Goal: Task Accomplishment & Management: Use online tool/utility

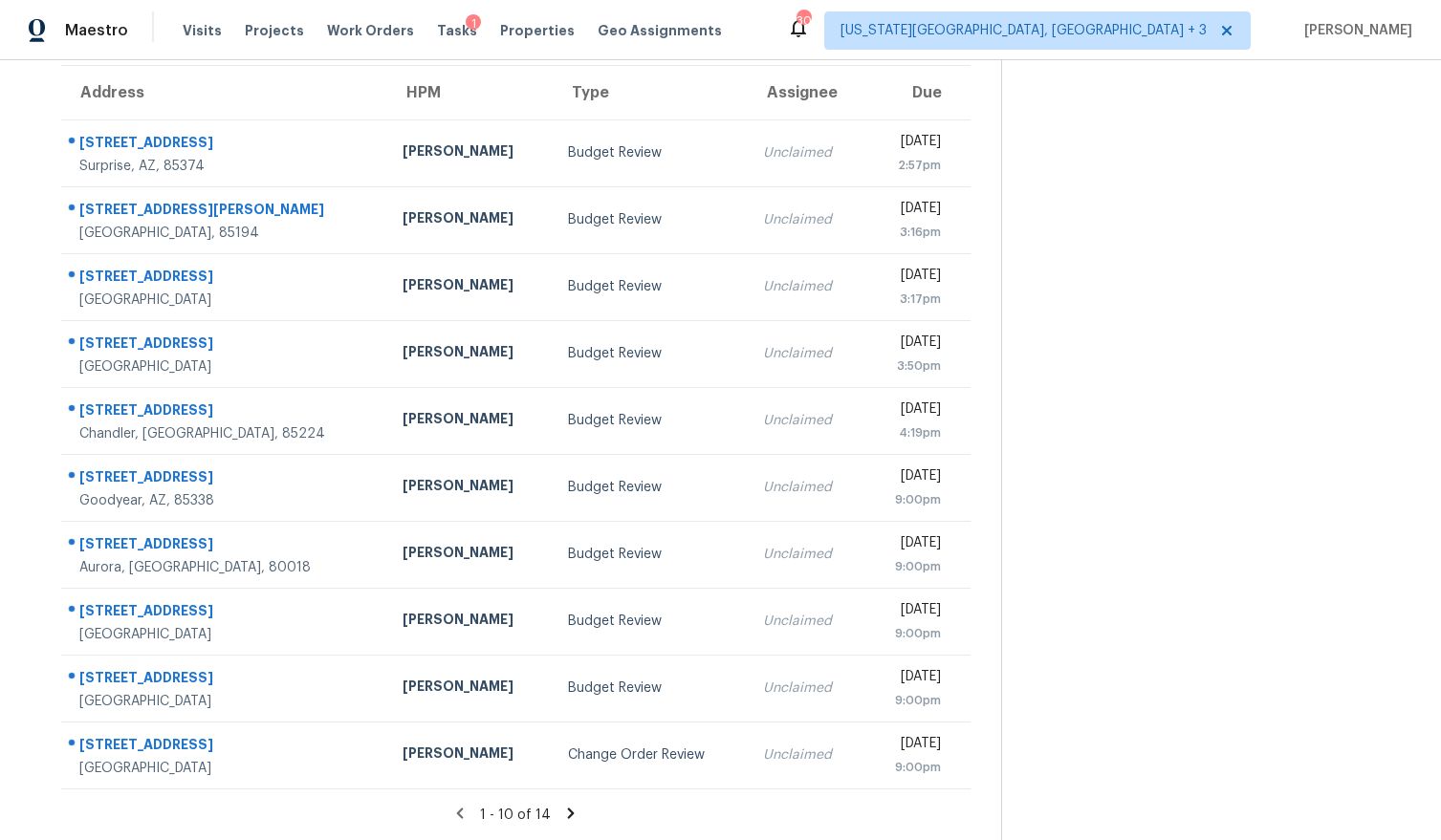
scroll to position [156, 0]
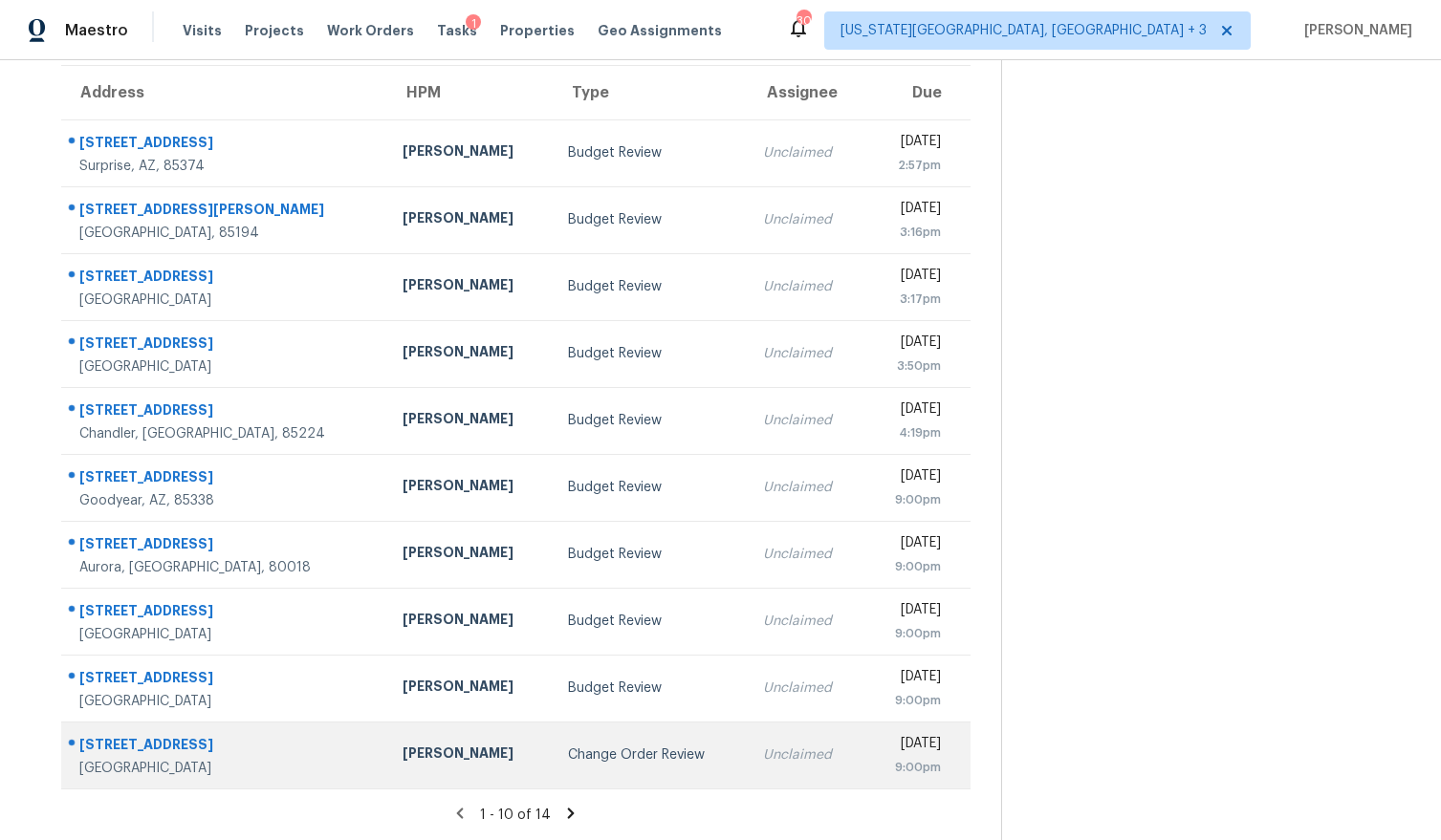
click at [589, 759] on div "Change Order Review" at bounding box center [651, 755] width 165 height 19
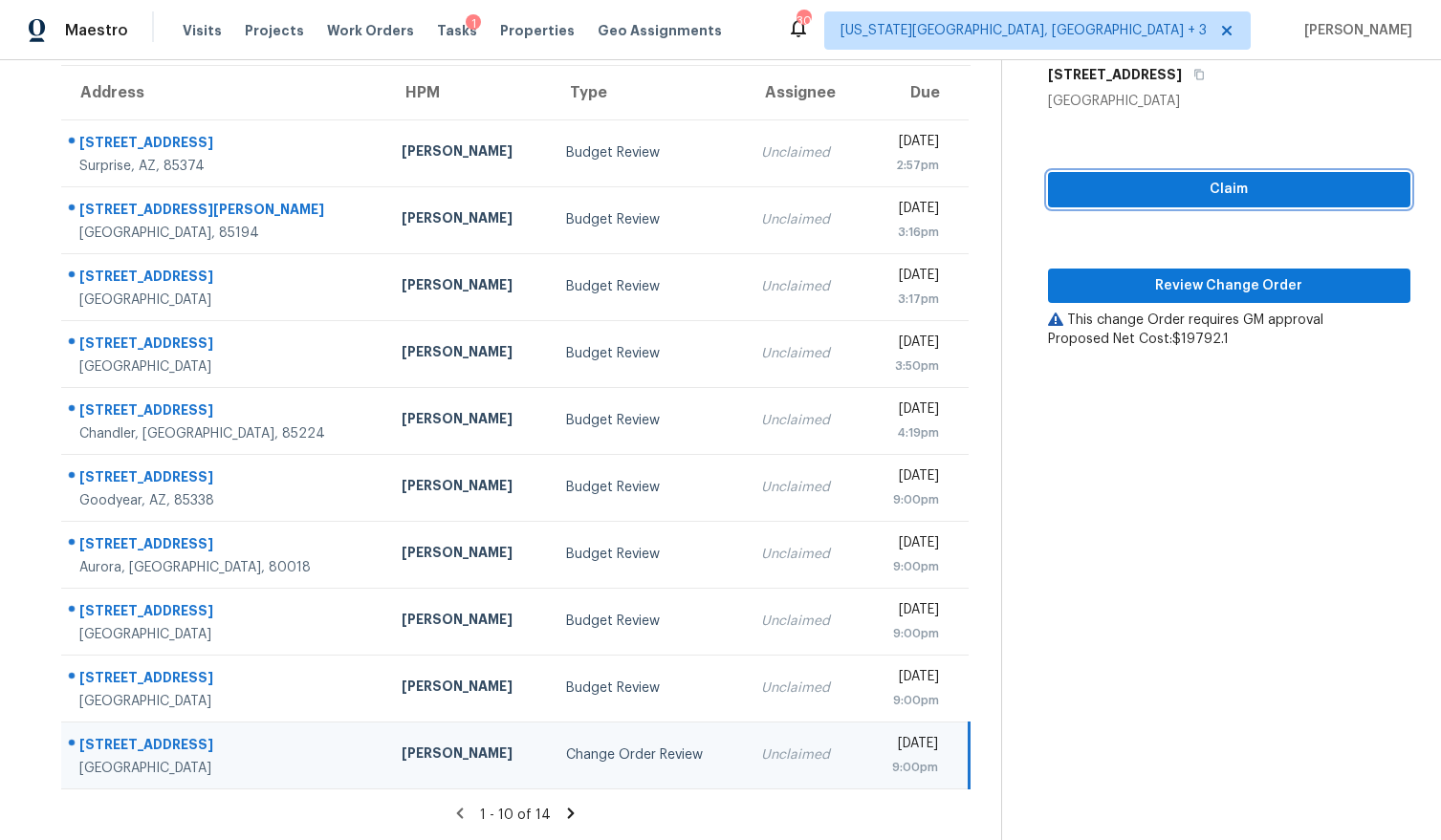
click at [1178, 196] on span "Claim" at bounding box center [1229, 189] width 332 height 24
click at [1151, 293] on span "Review Change Order" at bounding box center [1229, 287] width 332 height 24
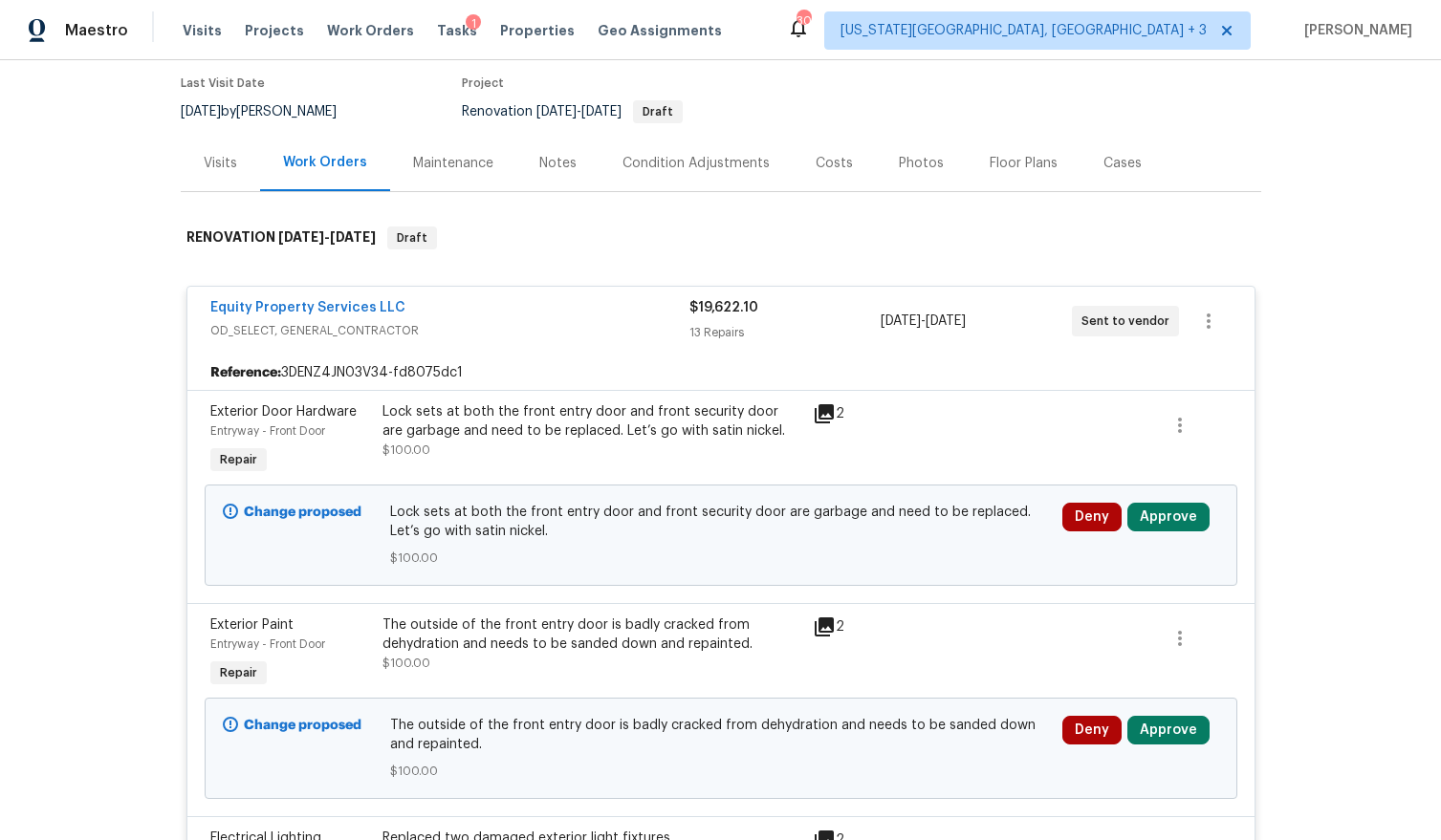
scroll to position [156, 0]
click at [1156, 510] on button "Approve" at bounding box center [1168, 516] width 82 height 29
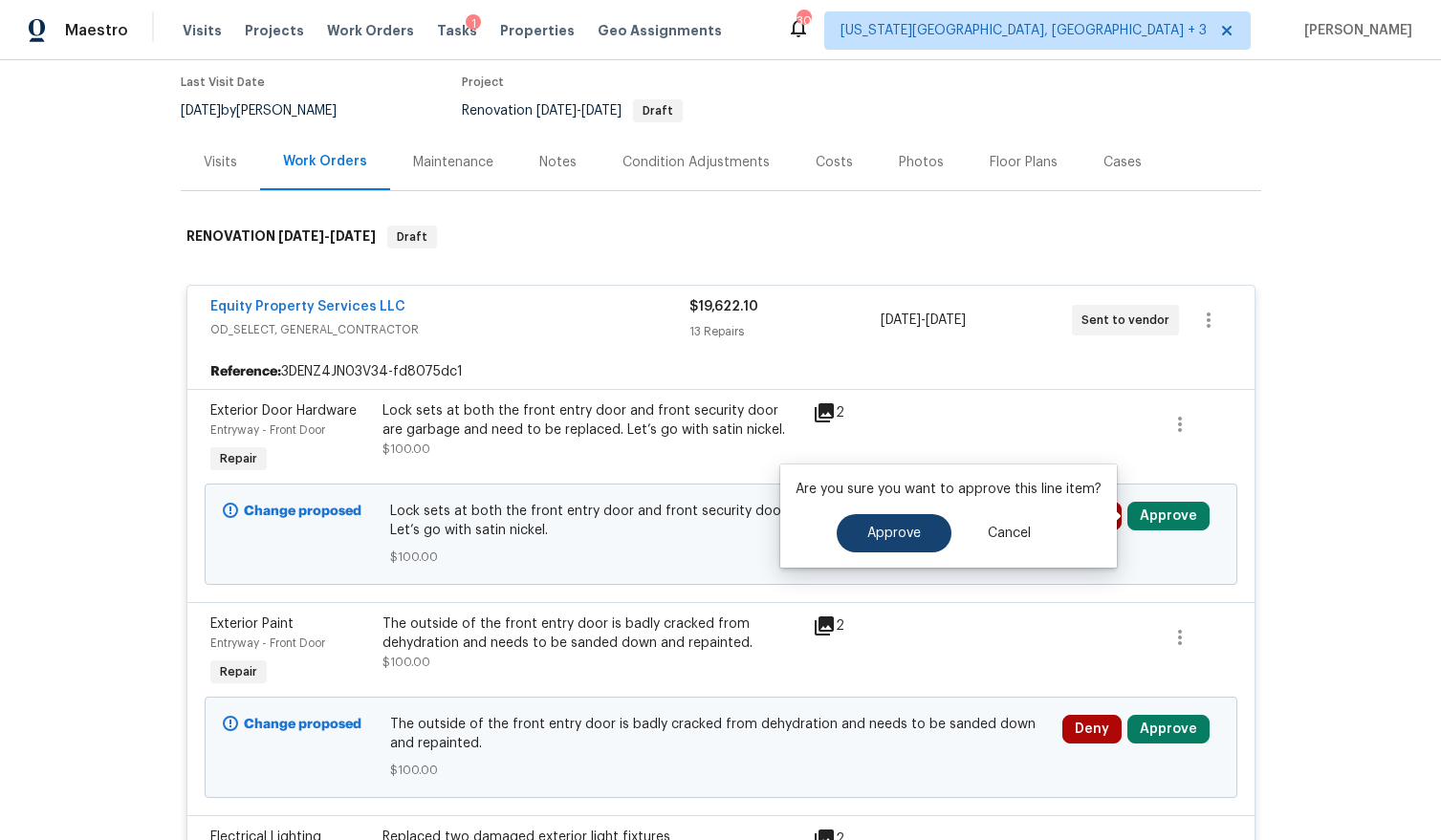
click at [917, 531] on button "Approve" at bounding box center [895, 534] width 115 height 39
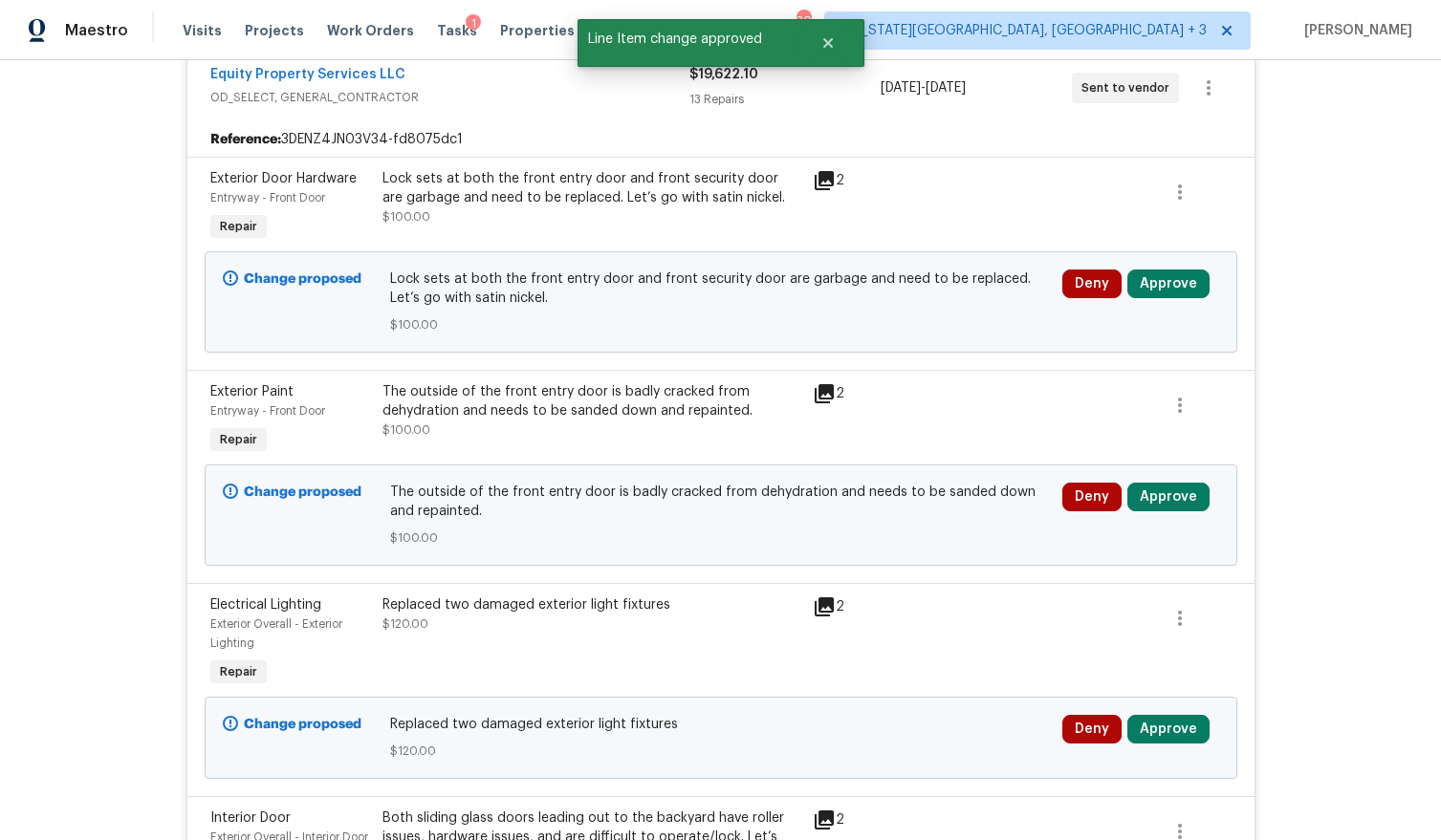
scroll to position [426, 0]
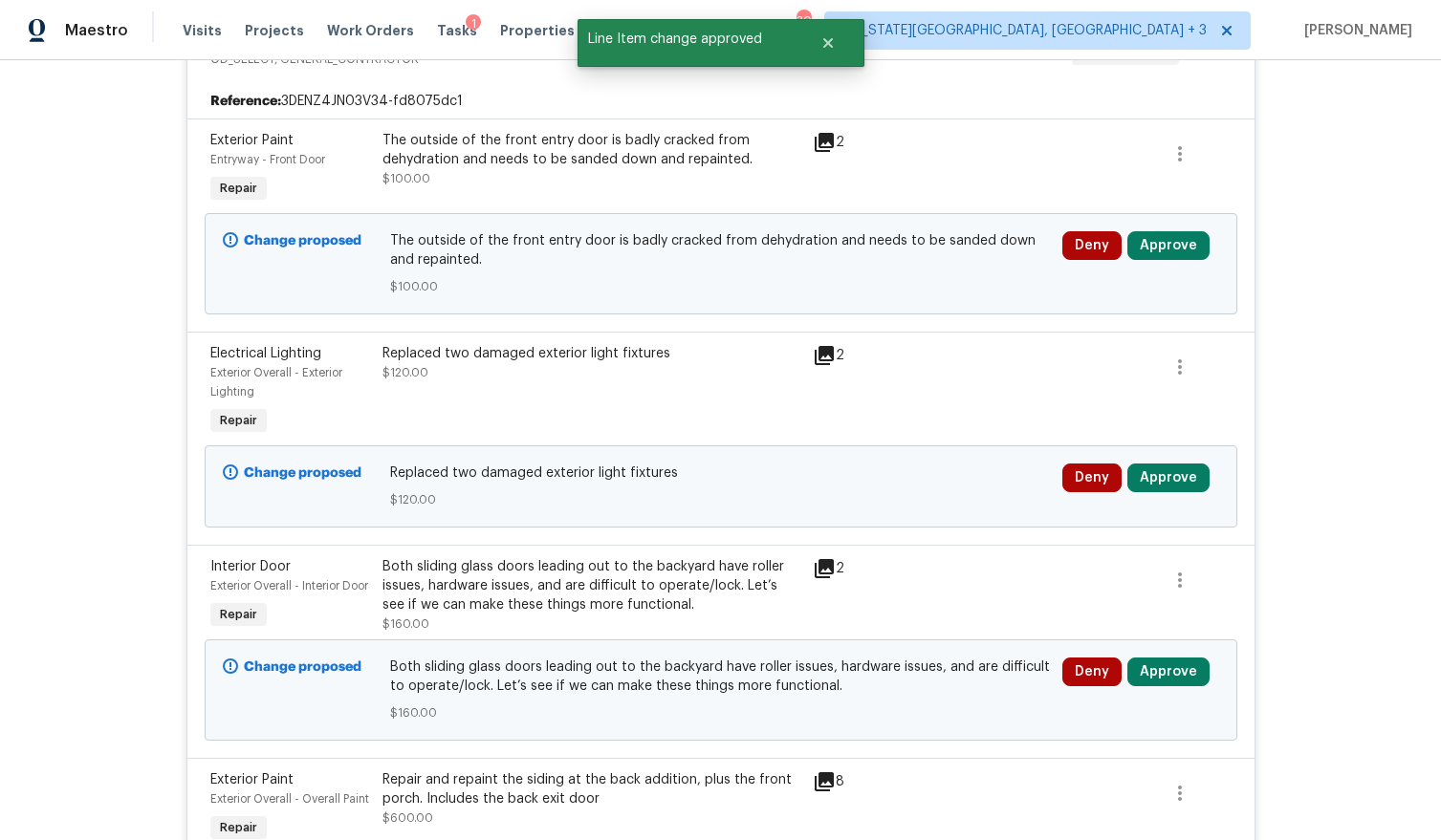
click at [824, 357] on icon at bounding box center [823, 355] width 19 height 19
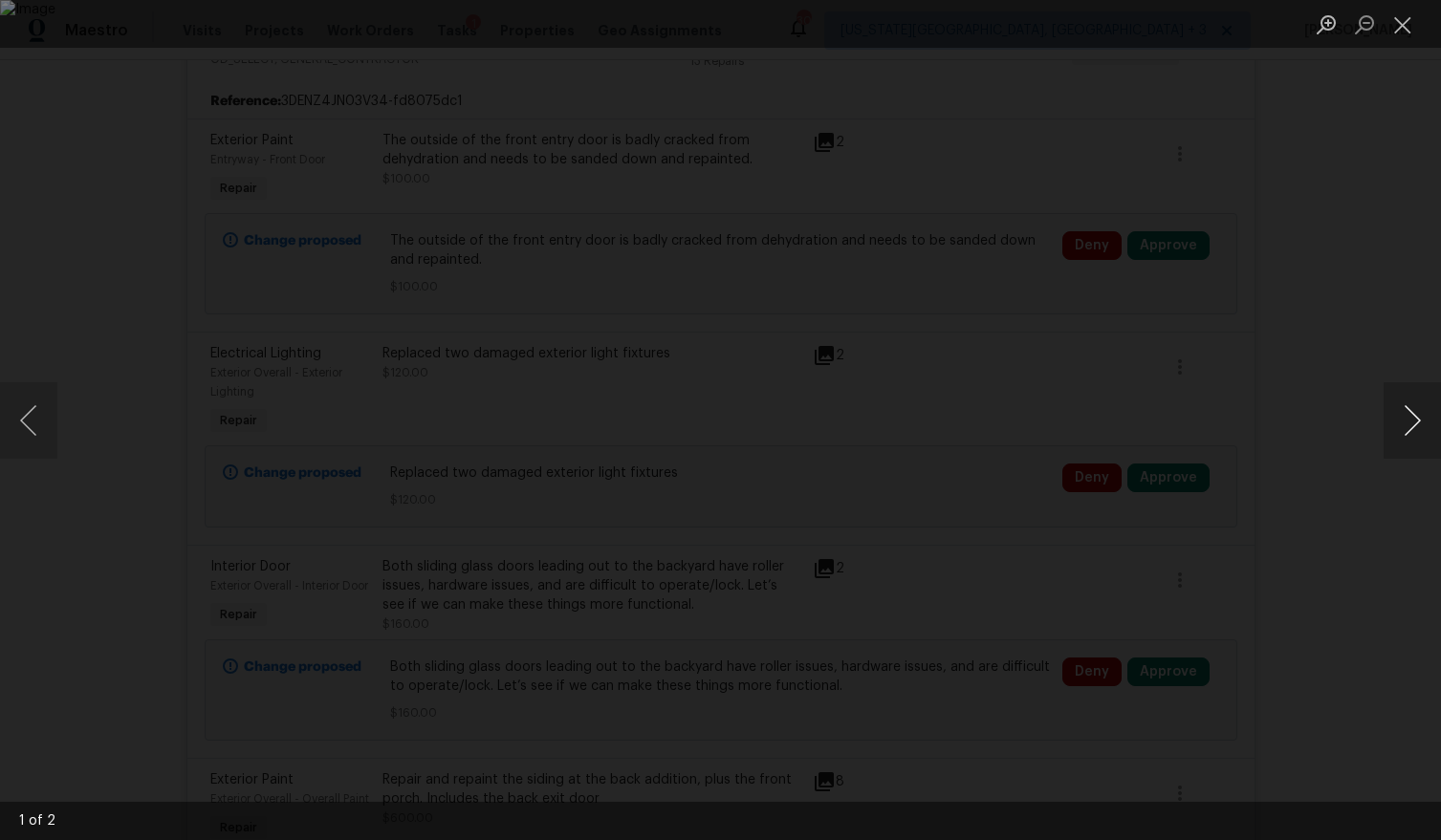
click at [1408, 406] on button "Next image" at bounding box center [1412, 420] width 58 height 76
click at [1349, 486] on div "Lightbox" at bounding box center [720, 420] width 1441 height 840
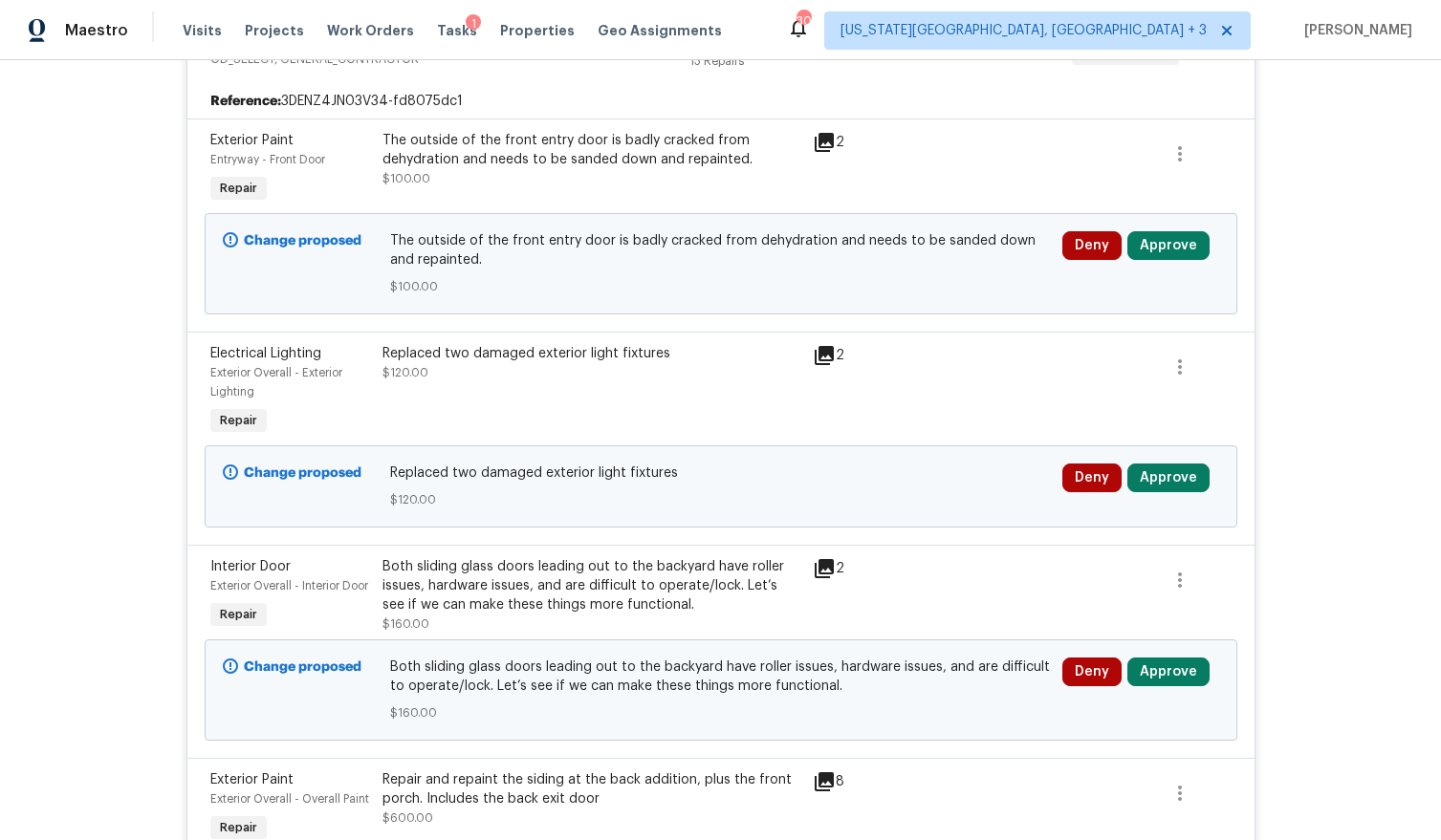
click at [1181, 476] on button "Approve" at bounding box center [1168, 478] width 82 height 29
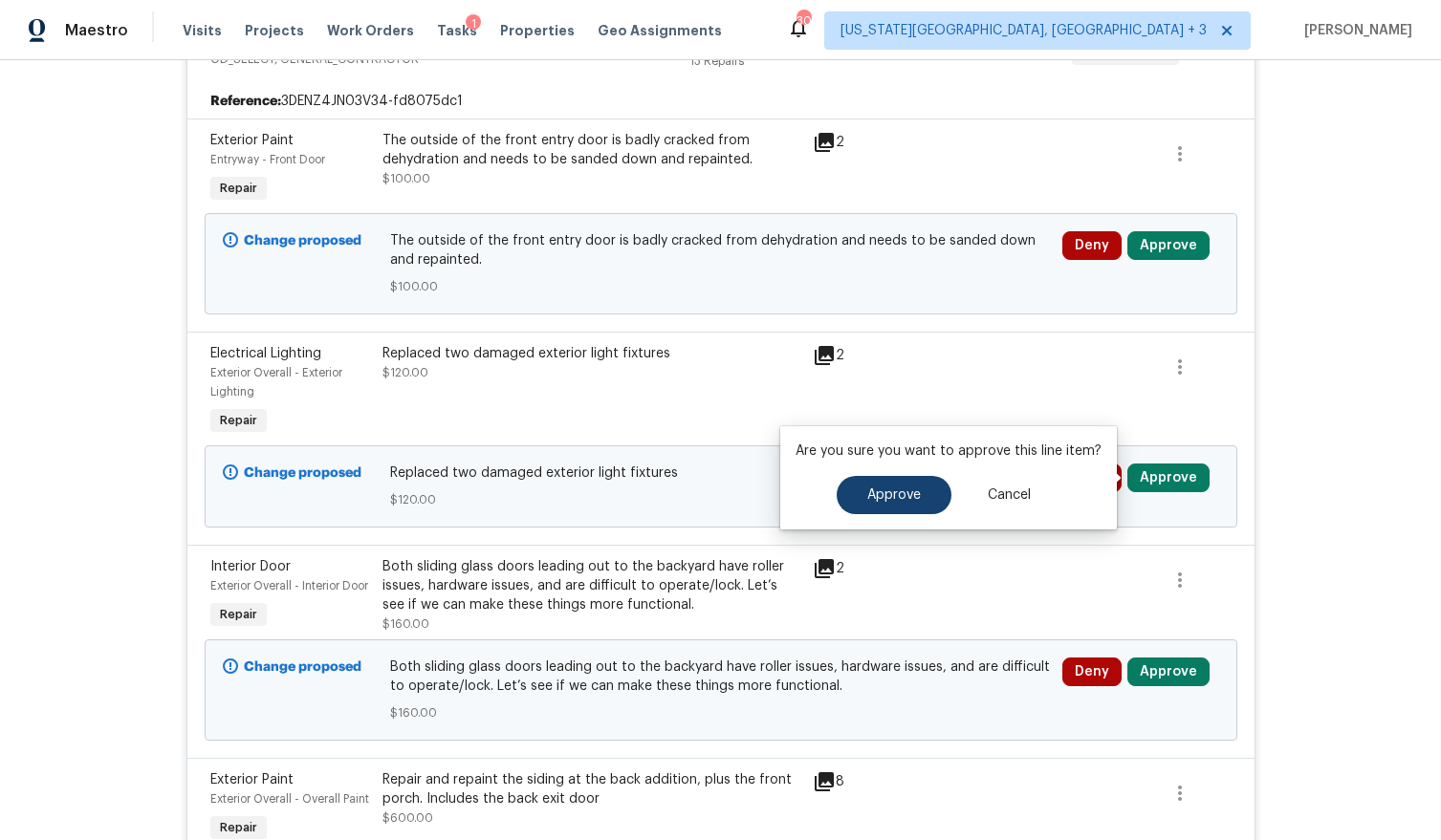
click at [924, 501] on button "Approve" at bounding box center [895, 495] width 115 height 39
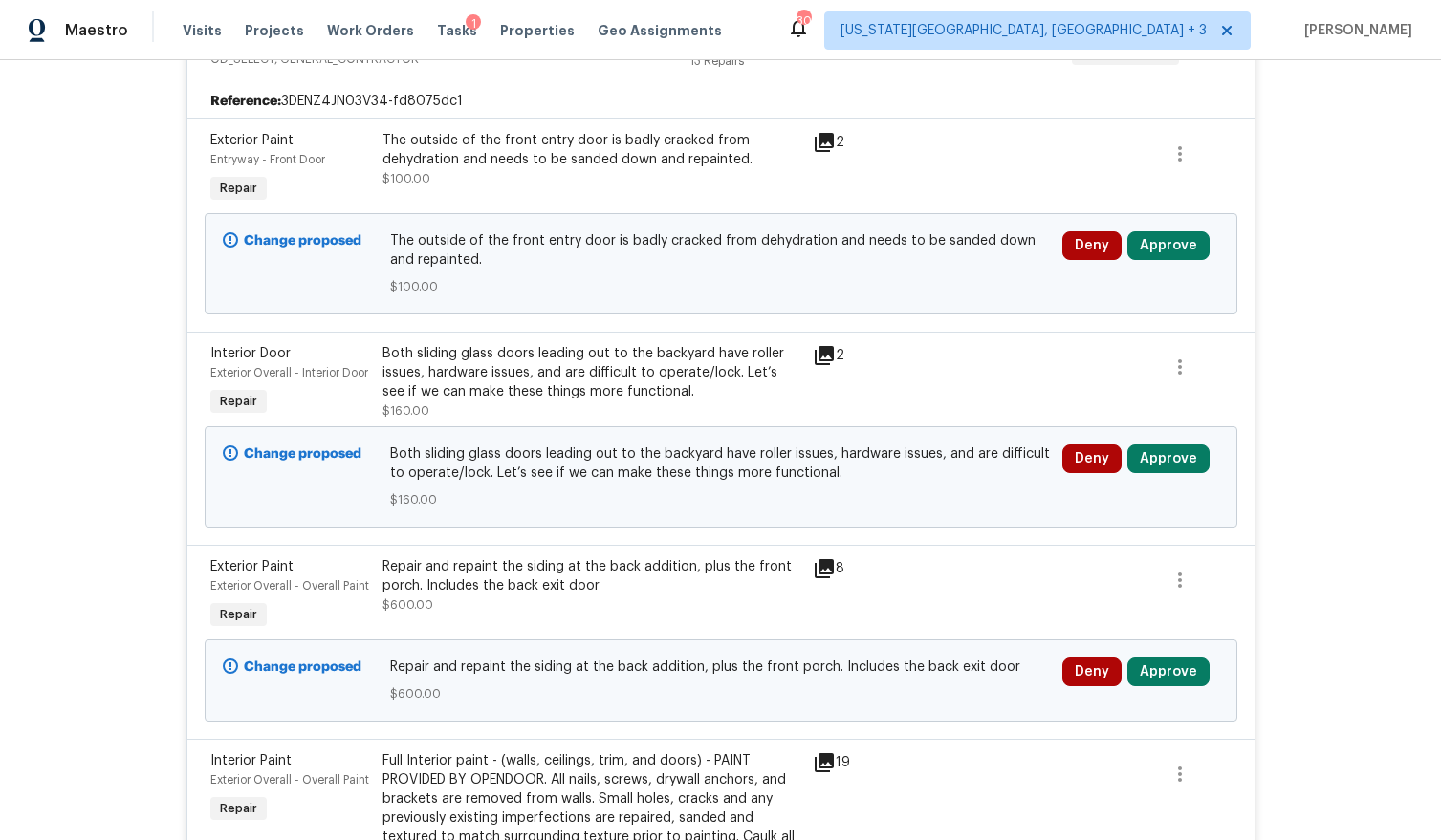
click at [1184, 246] on button "Approve" at bounding box center [1168, 245] width 82 height 29
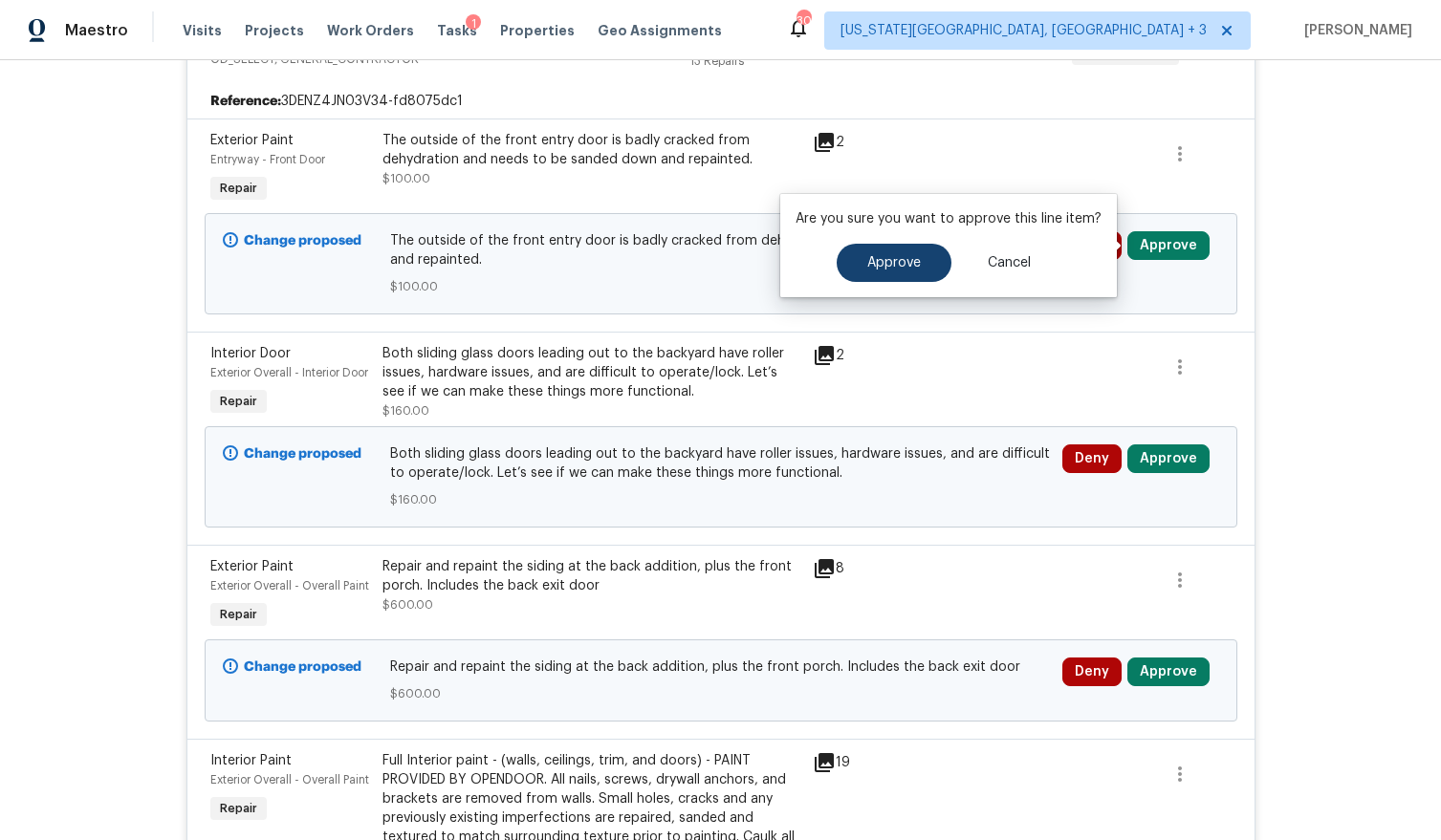
click at [871, 266] on span "Approve" at bounding box center [894, 263] width 54 height 14
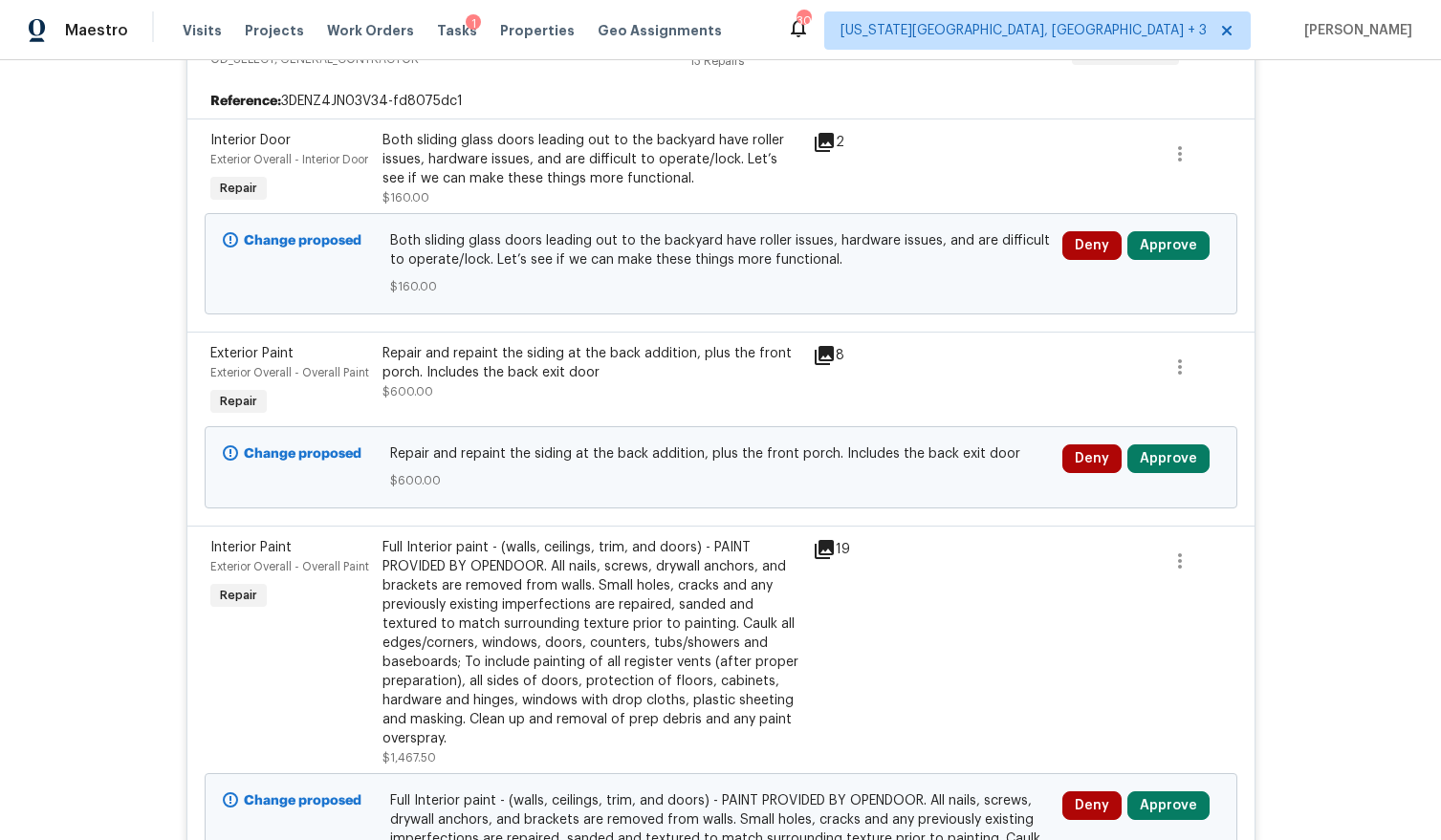
click at [1176, 259] on button "Approve" at bounding box center [1168, 245] width 82 height 29
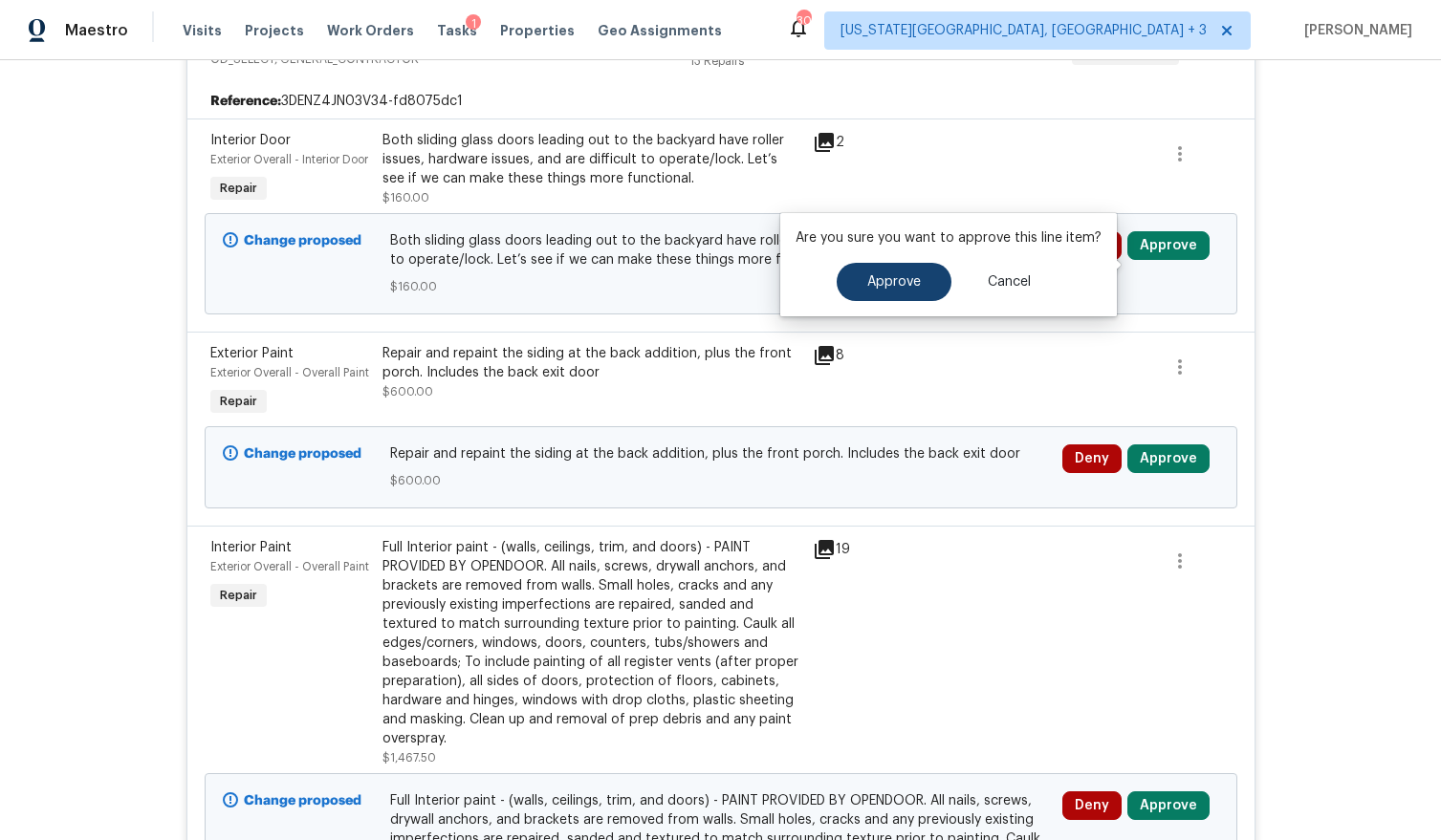
click at [901, 279] on span "Approve" at bounding box center [894, 283] width 54 height 14
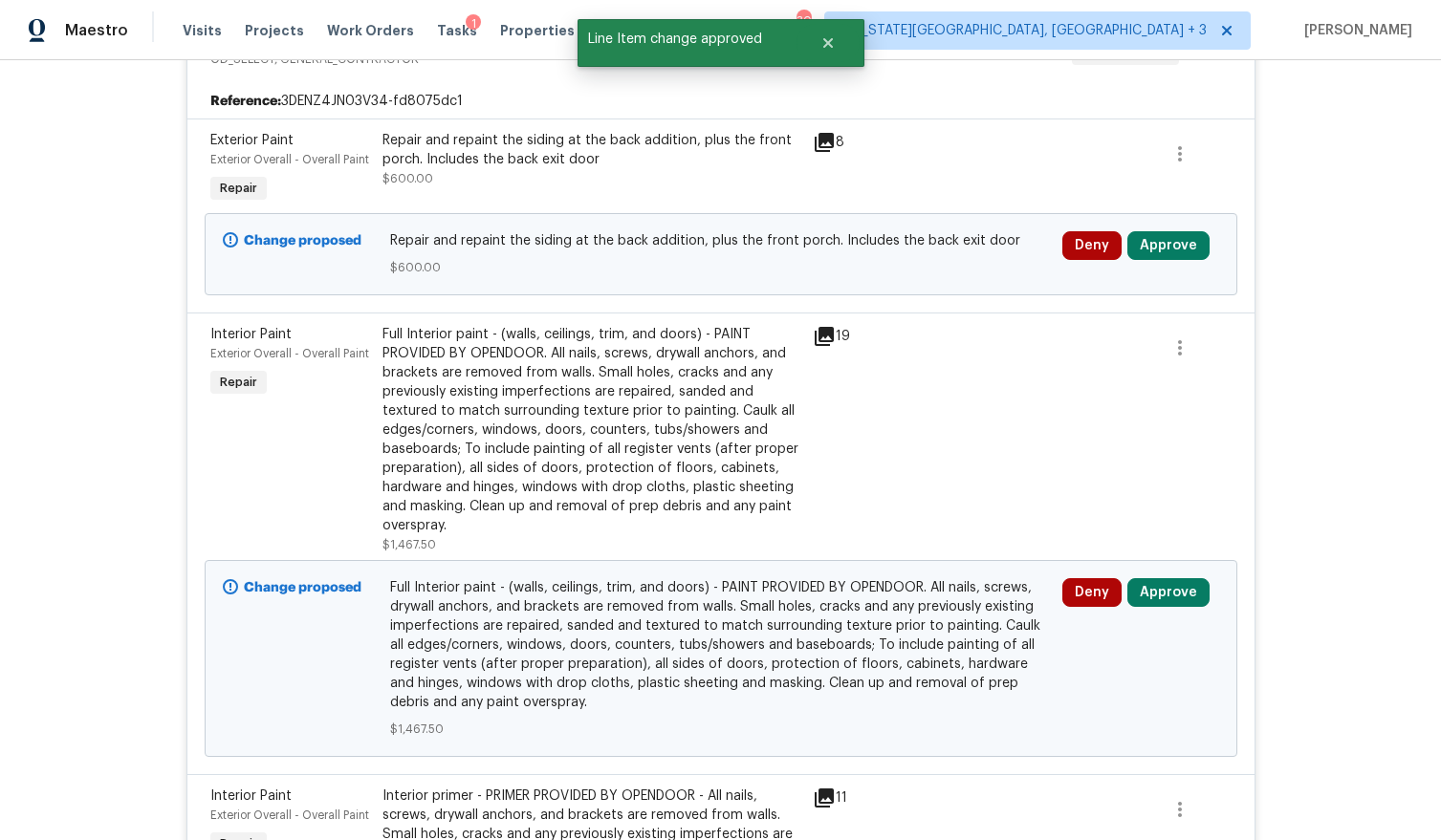
click at [1176, 249] on button "Approve" at bounding box center [1168, 245] width 82 height 29
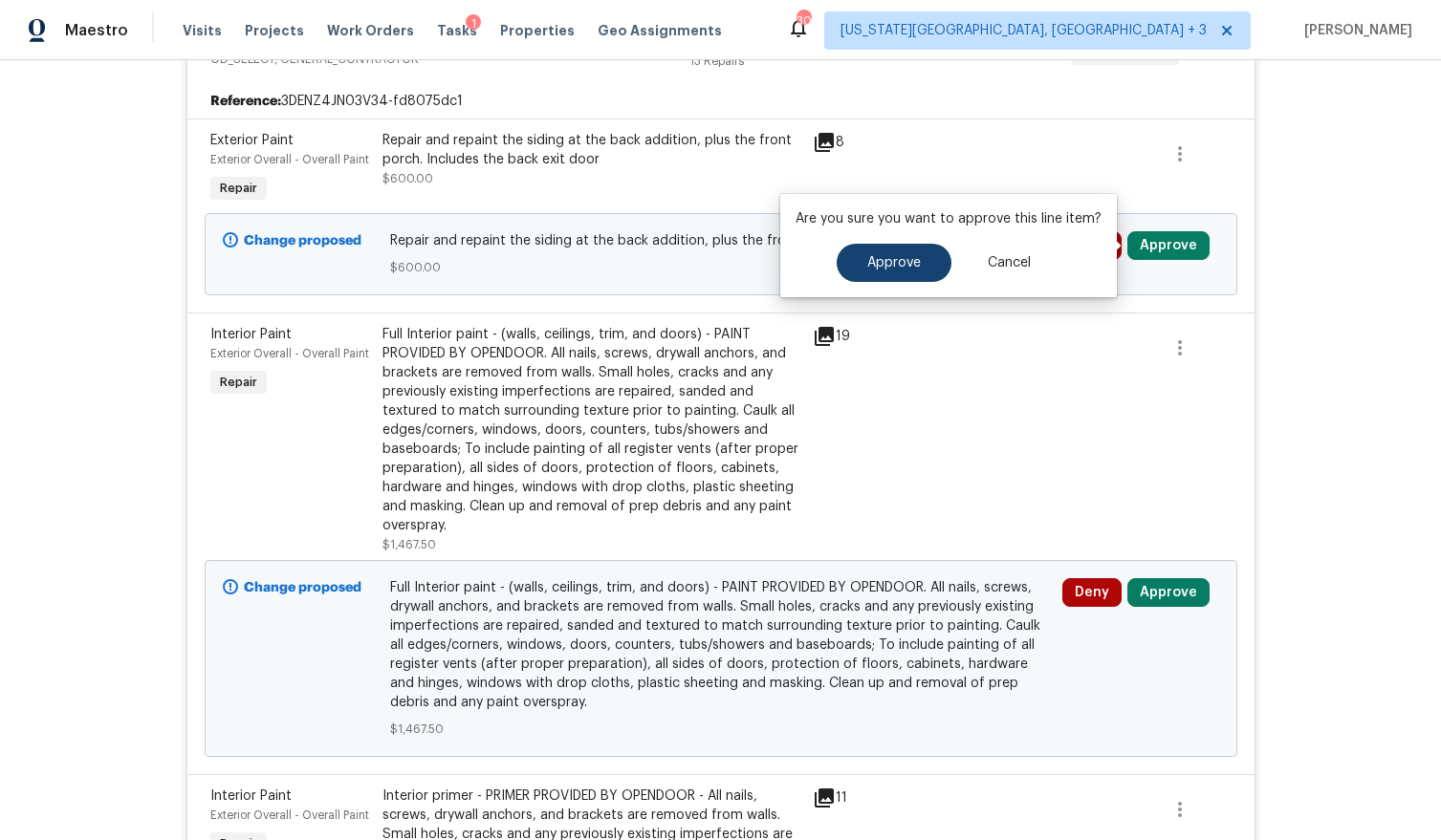
click at [909, 267] on span "Approve" at bounding box center [894, 263] width 54 height 14
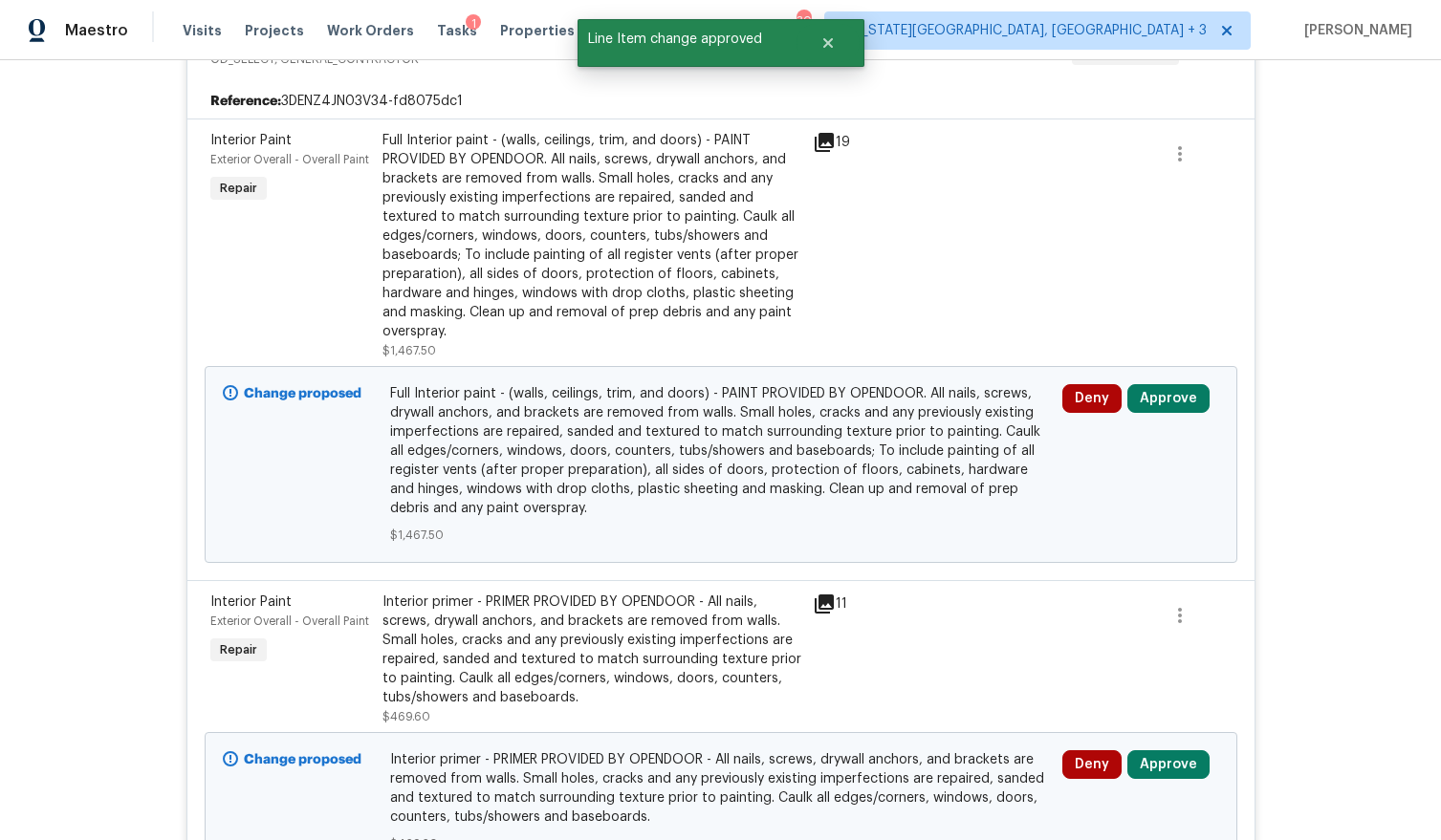
click at [1163, 394] on button "Approve" at bounding box center [1168, 399] width 82 height 29
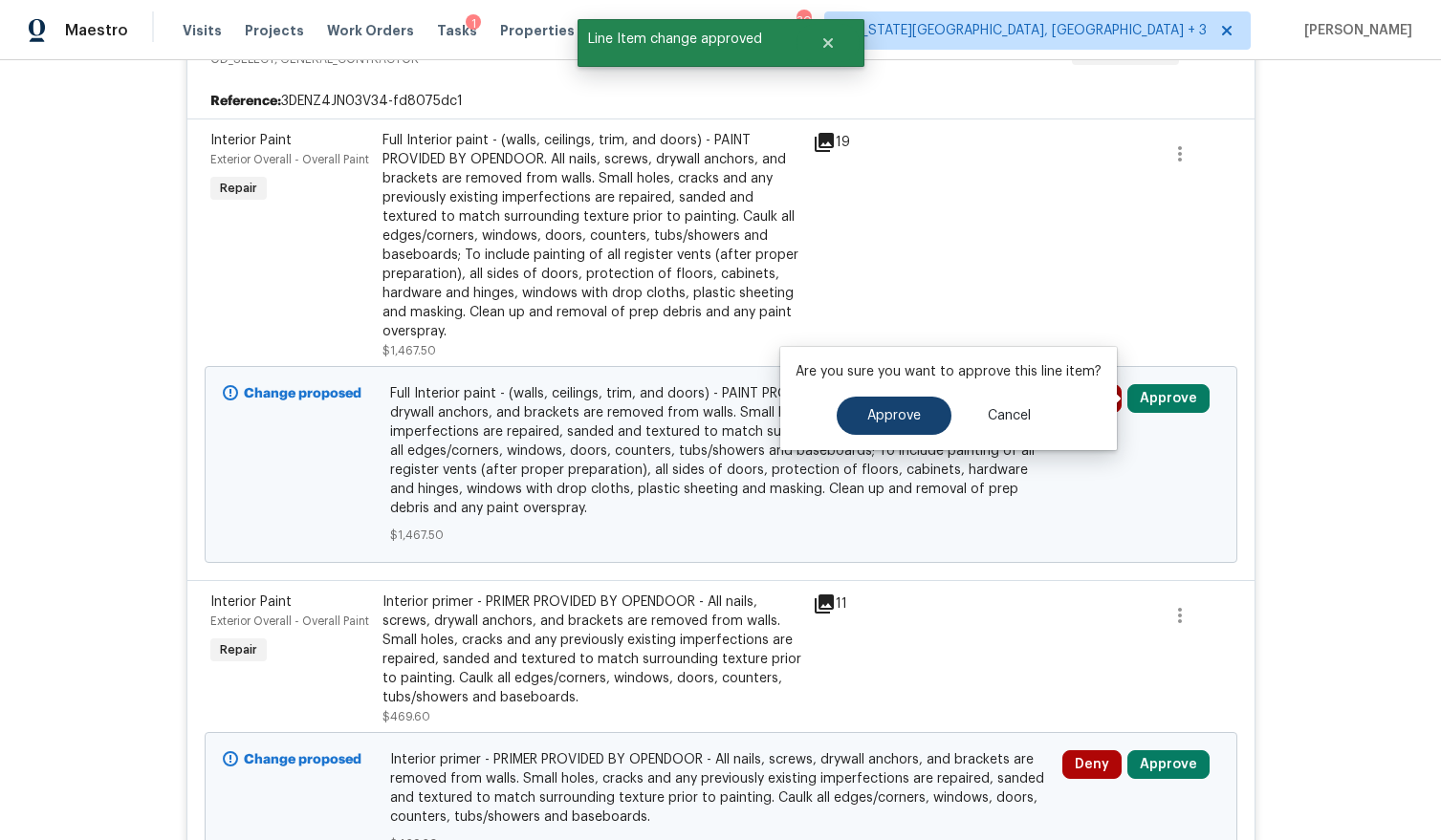
click at [907, 410] on span "Approve" at bounding box center [894, 417] width 54 height 14
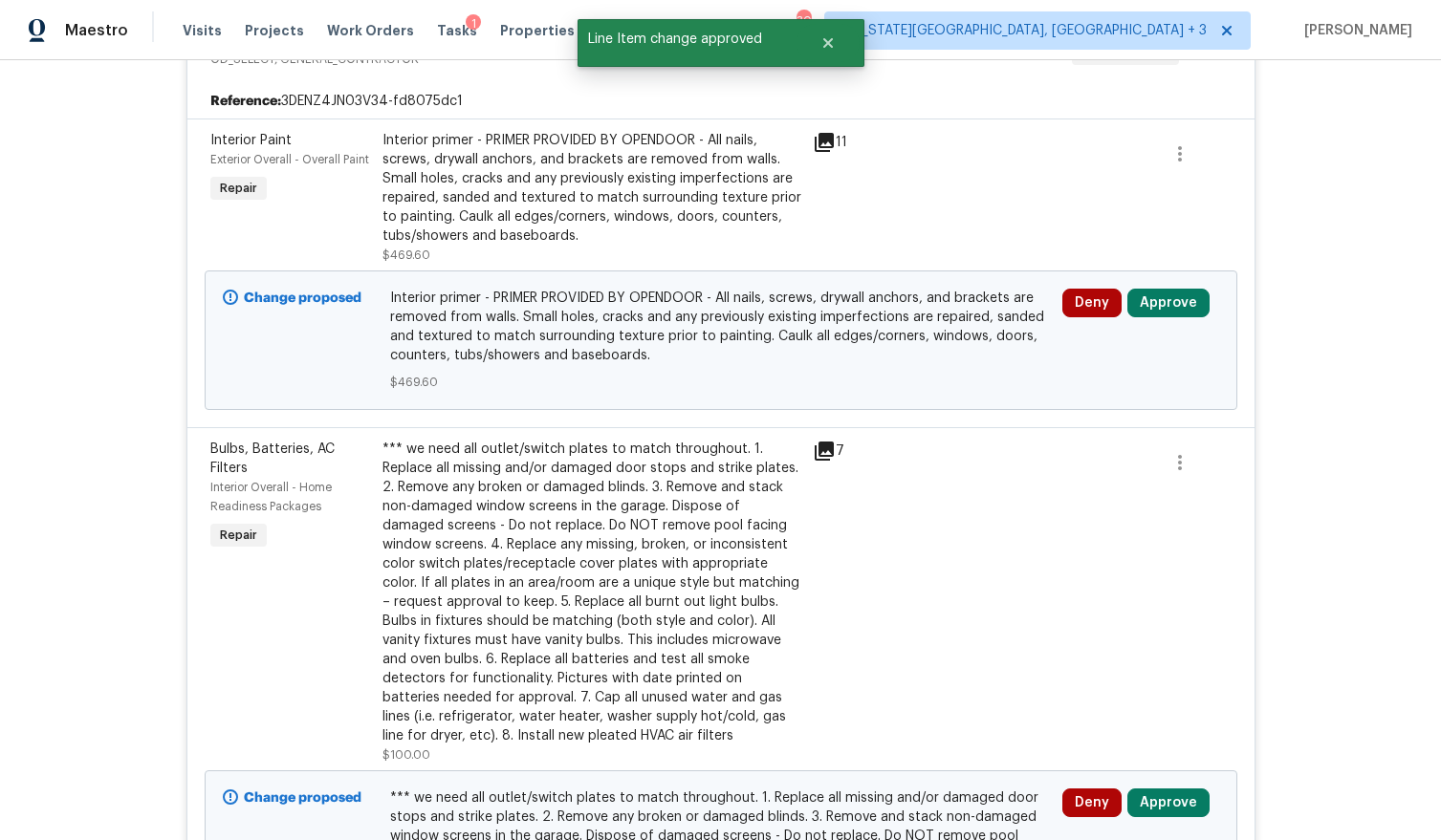
click at [1141, 301] on button "Approve" at bounding box center [1168, 302] width 82 height 29
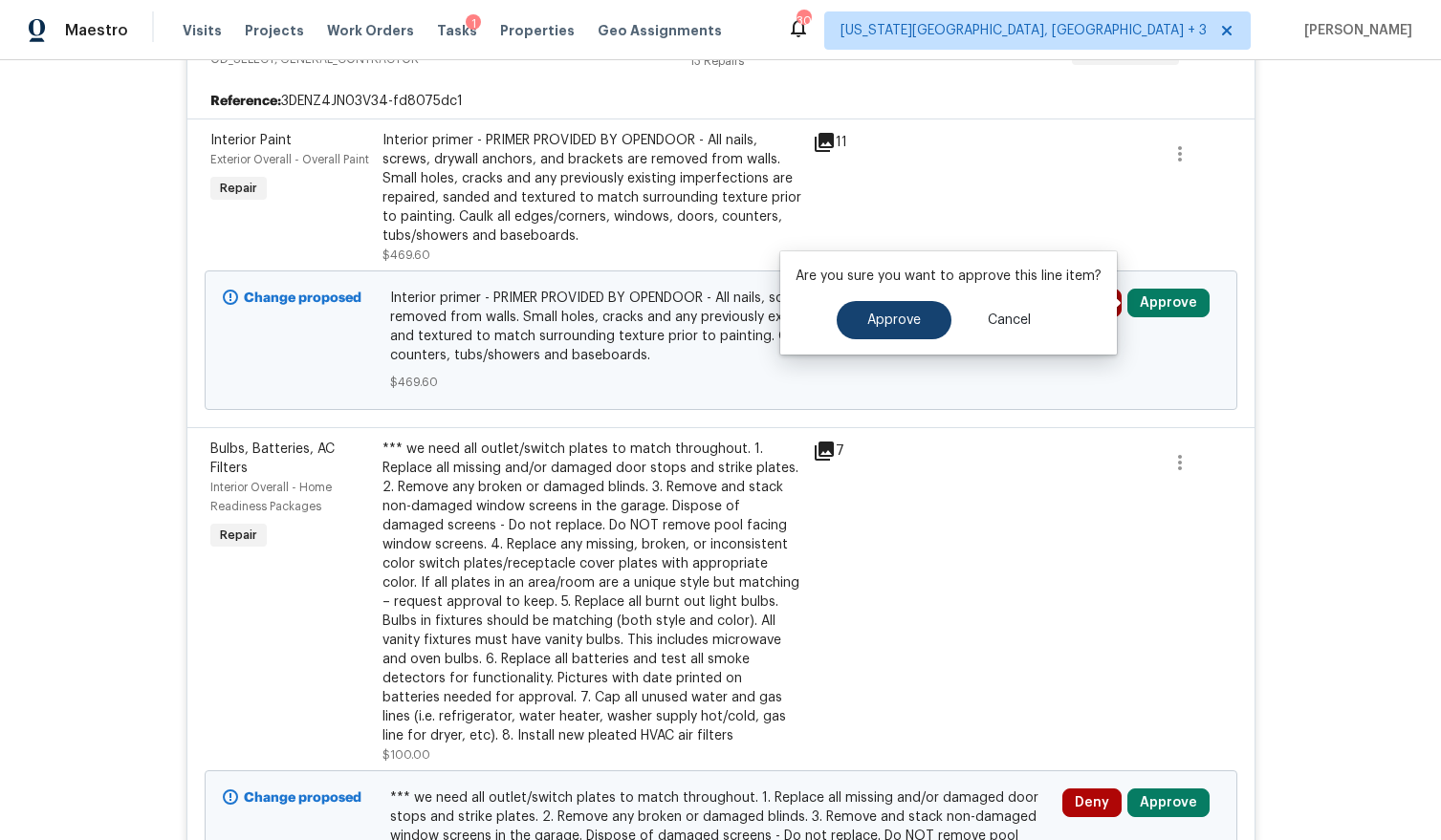
click at [867, 314] on span "Approve" at bounding box center [894, 320] width 54 height 14
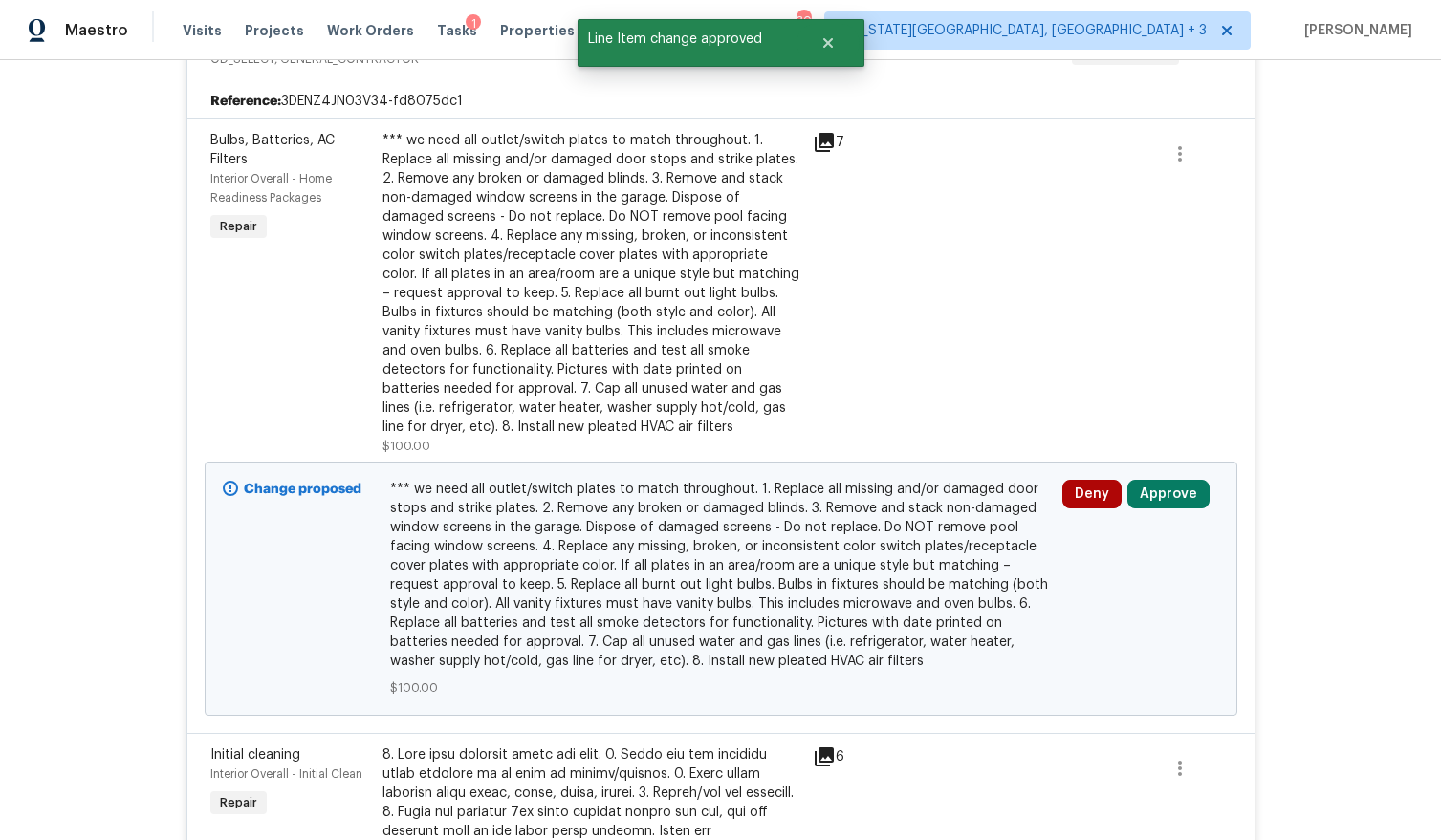
click at [1159, 501] on button "Approve" at bounding box center [1168, 494] width 82 height 29
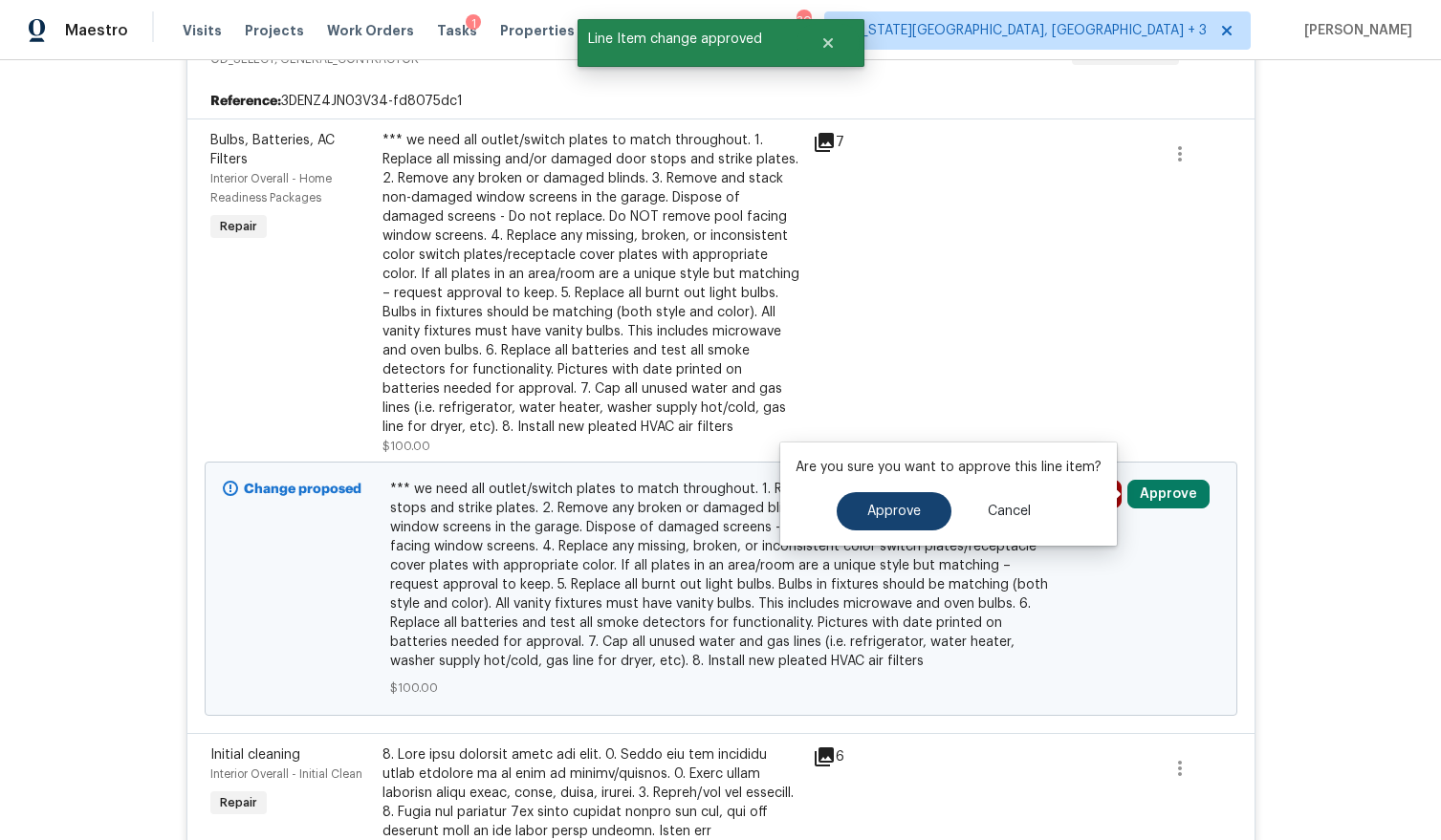
click at [869, 518] on span "Approve" at bounding box center [894, 512] width 54 height 14
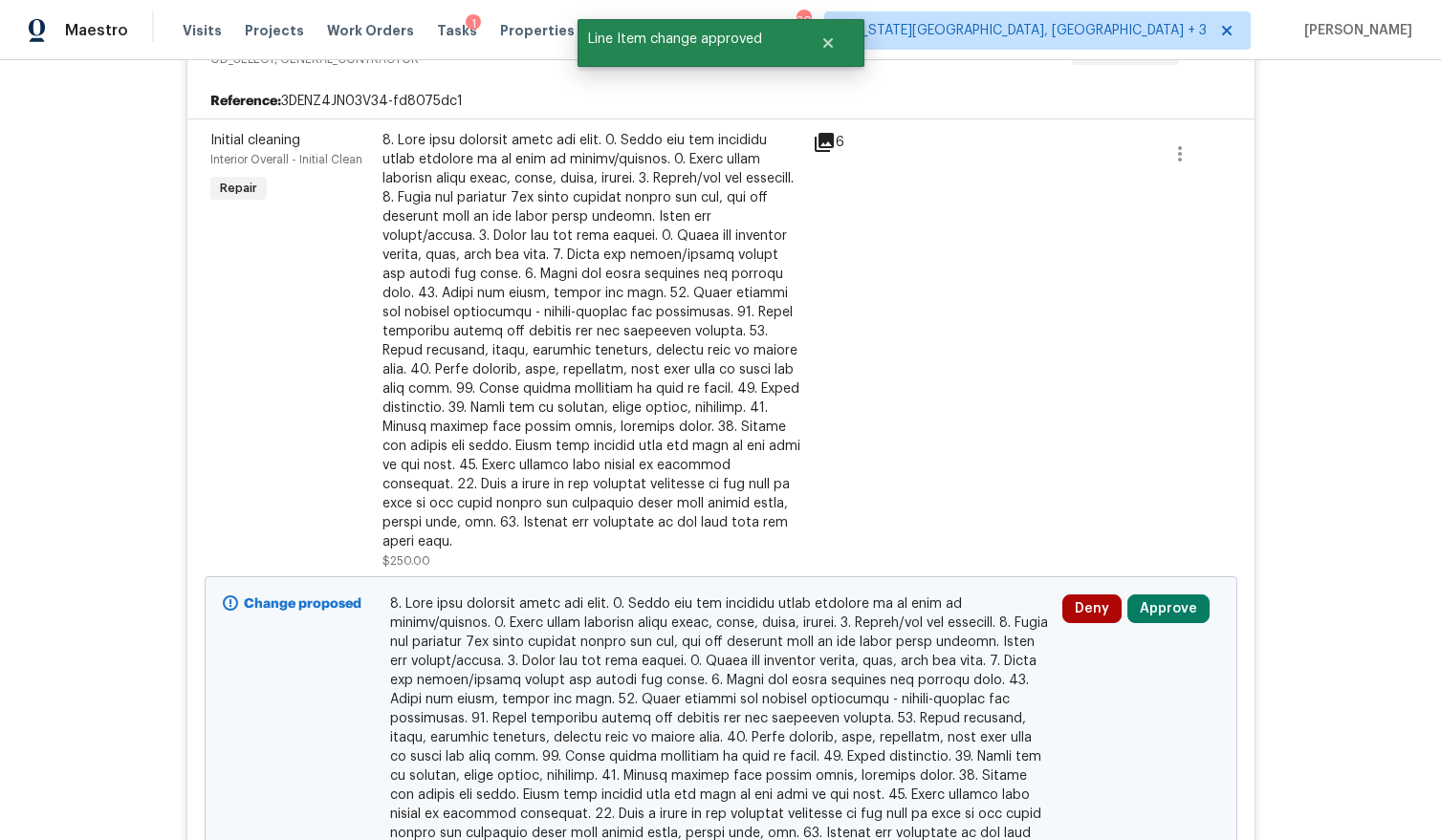
click at [1156, 595] on button "Approve" at bounding box center [1168, 609] width 82 height 29
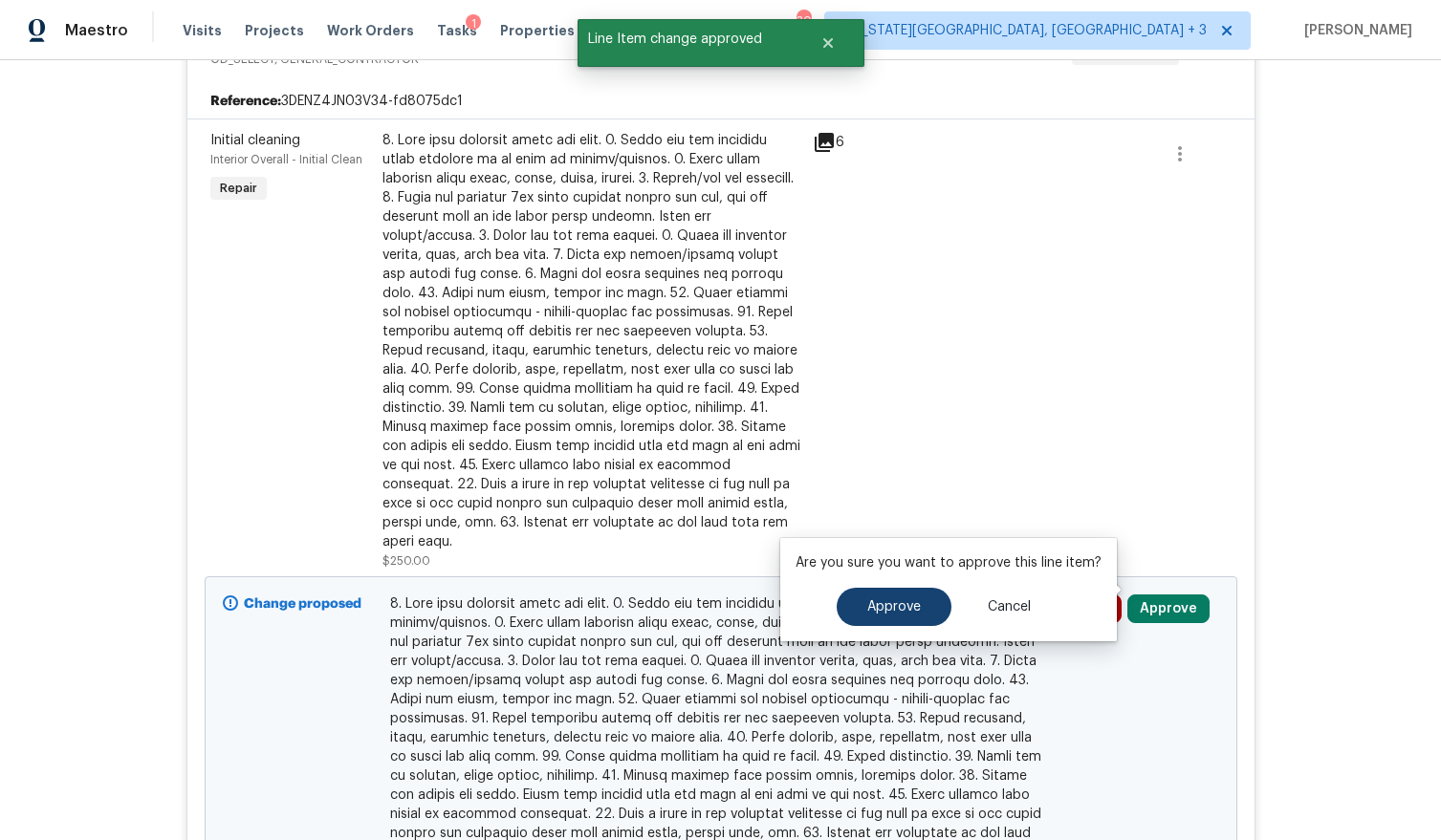
click at [909, 601] on span "Approve" at bounding box center [894, 607] width 54 height 14
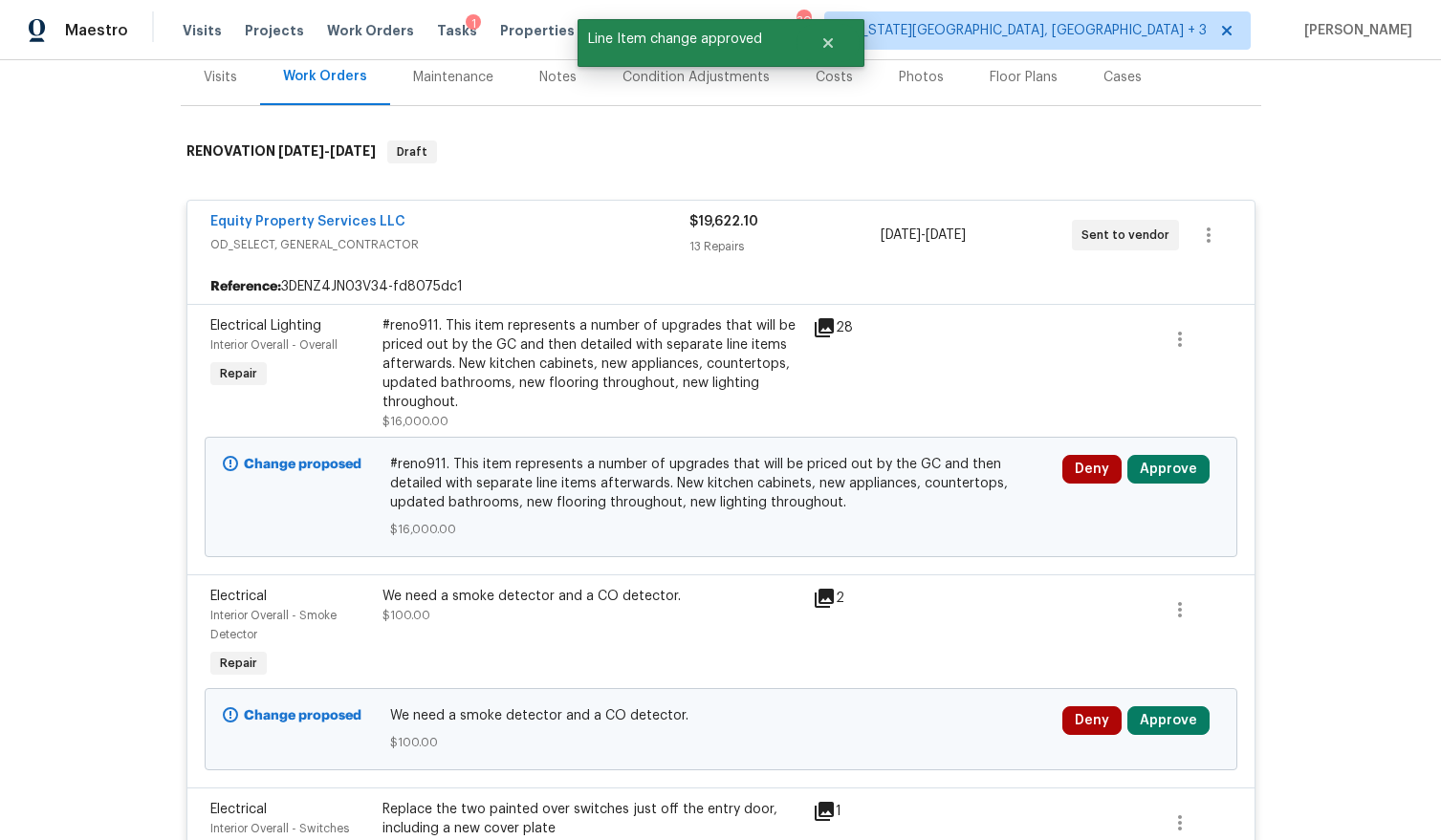
scroll to position [280, 0]
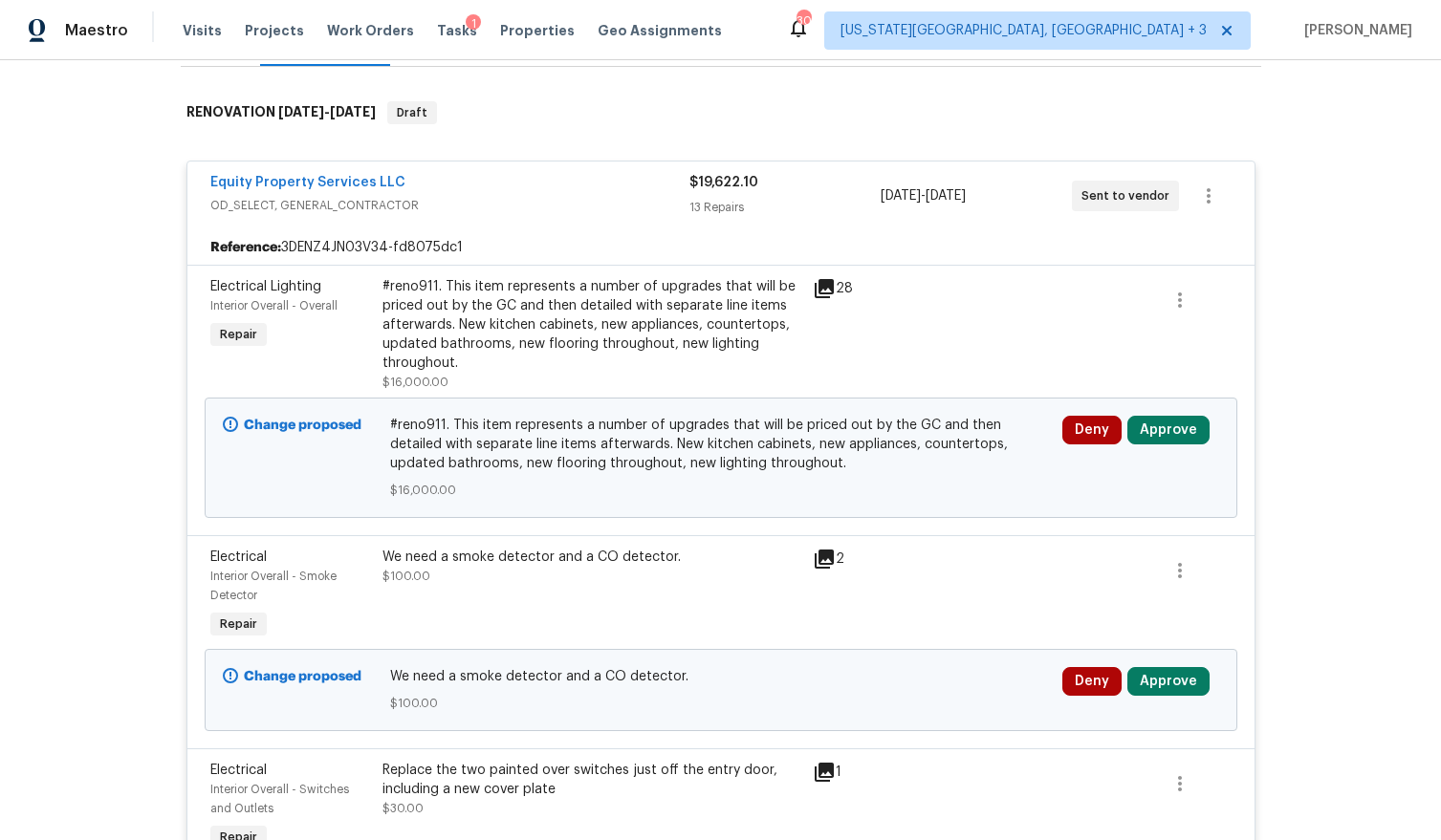
click at [1156, 422] on button "Approve" at bounding box center [1168, 429] width 82 height 29
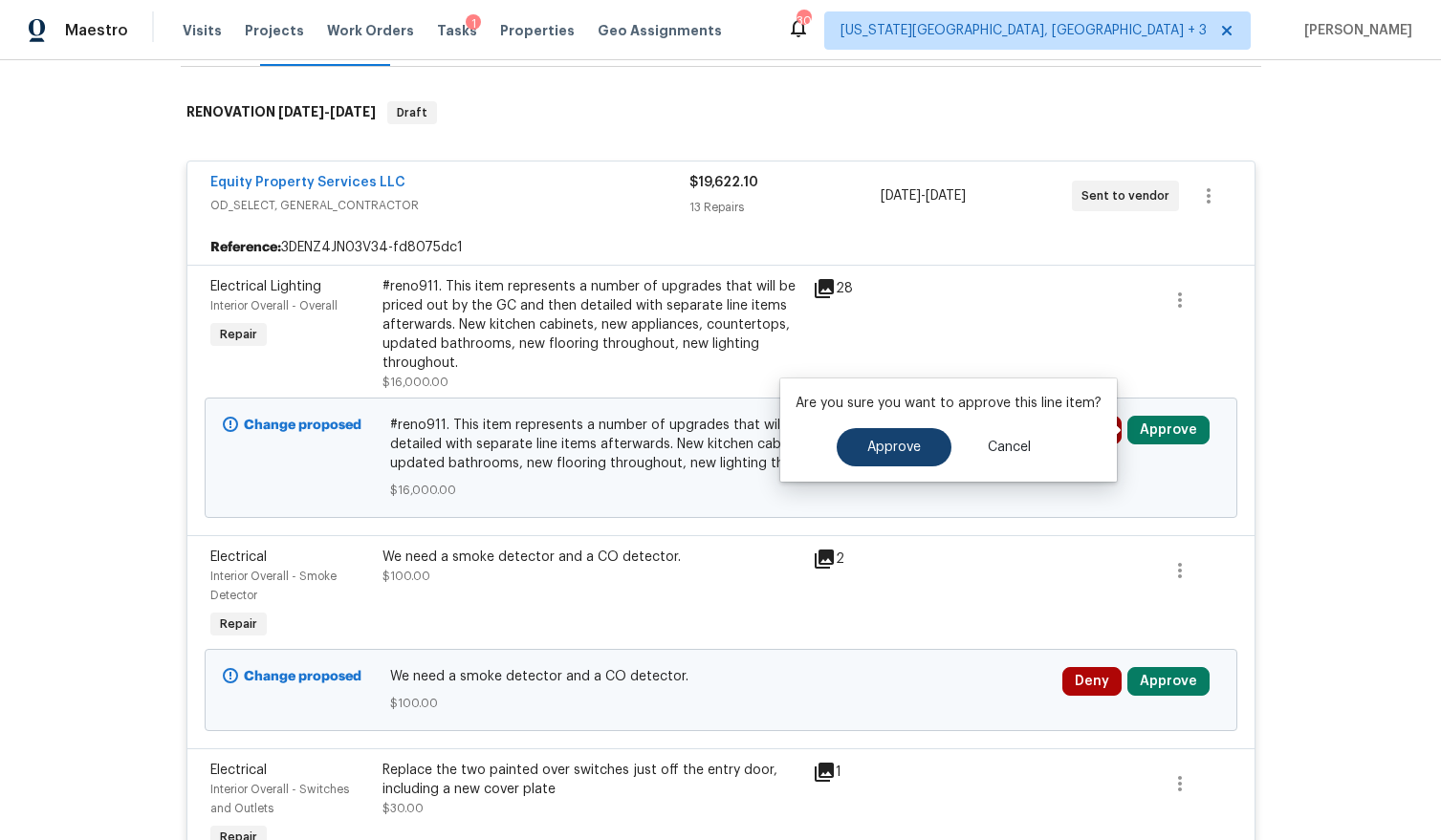
click at [891, 442] on span "Approve" at bounding box center [894, 447] width 54 height 14
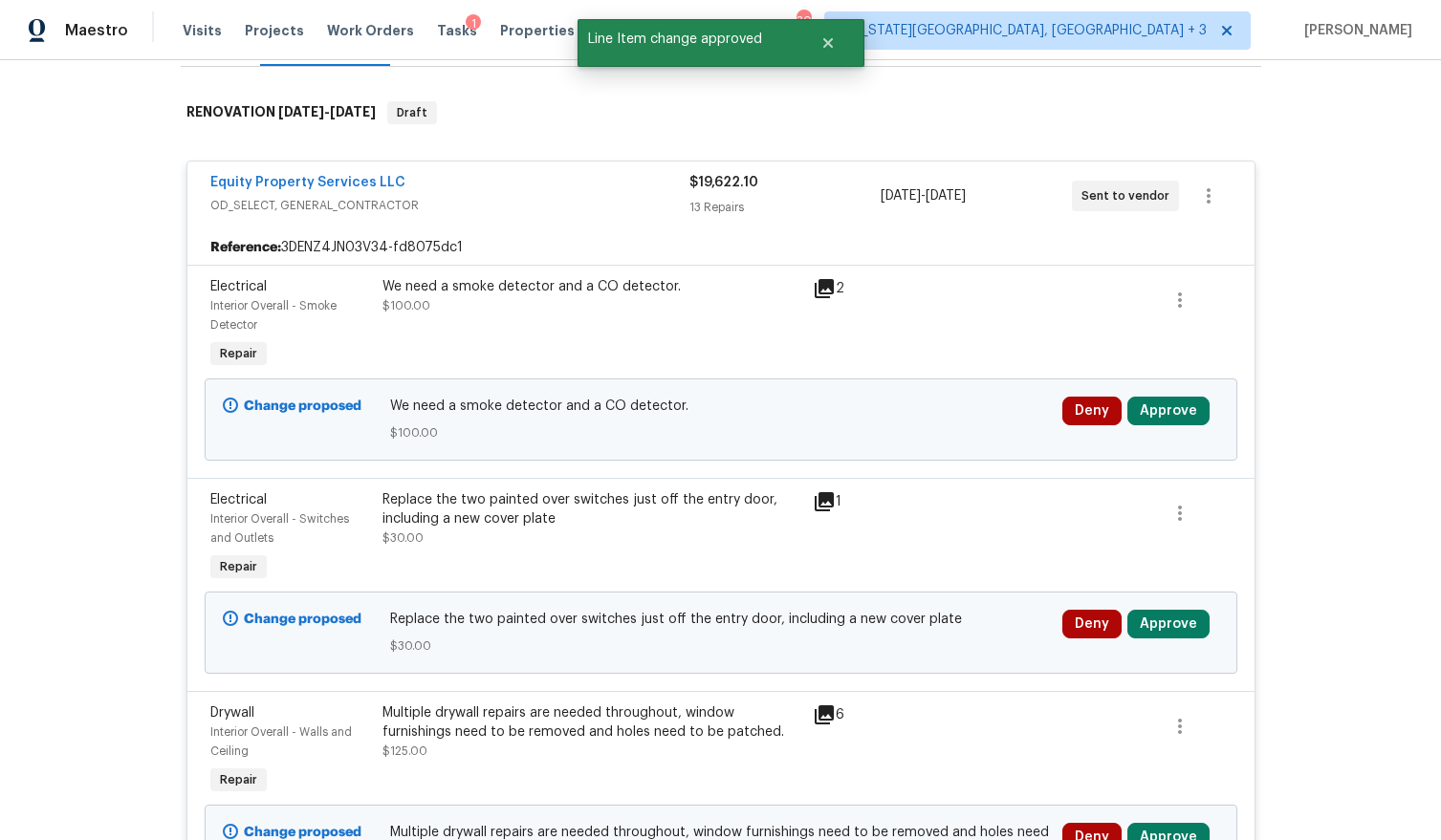
click at [1162, 406] on button "Approve" at bounding box center [1168, 411] width 82 height 29
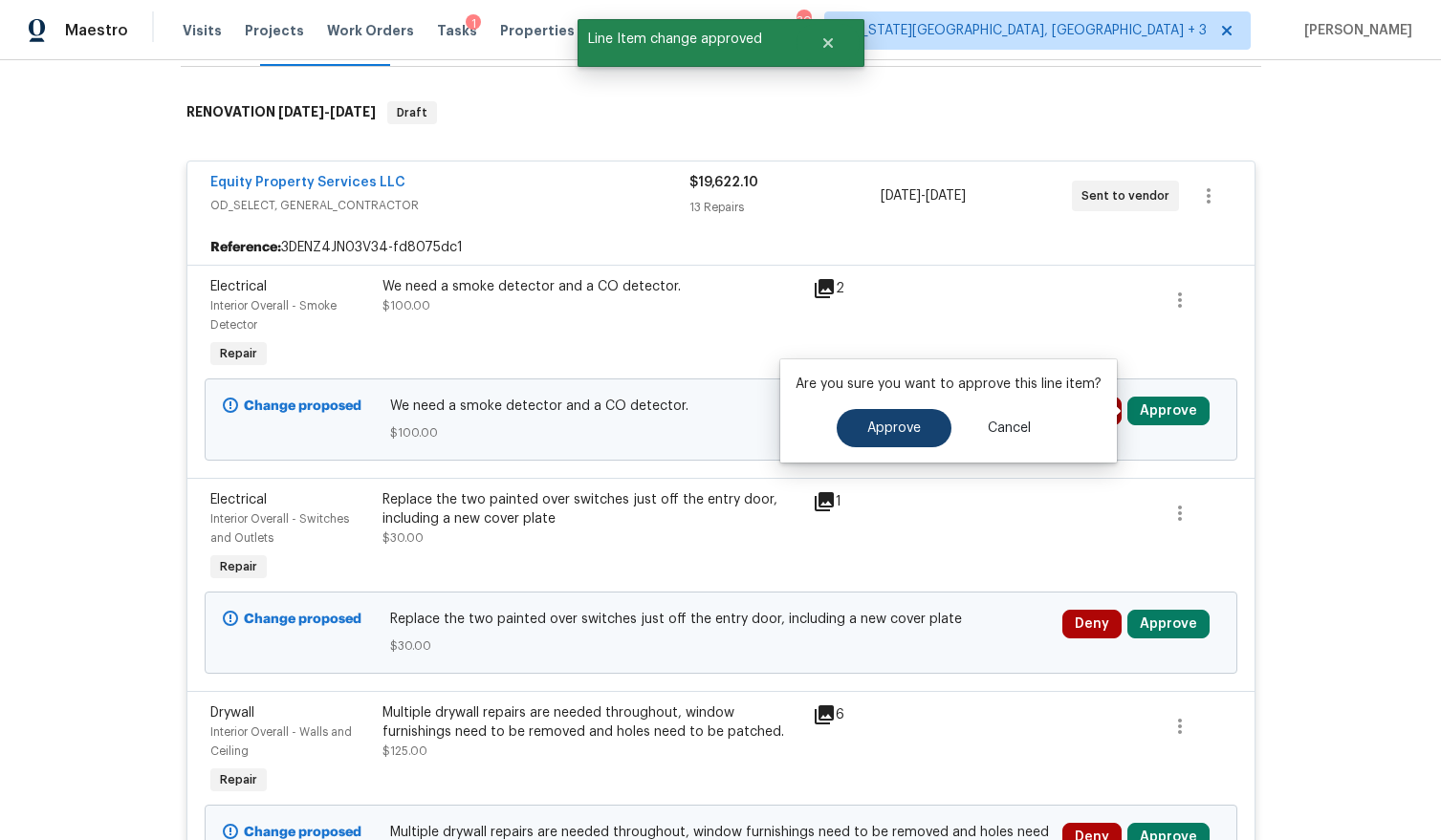
click at [886, 434] on span "Approve" at bounding box center [894, 428] width 54 height 14
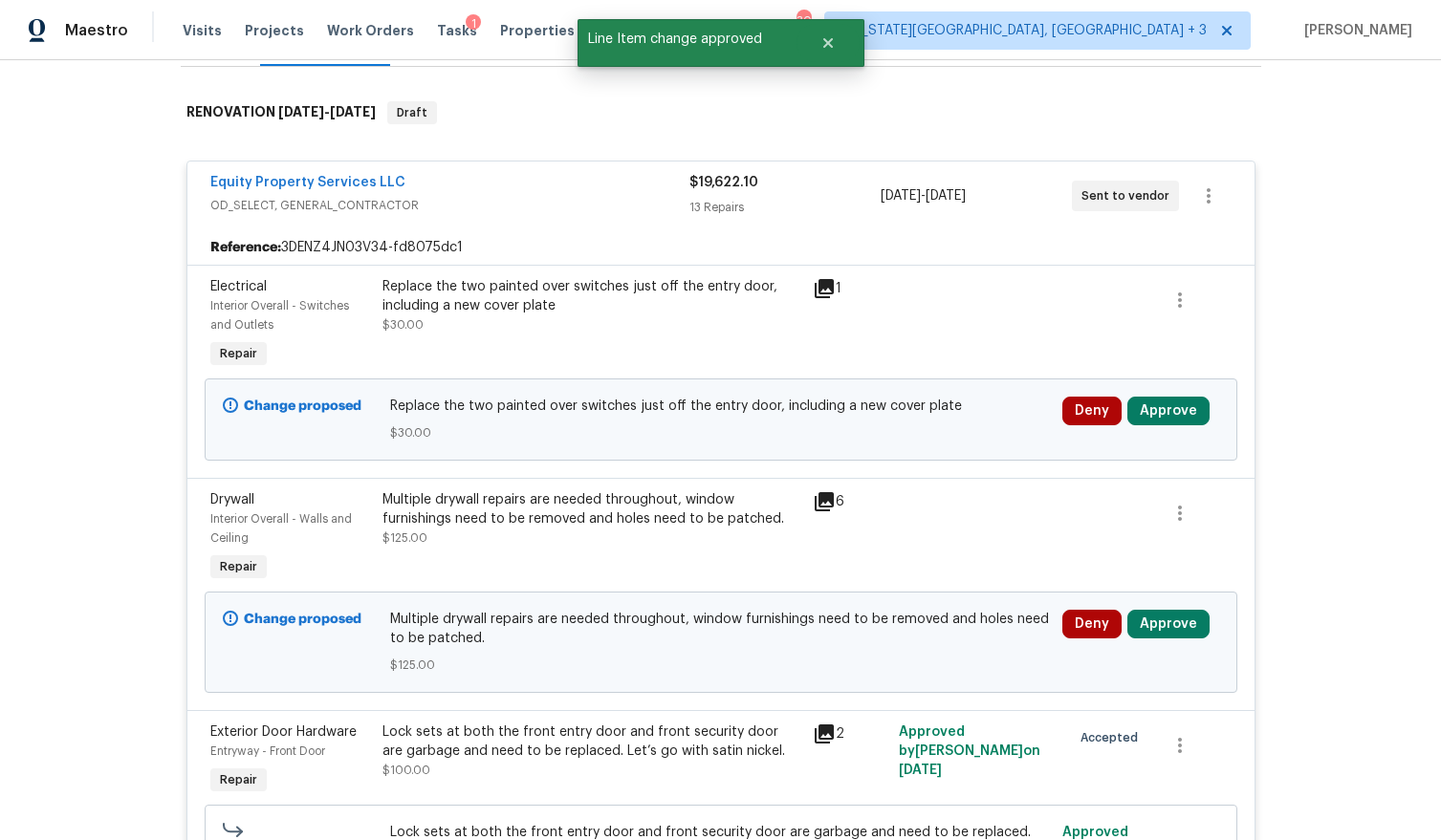
click at [1168, 411] on button "Approve" at bounding box center [1168, 411] width 82 height 29
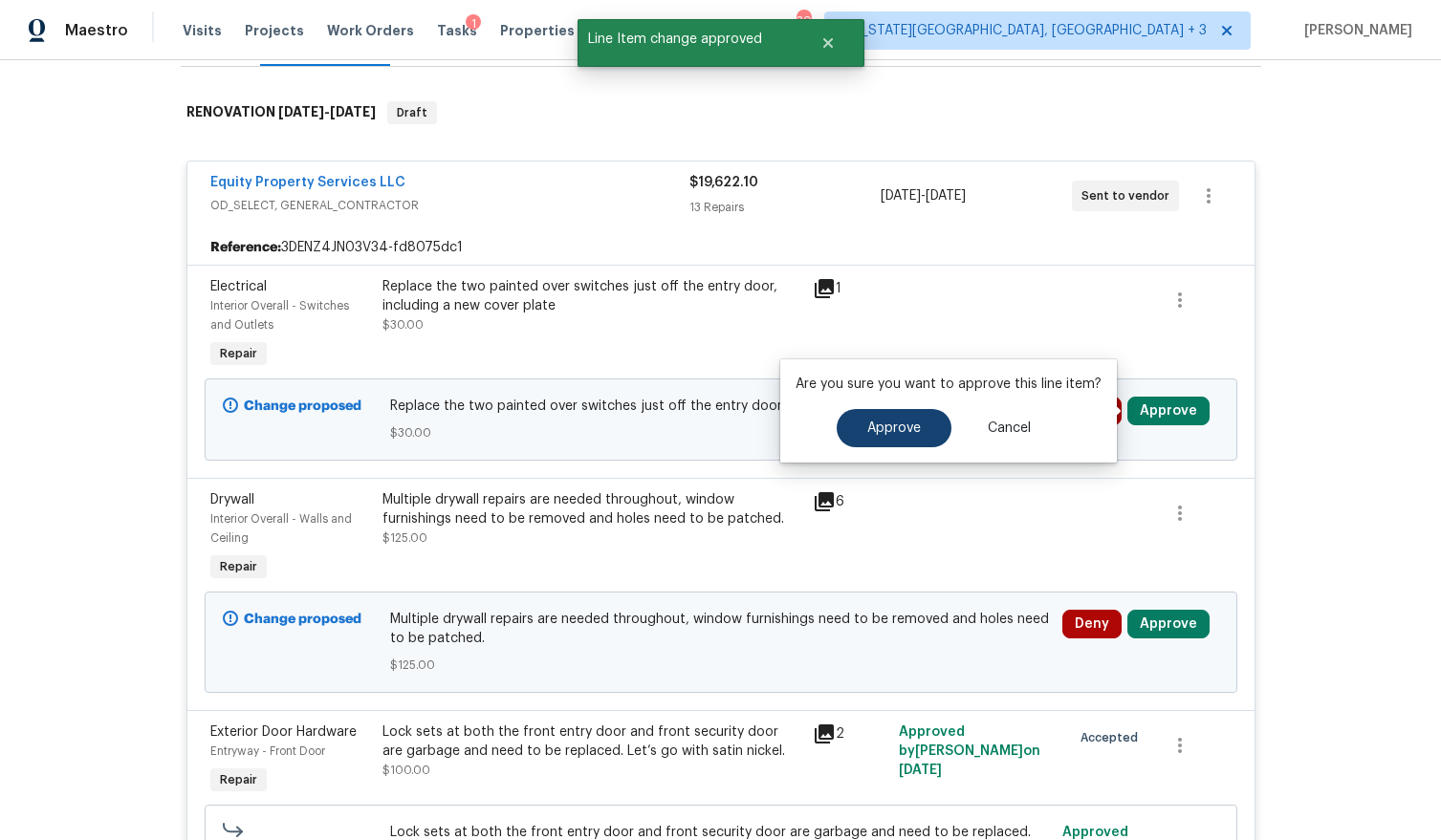
click at [875, 428] on span "Approve" at bounding box center [894, 428] width 54 height 14
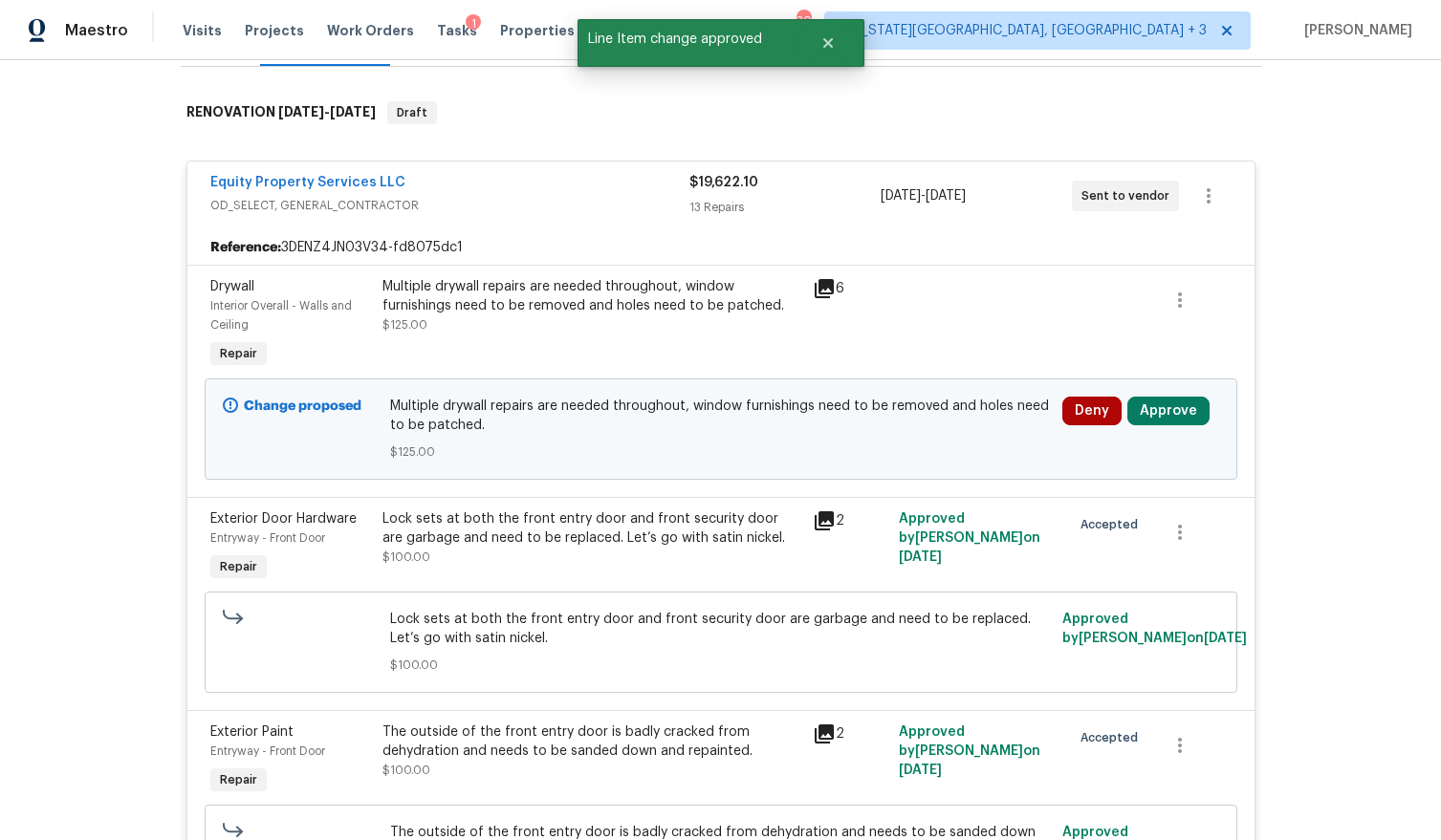
click at [1173, 416] on button "Approve" at bounding box center [1168, 411] width 82 height 29
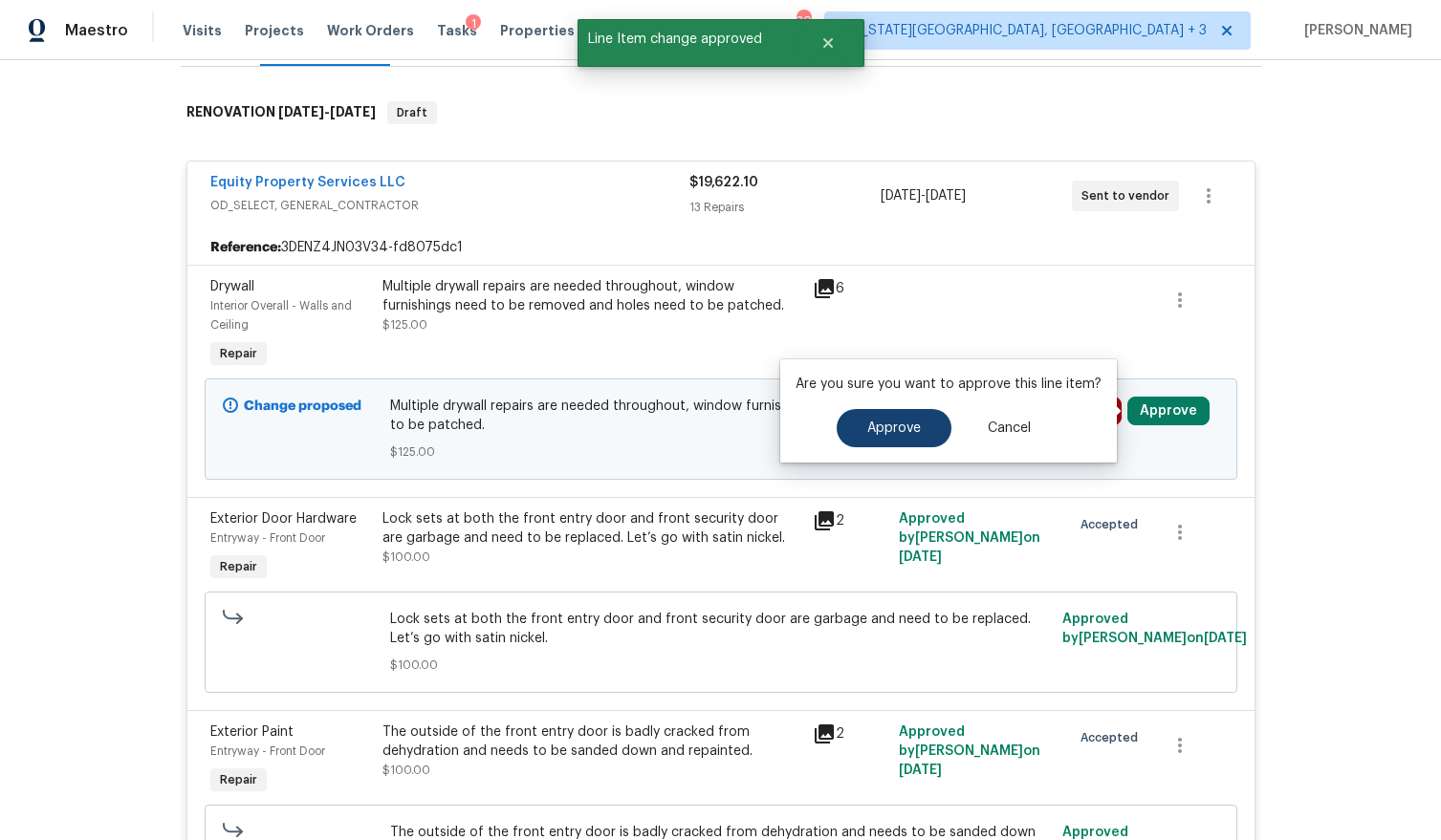
click at [917, 429] on button "Approve" at bounding box center [895, 428] width 115 height 39
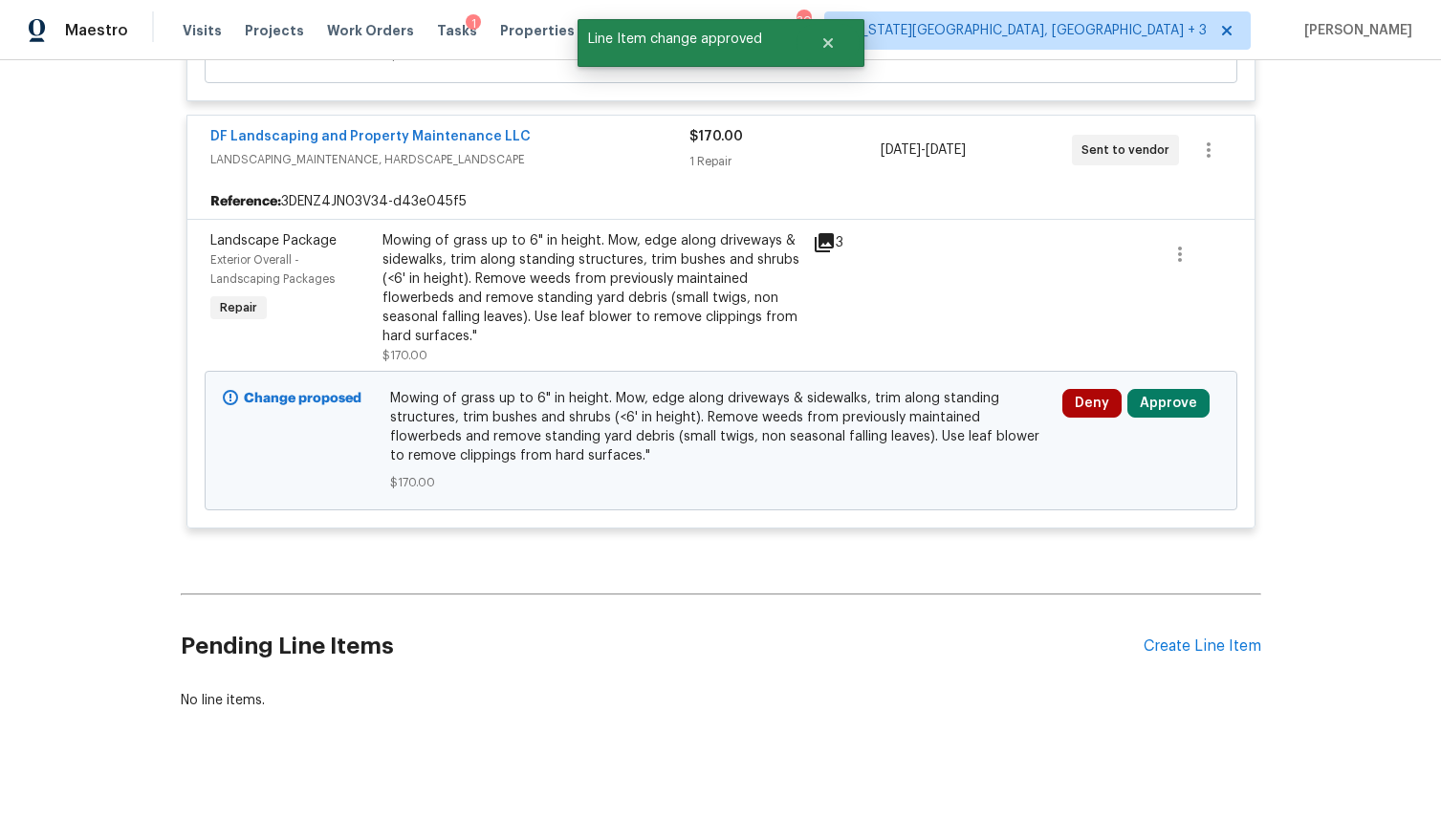
scroll to position [4612, 0]
click at [1165, 404] on button "Approve" at bounding box center [1168, 404] width 82 height 29
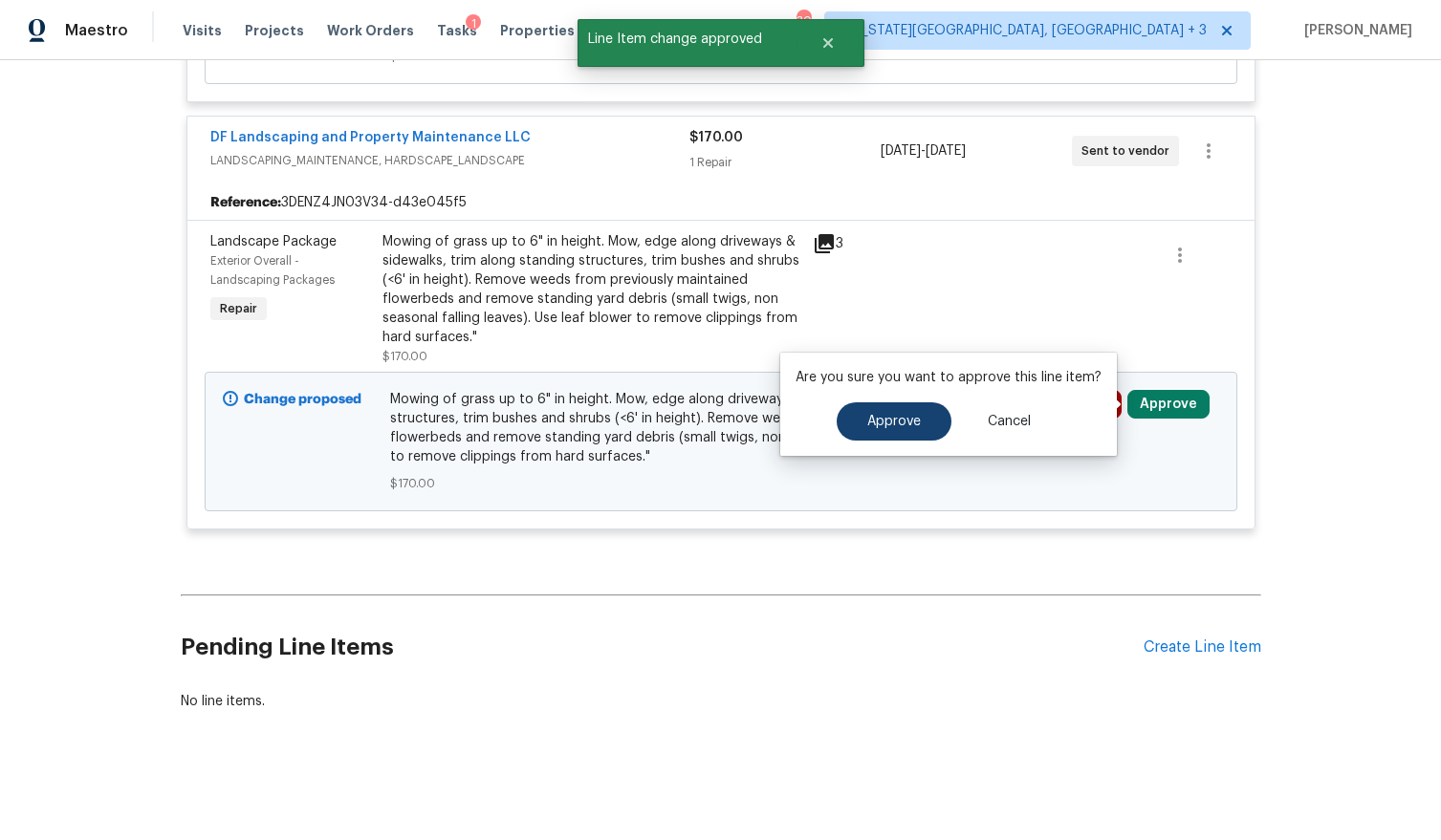
click at [867, 425] on span "Approve" at bounding box center [894, 421] width 54 height 14
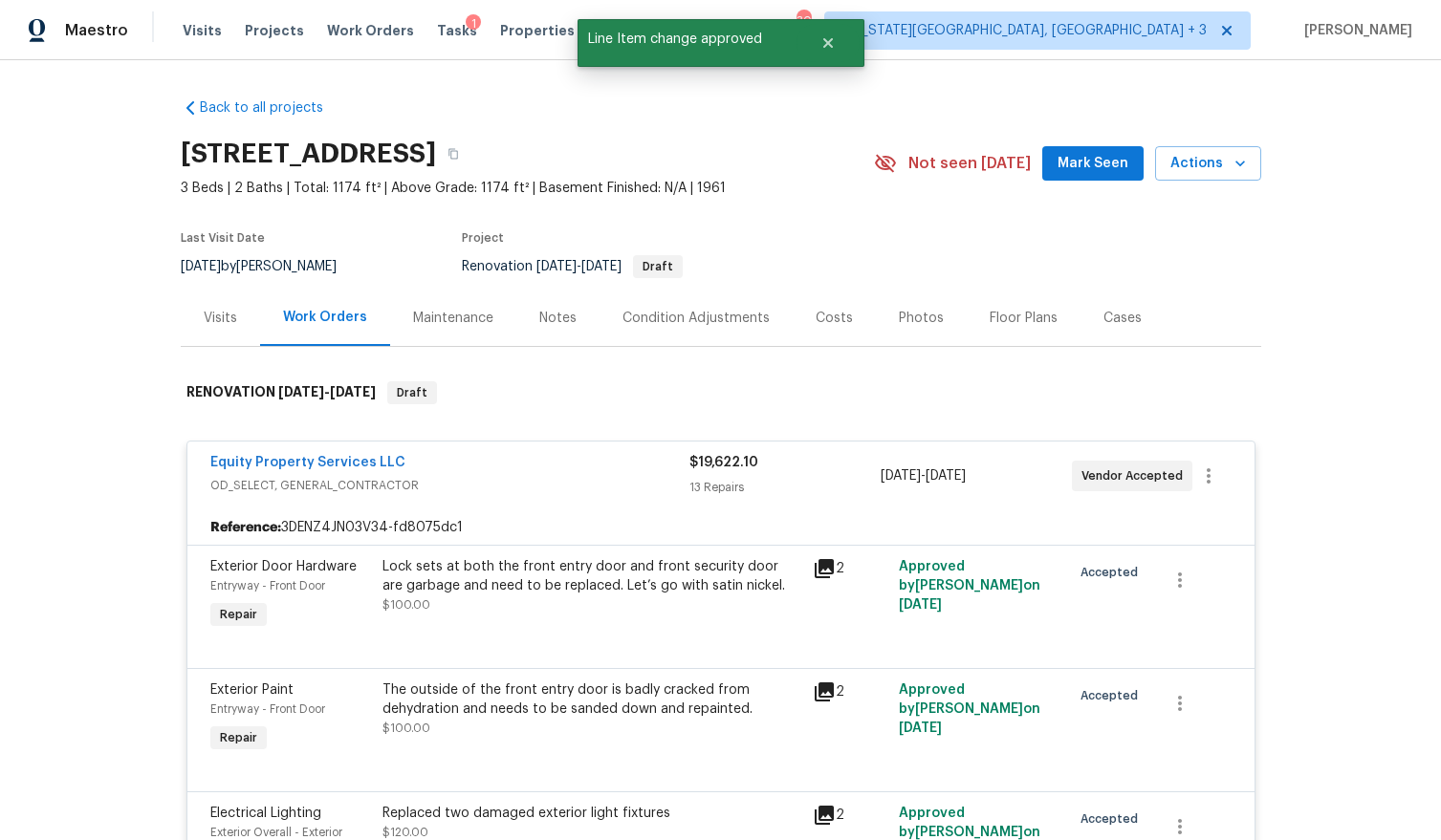
scroll to position [0, 0]
click at [820, 301] on div "Costs" at bounding box center [834, 317] width 83 height 57
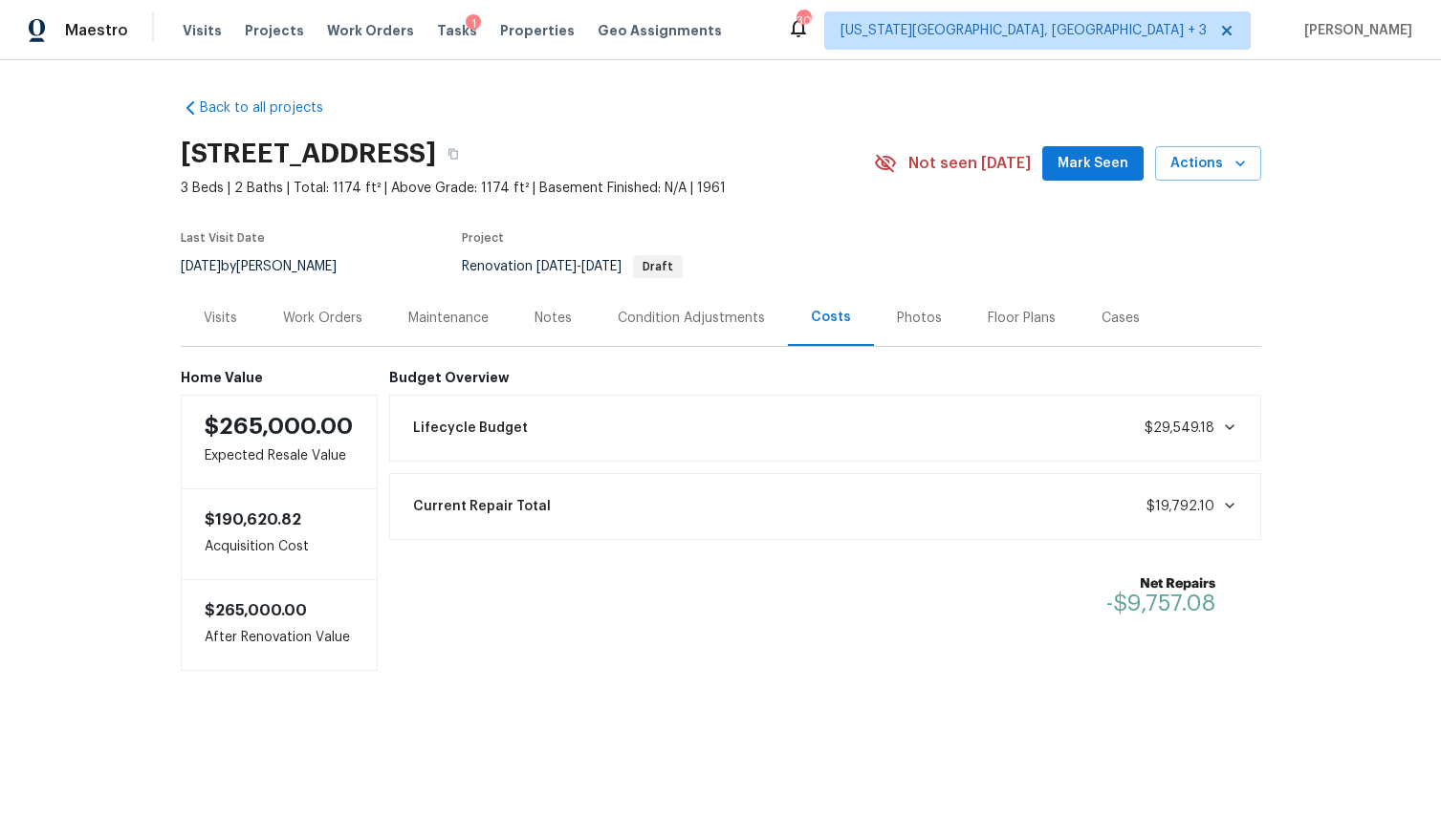
click at [624, 323] on div "Condition Adjustments" at bounding box center [691, 317] width 147 height 19
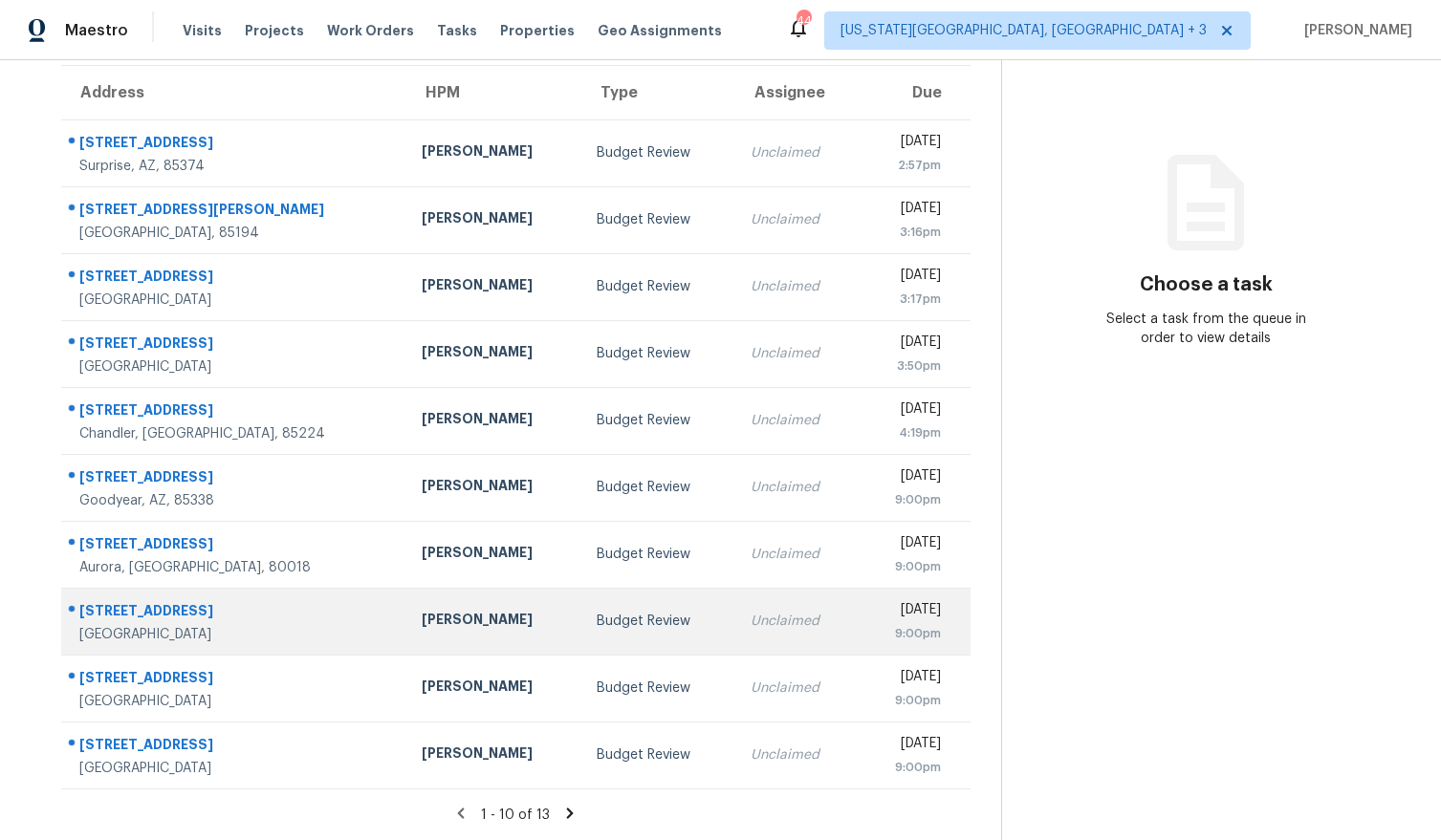
scroll to position [156, 0]
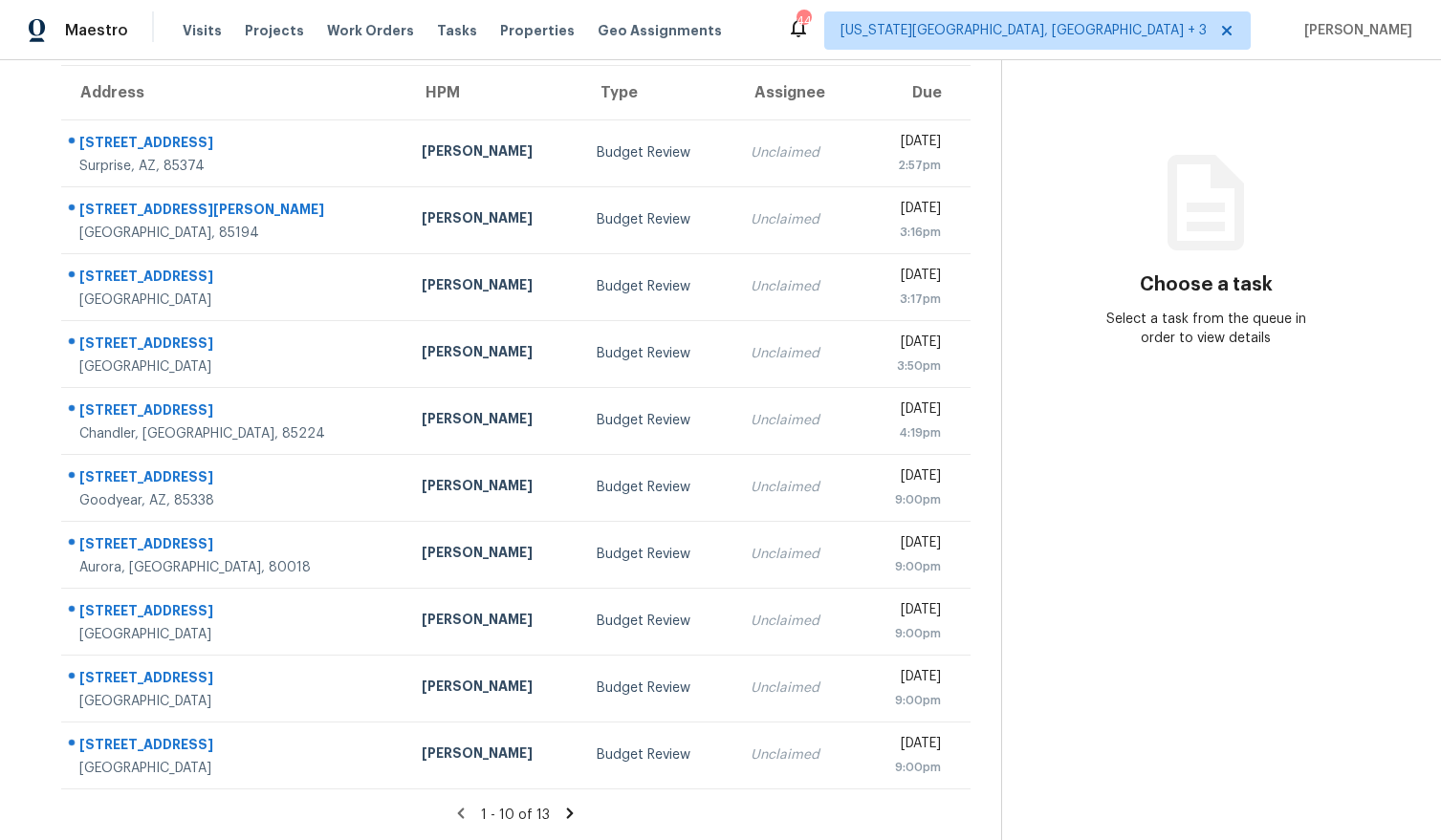
click at [574, 809] on icon at bounding box center [569, 813] width 17 height 17
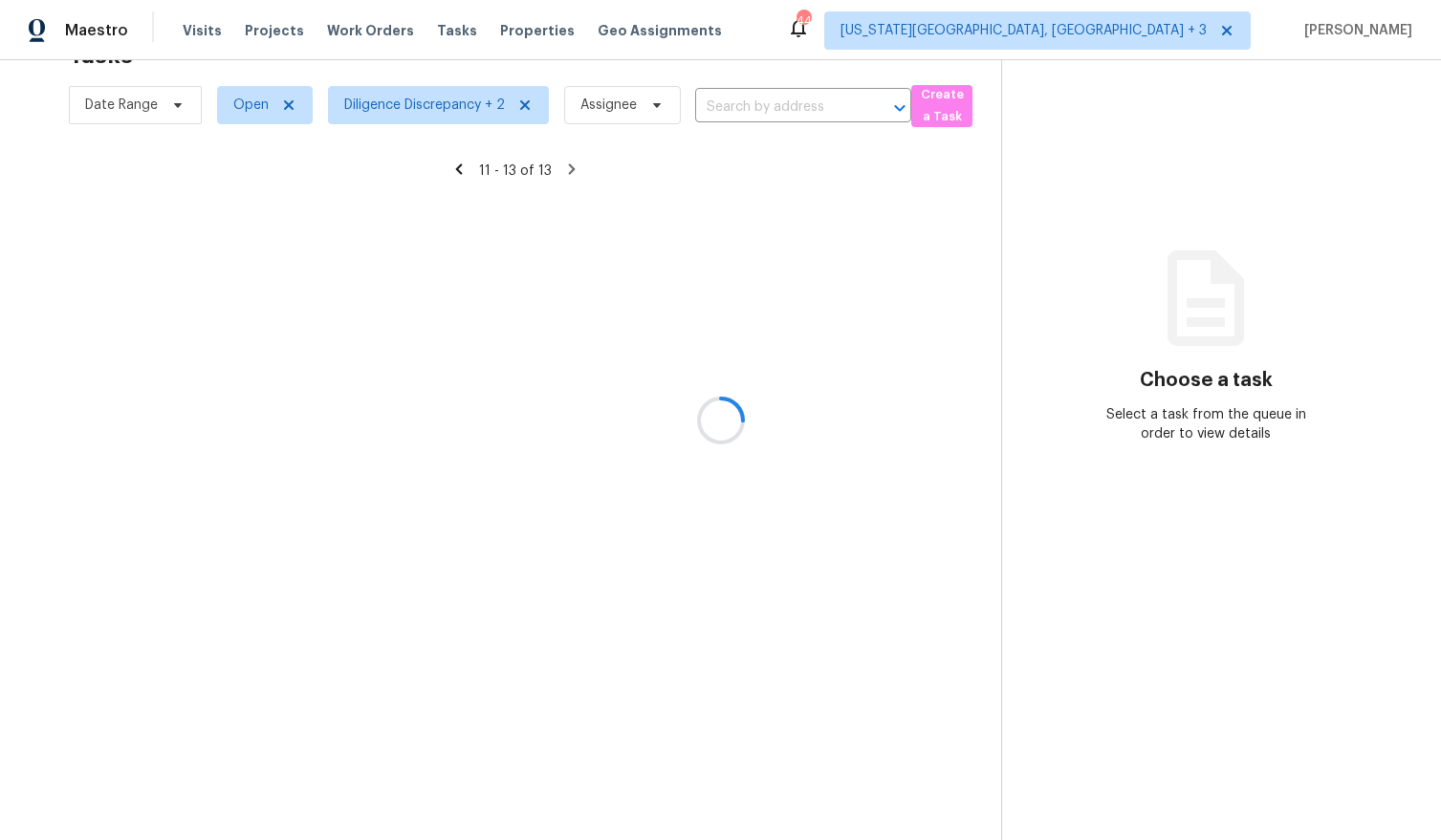
scroll to position [60, 0]
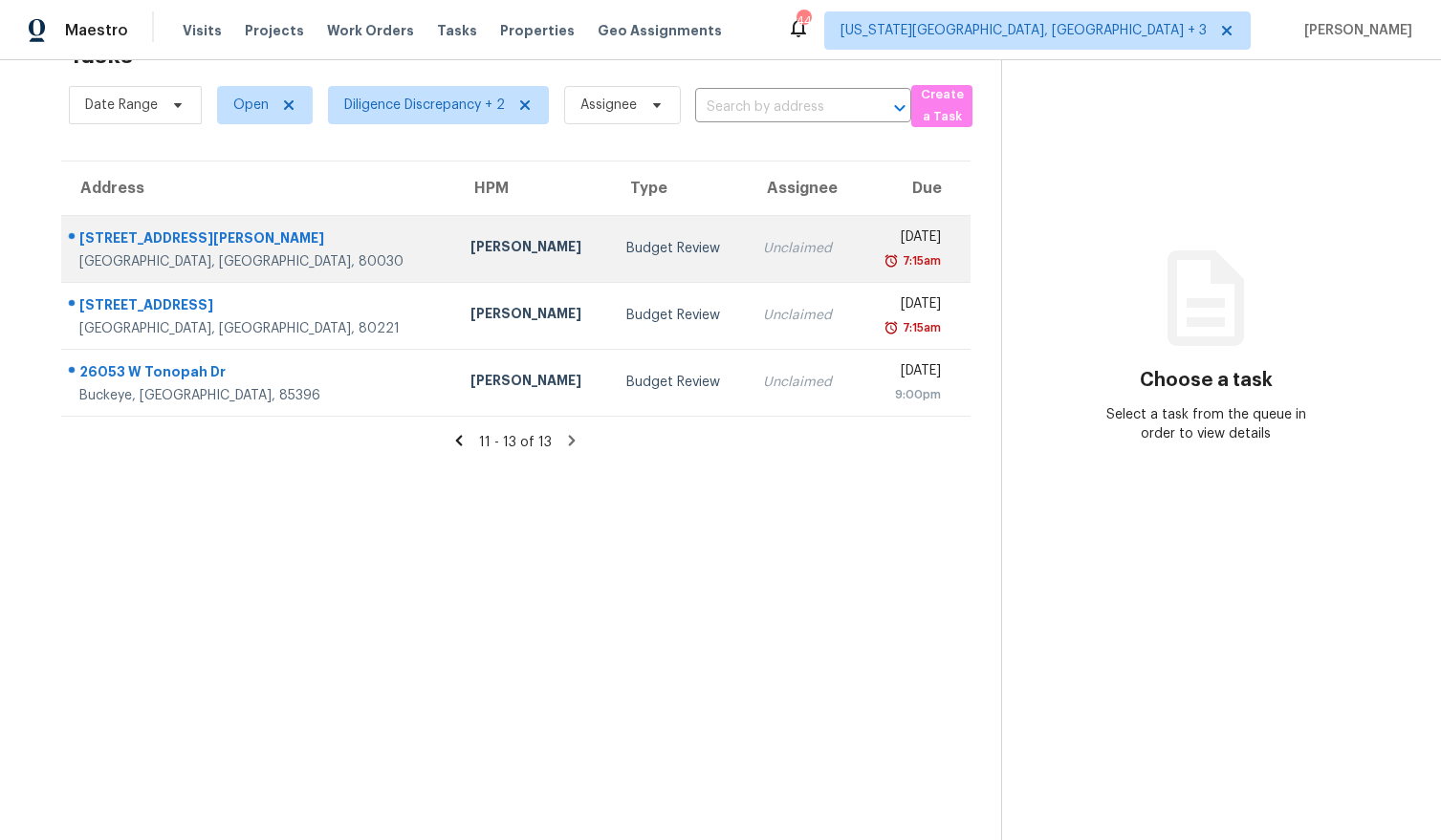
click at [858, 246] on td "Fri, Aug 15th 2025 7:15am" at bounding box center [914, 248] width 113 height 66
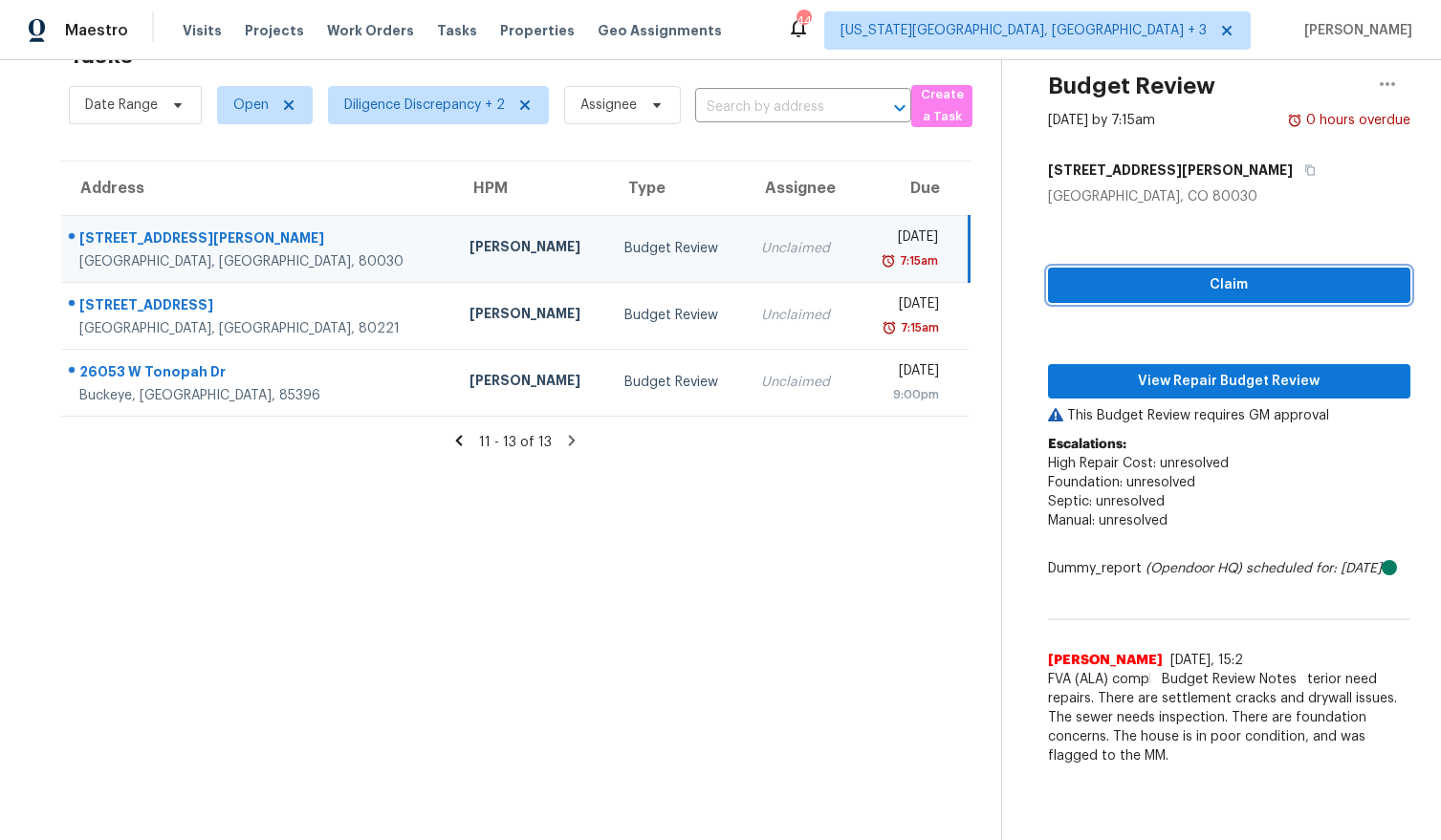
click at [1161, 288] on span "Claim" at bounding box center [1229, 286] width 332 height 24
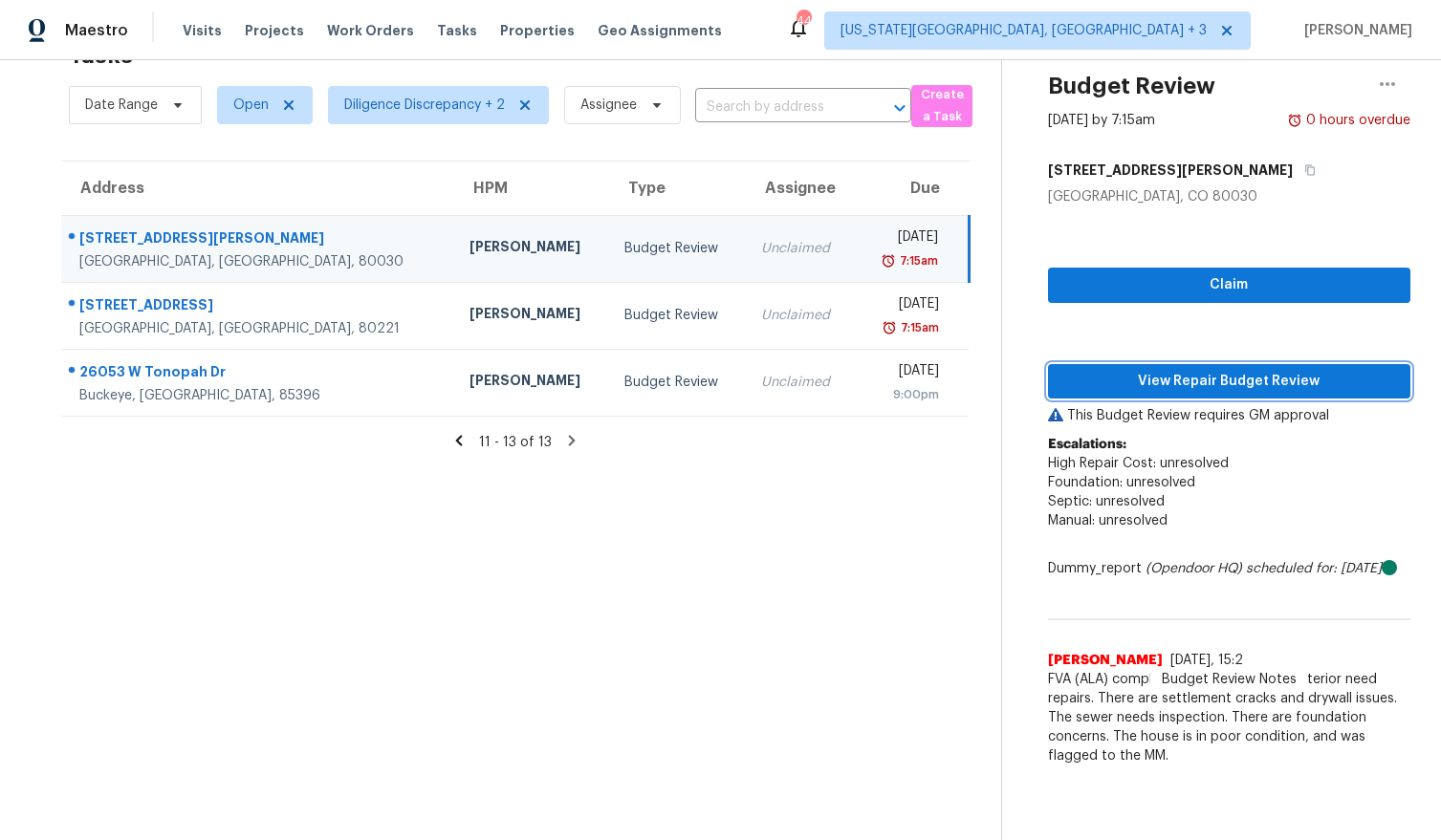
click at [1123, 387] on span "View Repair Budget Review" at bounding box center [1229, 382] width 332 height 24
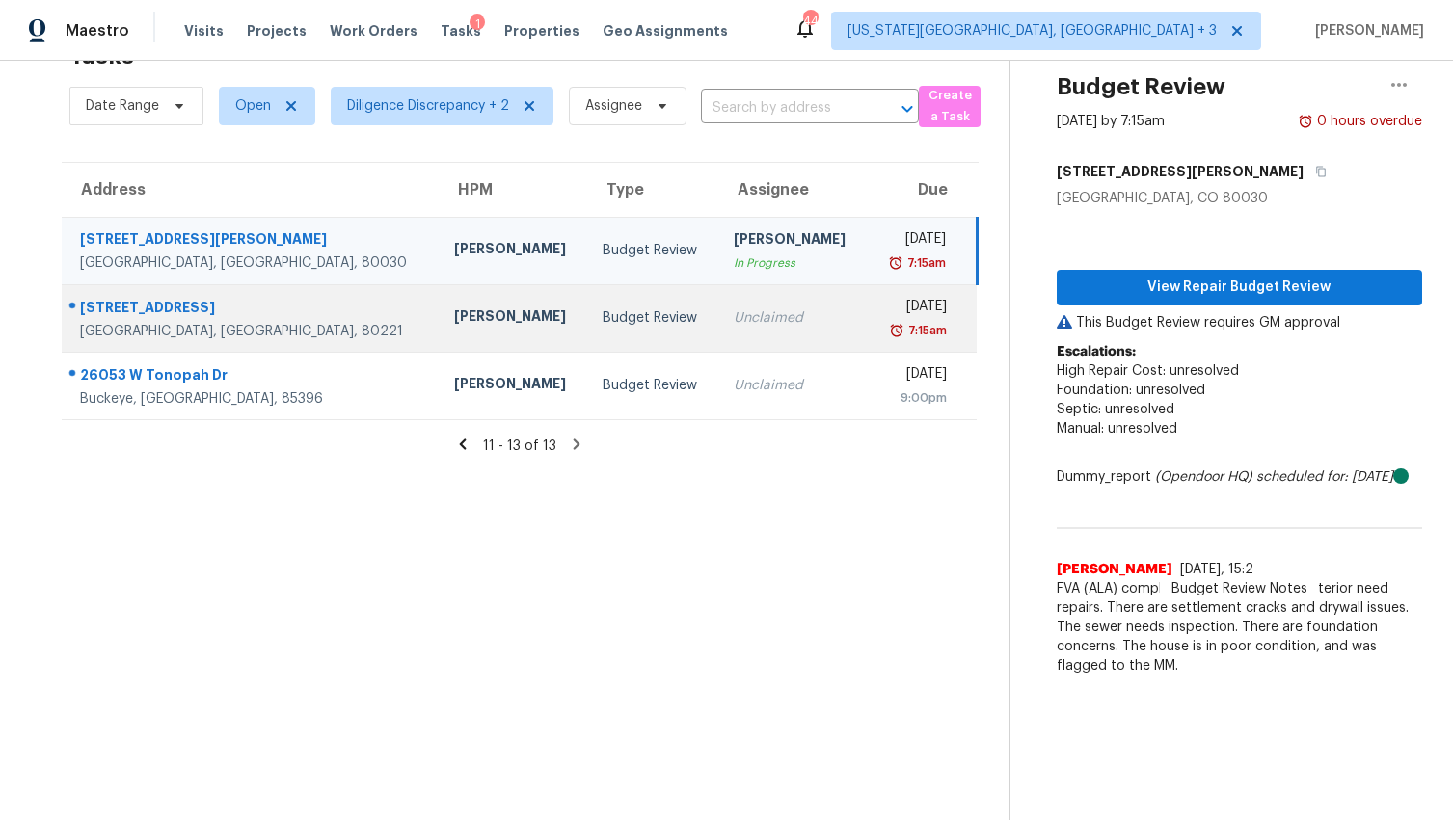
click at [734, 315] on div "Unclaimed" at bounding box center [793, 317] width 119 height 19
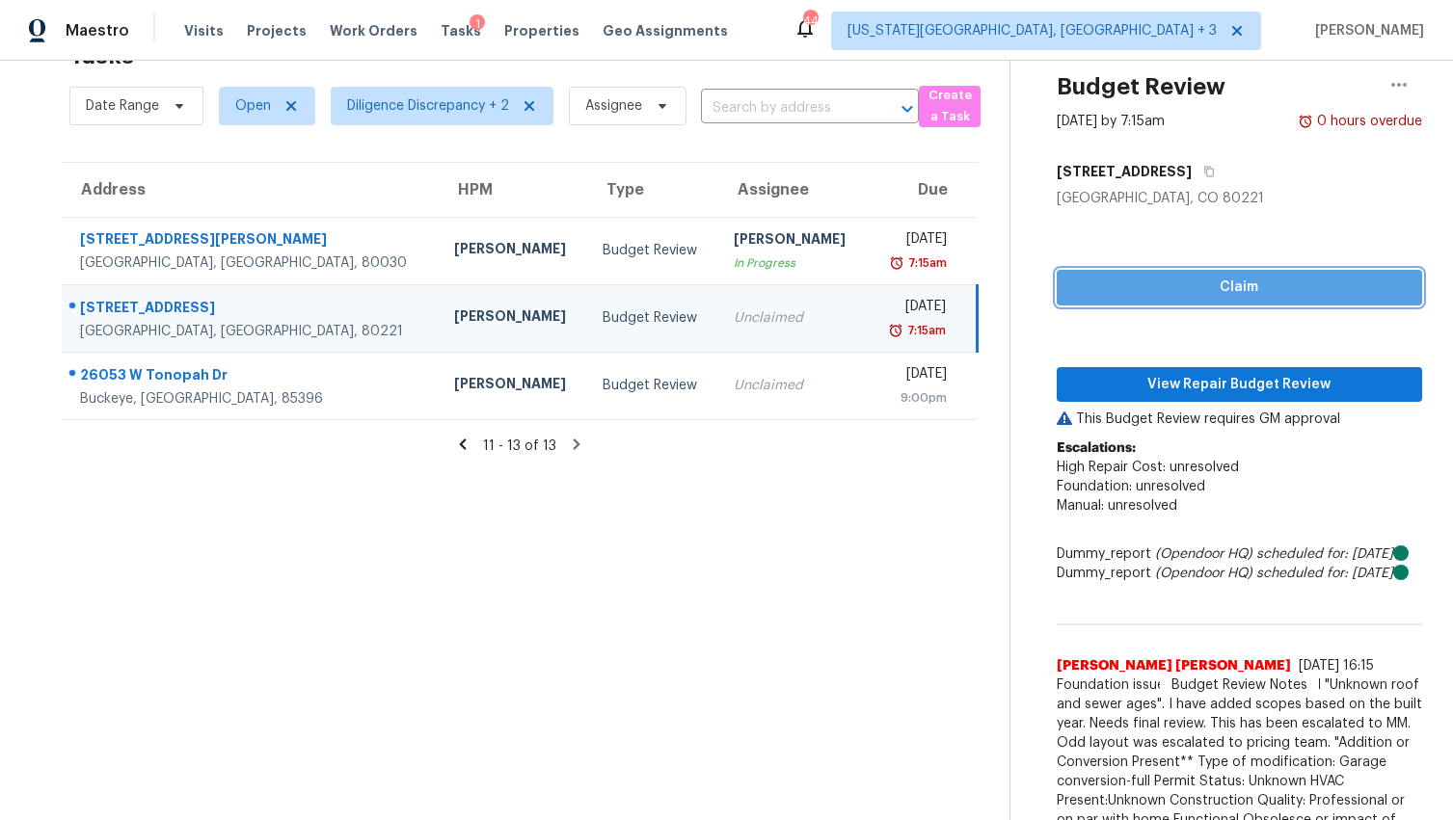
click at [1119, 277] on span "Claim" at bounding box center [1239, 288] width 335 height 24
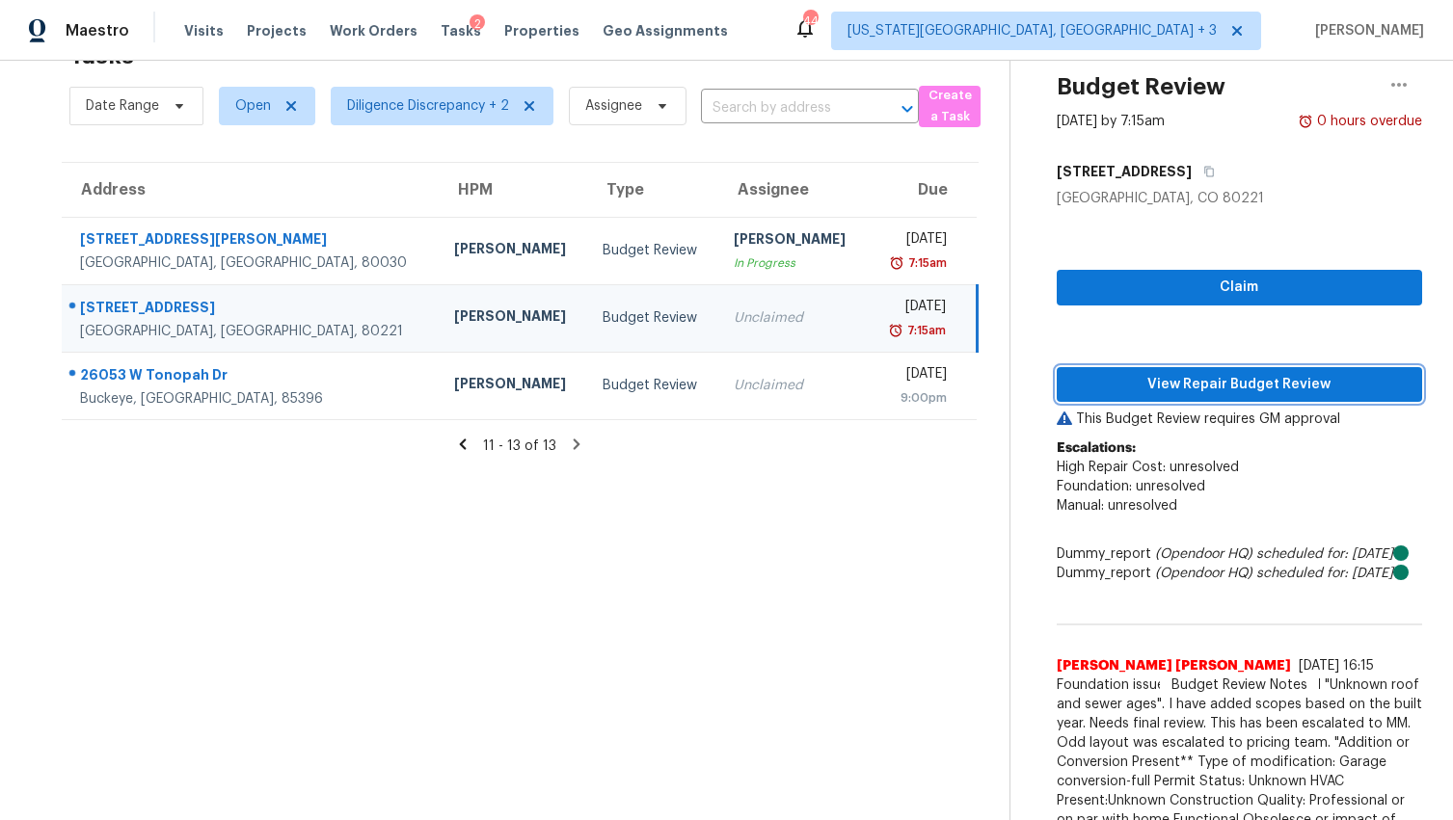
click at [1127, 375] on span "View Repair Budget Review" at bounding box center [1239, 385] width 335 height 24
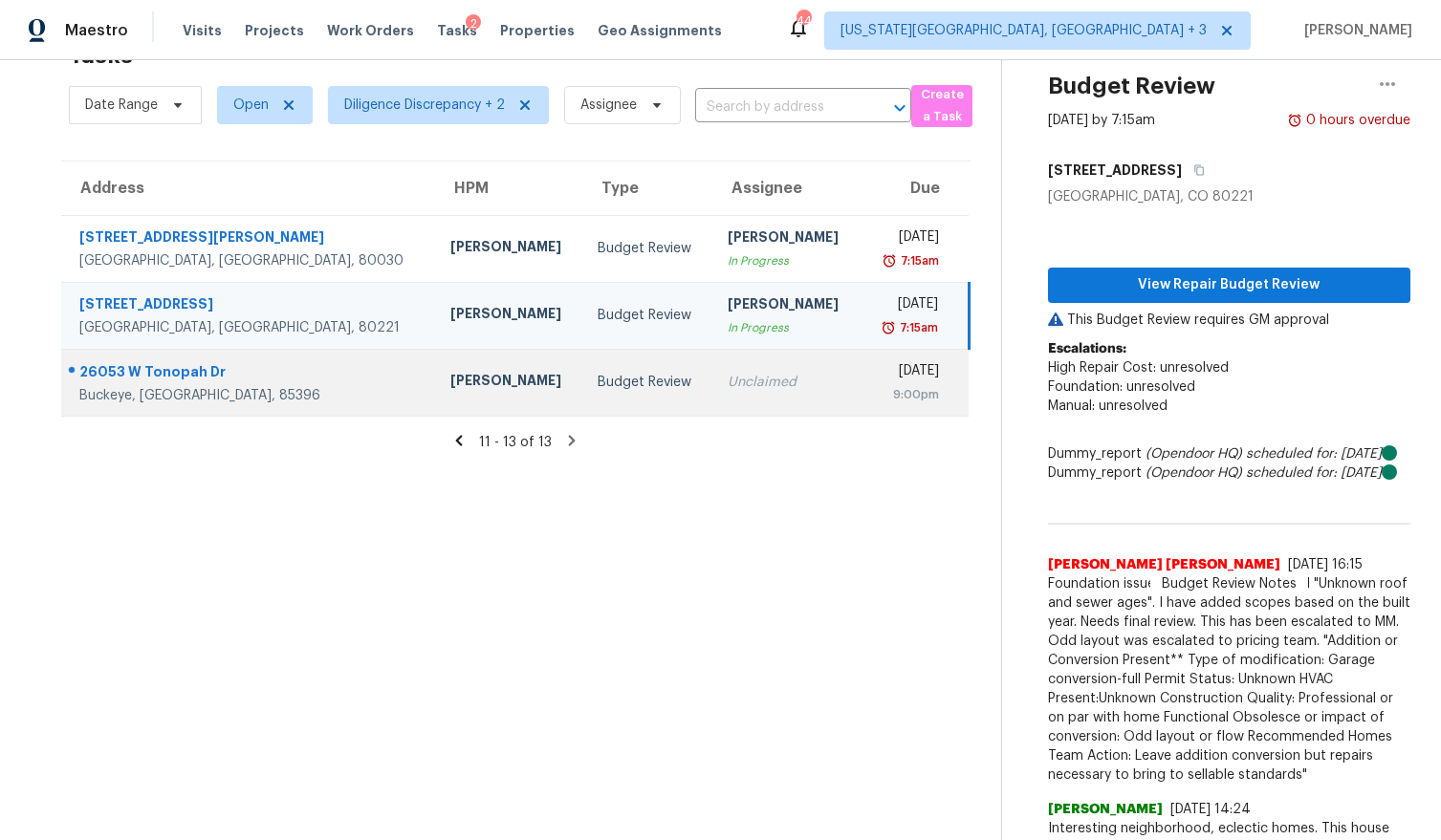
click at [744, 386] on div "Unclaimed" at bounding box center [786, 382] width 118 height 19
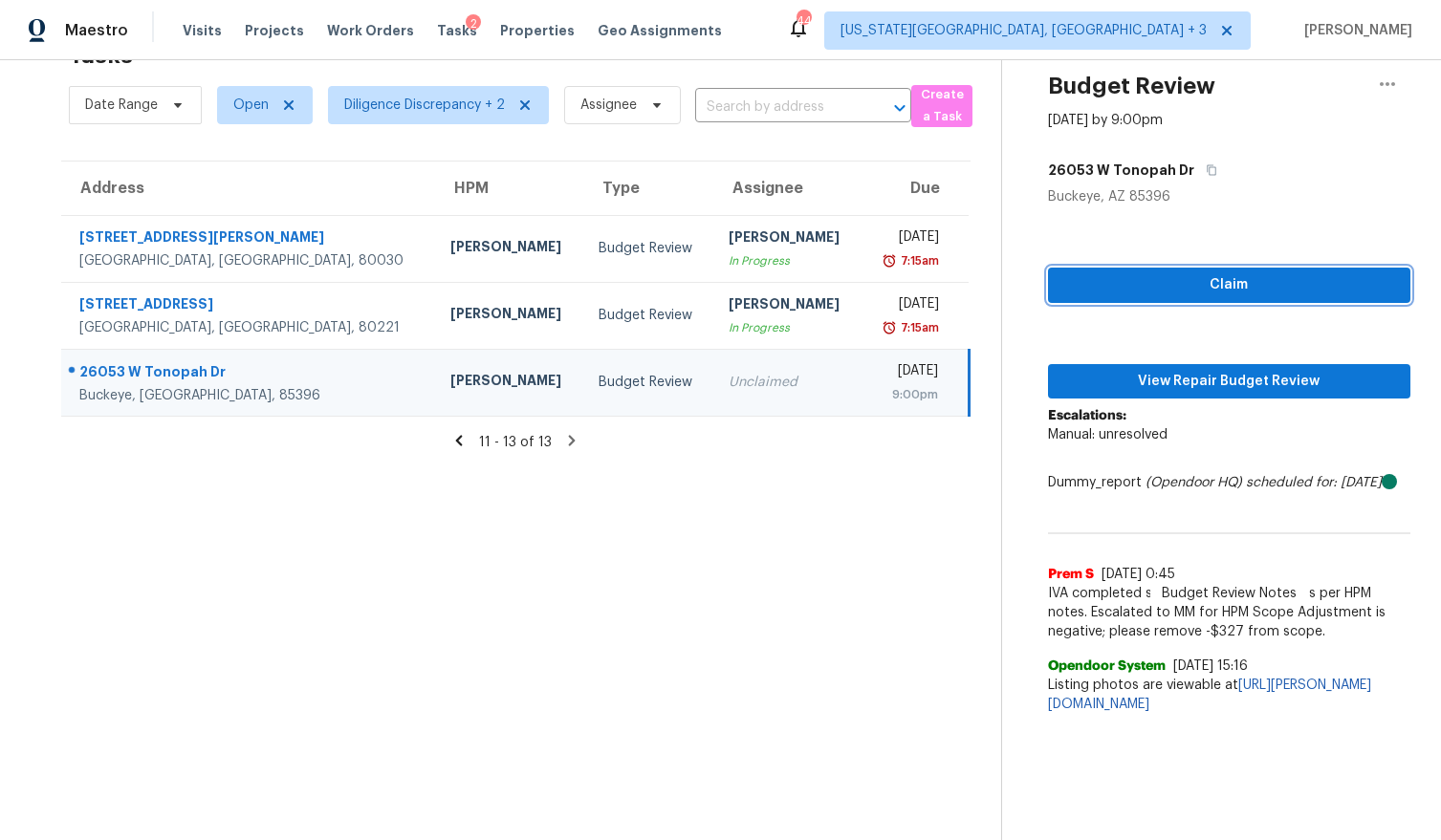
click at [1141, 275] on span "Claim" at bounding box center [1229, 286] width 332 height 24
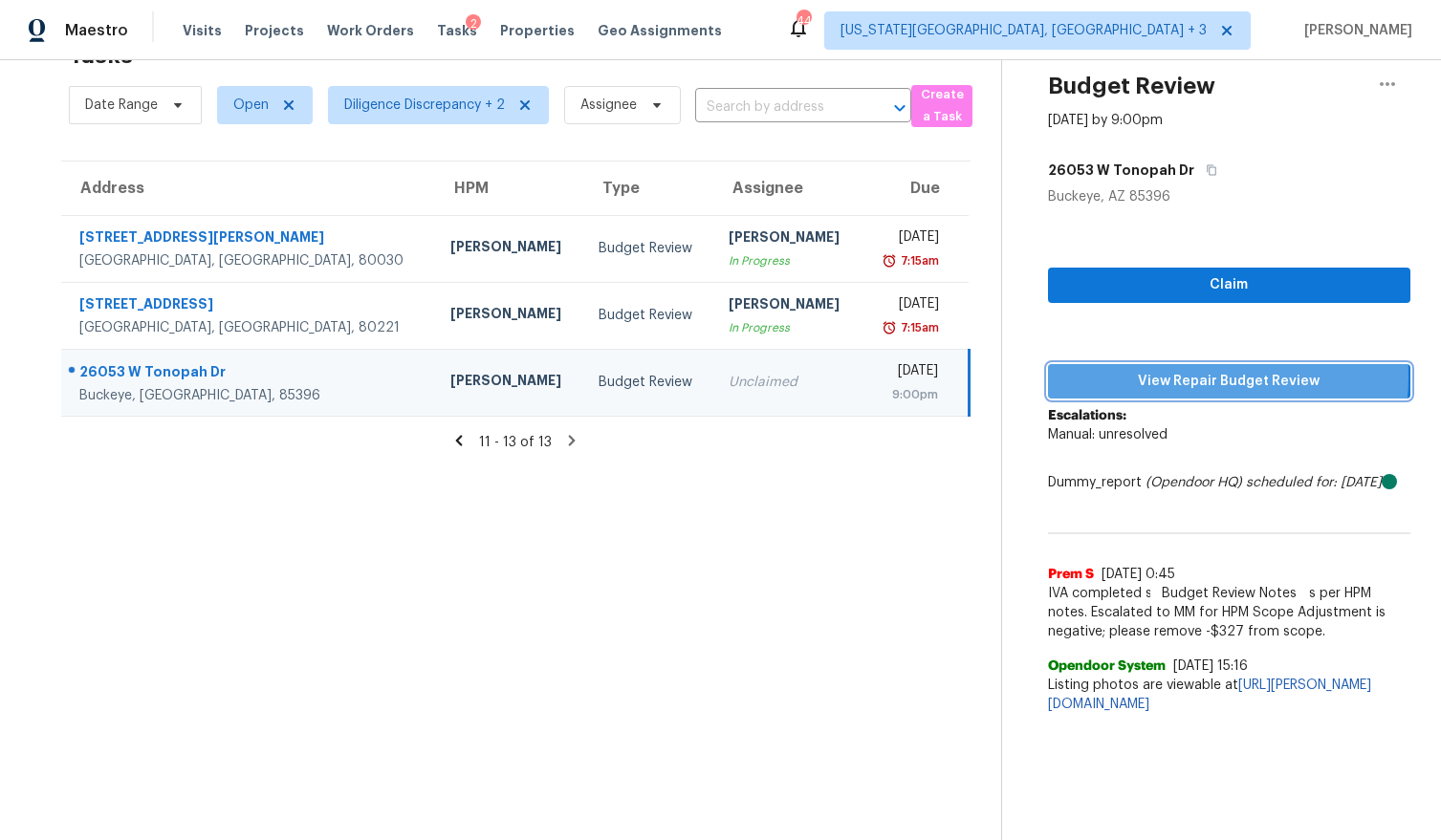
click at [1168, 377] on span "View Repair Budget Review" at bounding box center [1229, 382] width 332 height 24
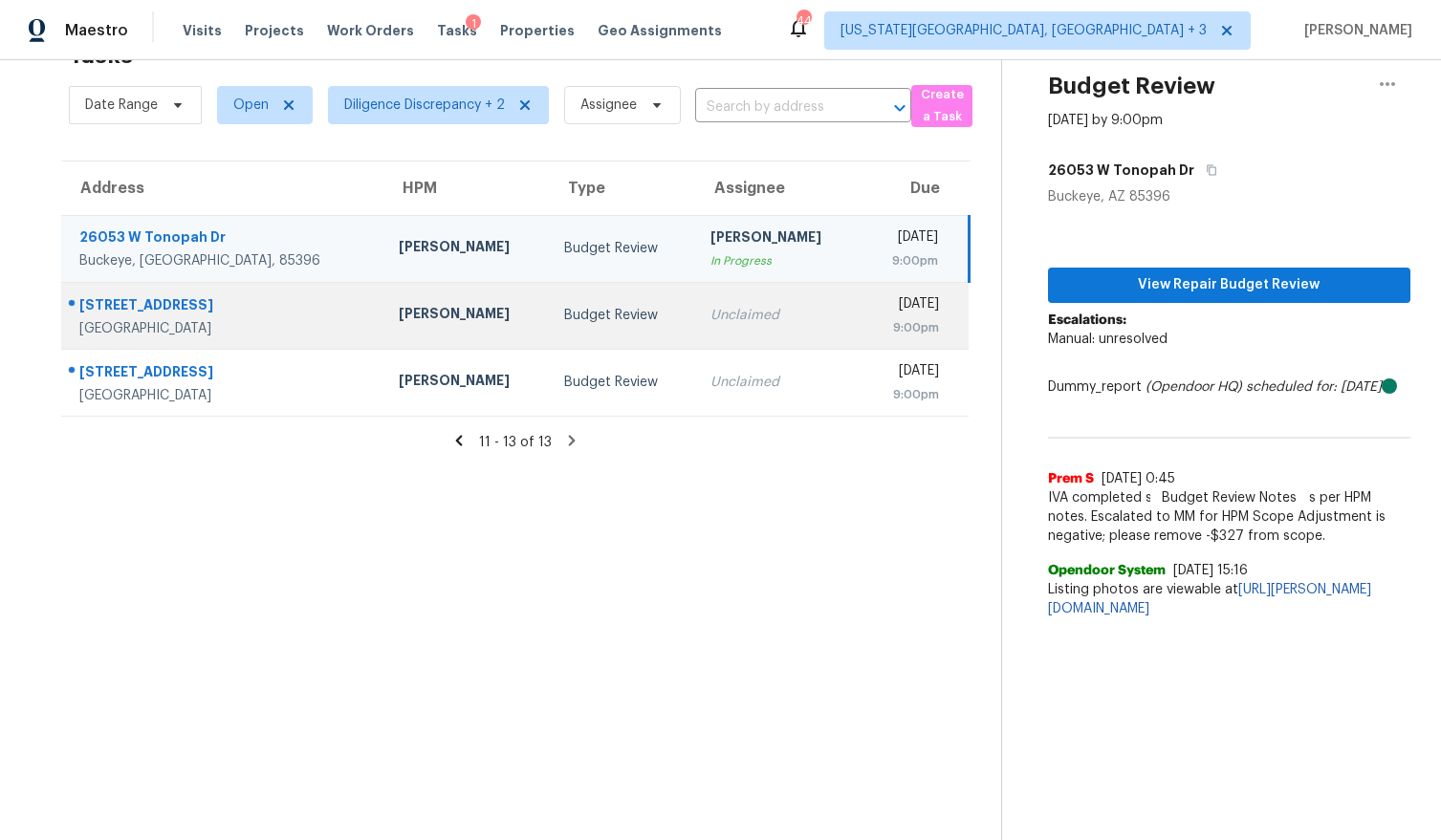
click at [710, 319] on div "Unclaimed" at bounding box center [778, 314] width 136 height 19
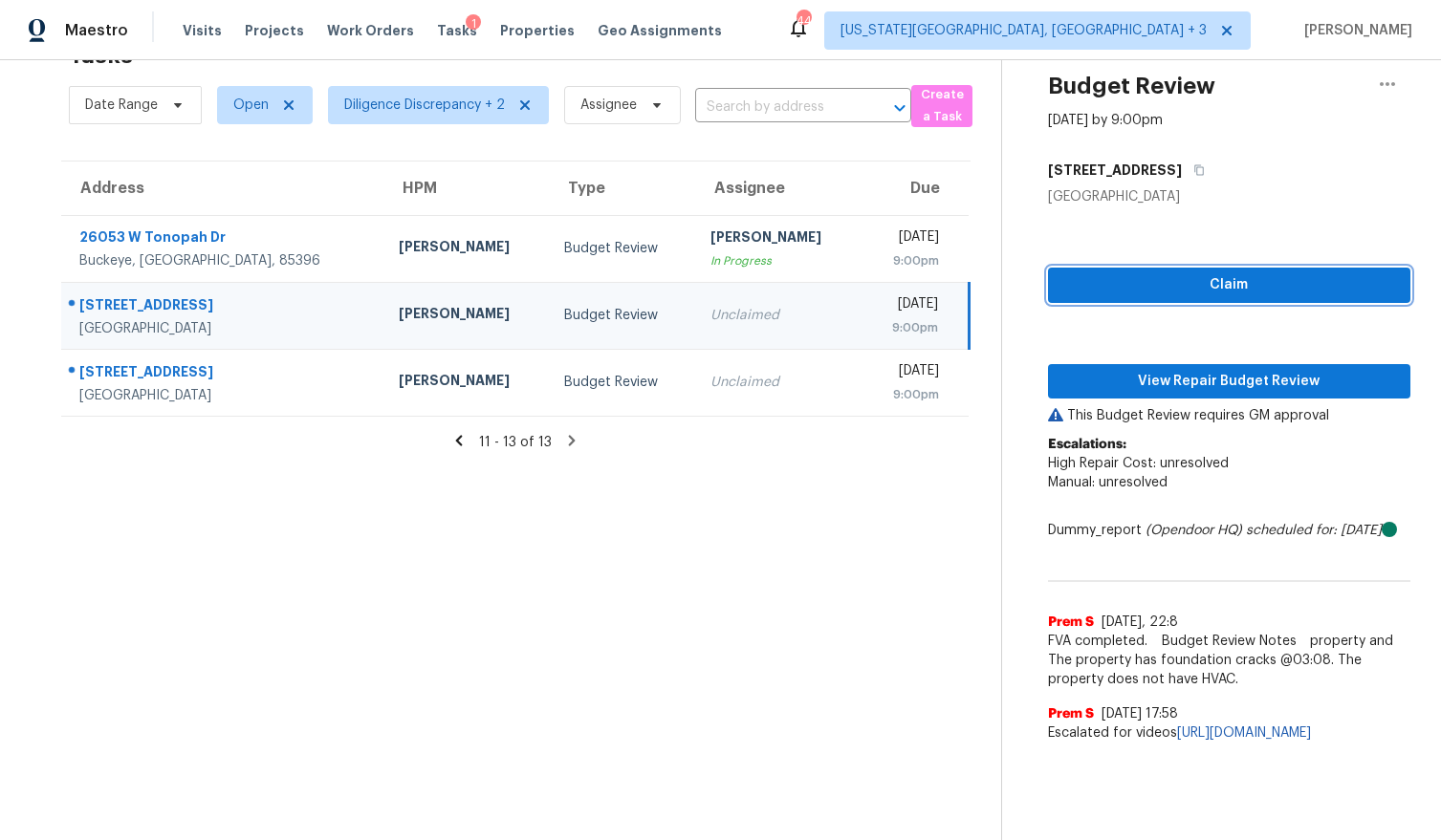
click at [1090, 281] on span "Claim" at bounding box center [1229, 286] width 332 height 24
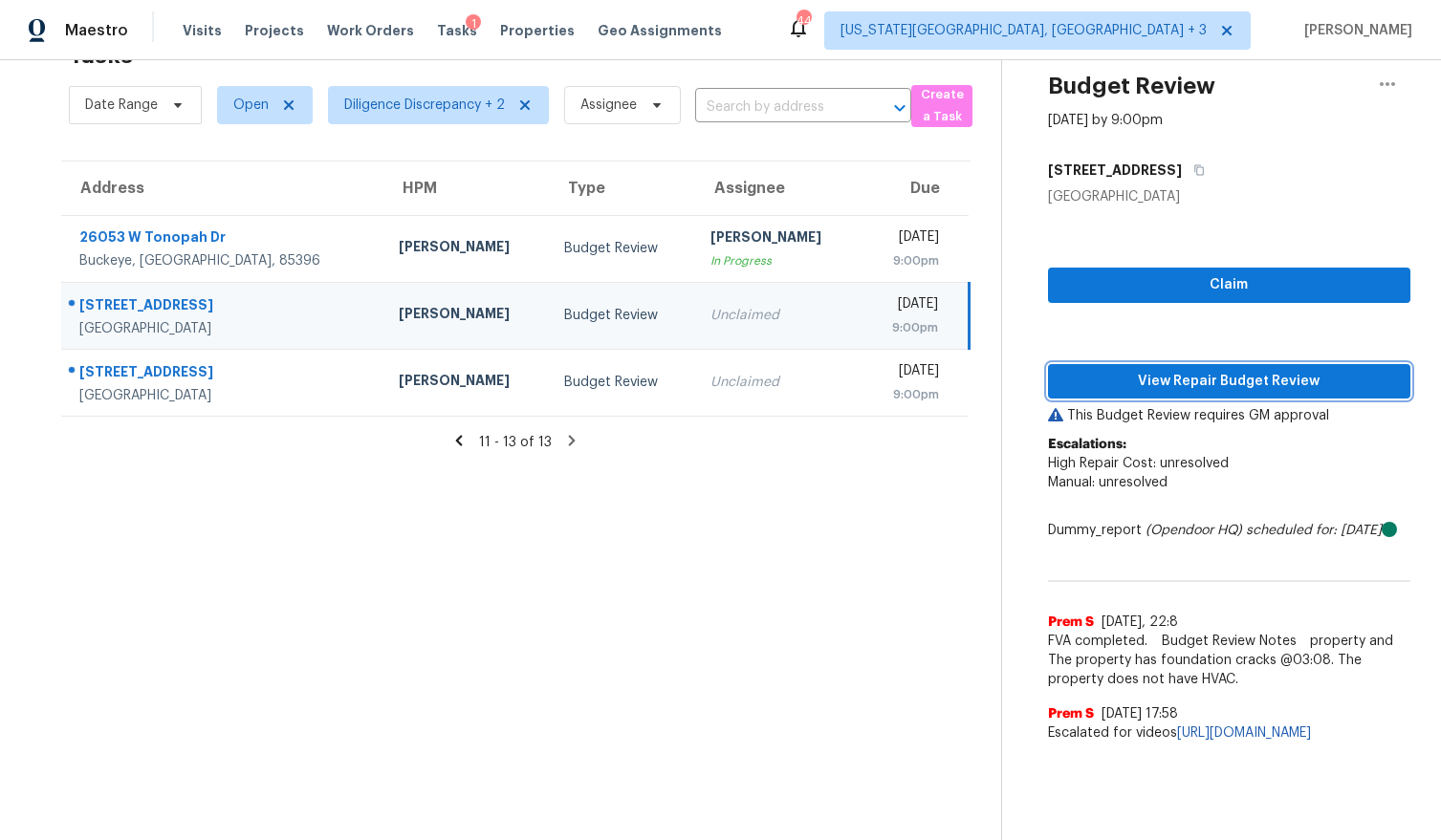
click at [1136, 386] on span "View Repair Budget Review" at bounding box center [1229, 382] width 332 height 24
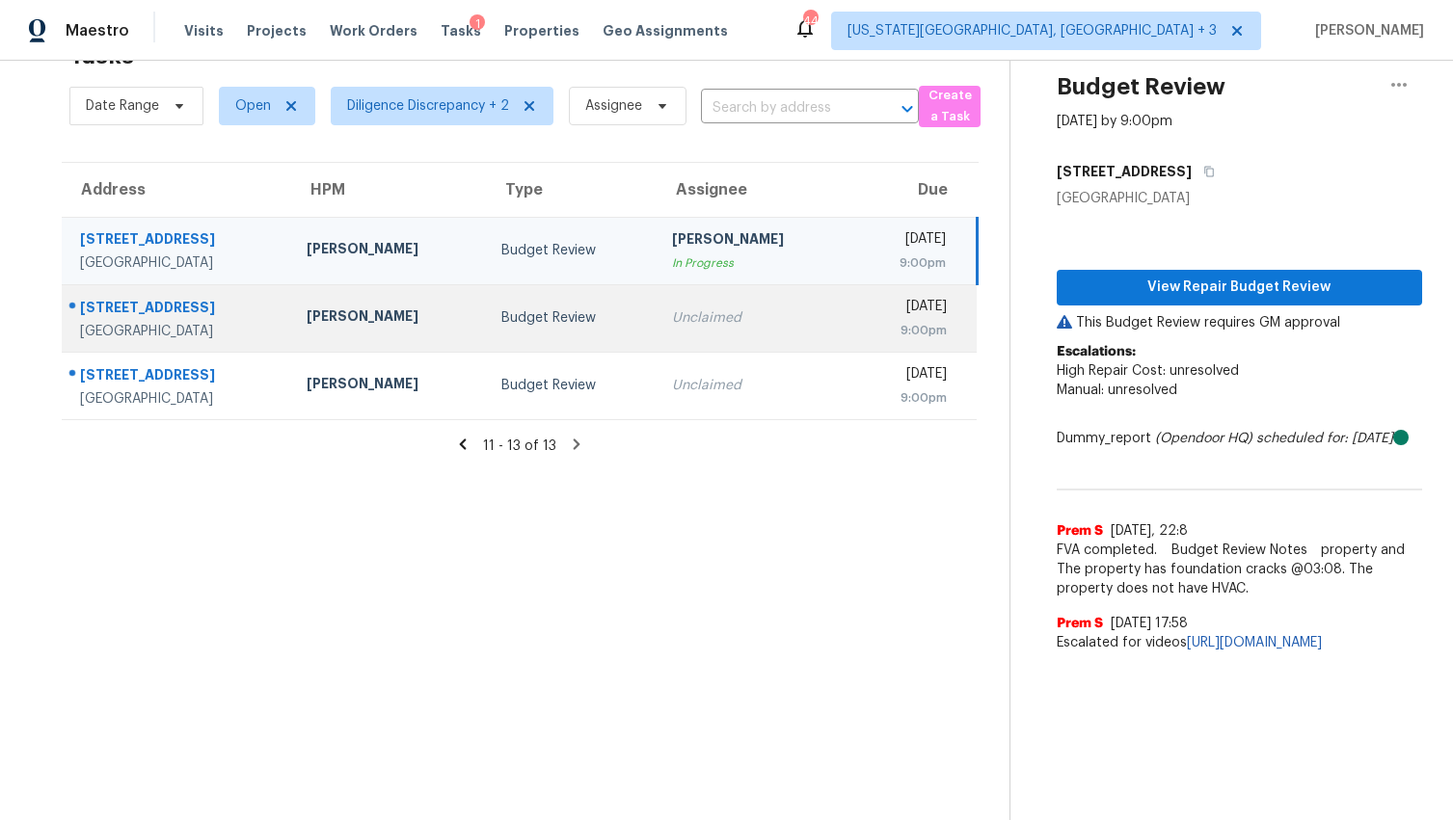
click at [575, 339] on td "Budget Review" at bounding box center [571, 317] width 171 height 67
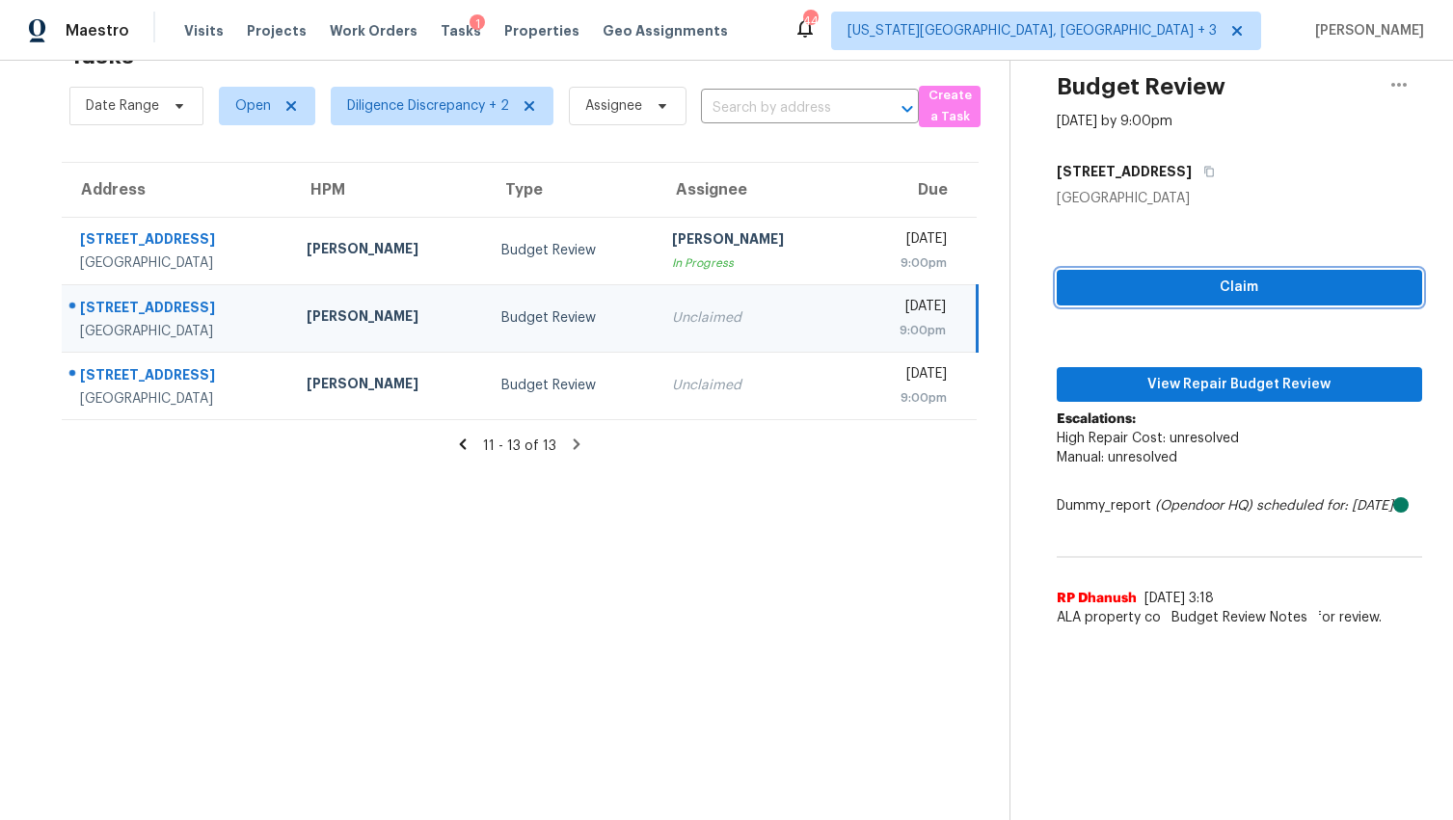
click at [1192, 276] on span "Claim" at bounding box center [1239, 288] width 335 height 24
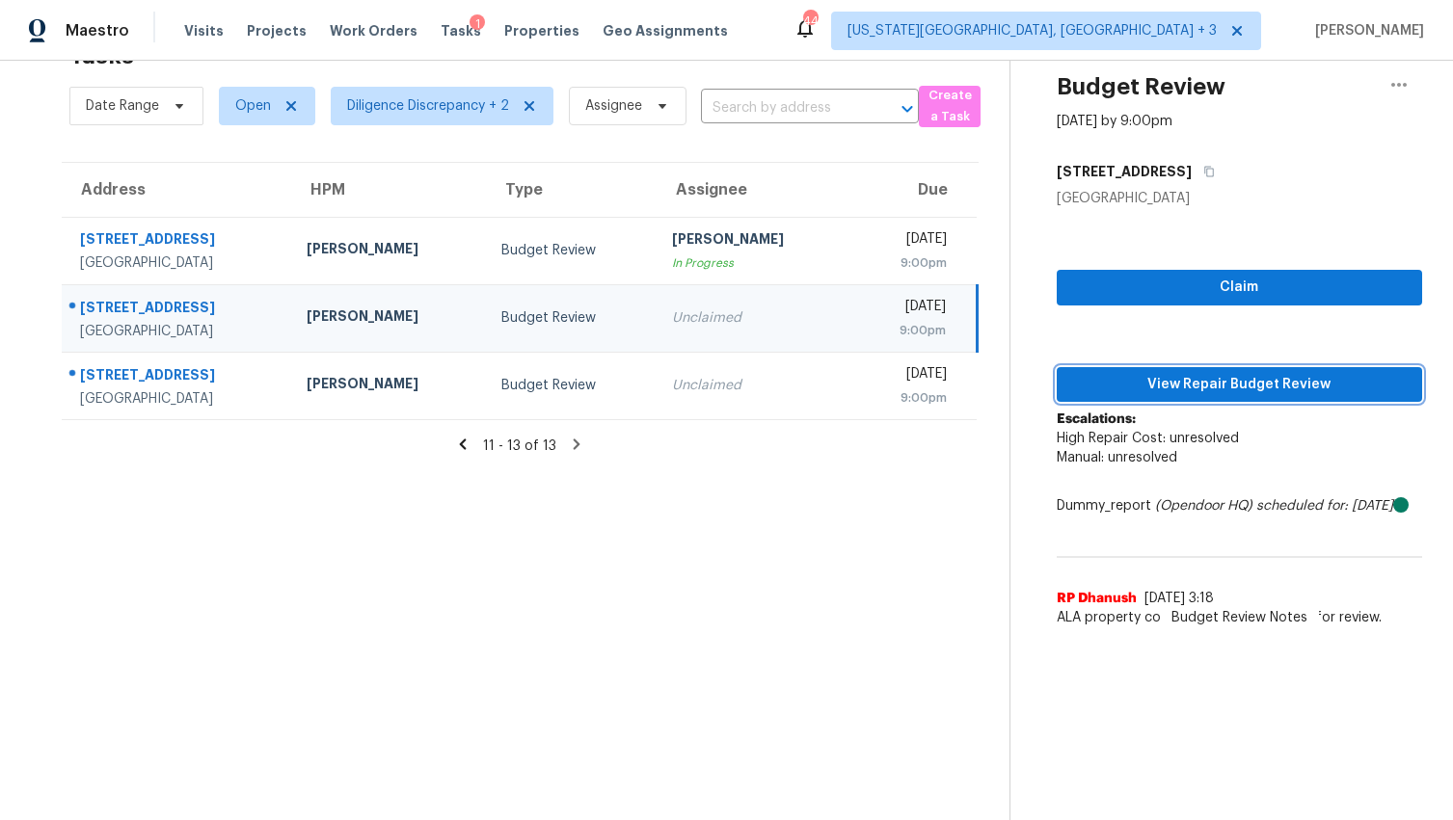
click at [1184, 371] on button "View Repair Budget Review" at bounding box center [1239, 385] width 365 height 36
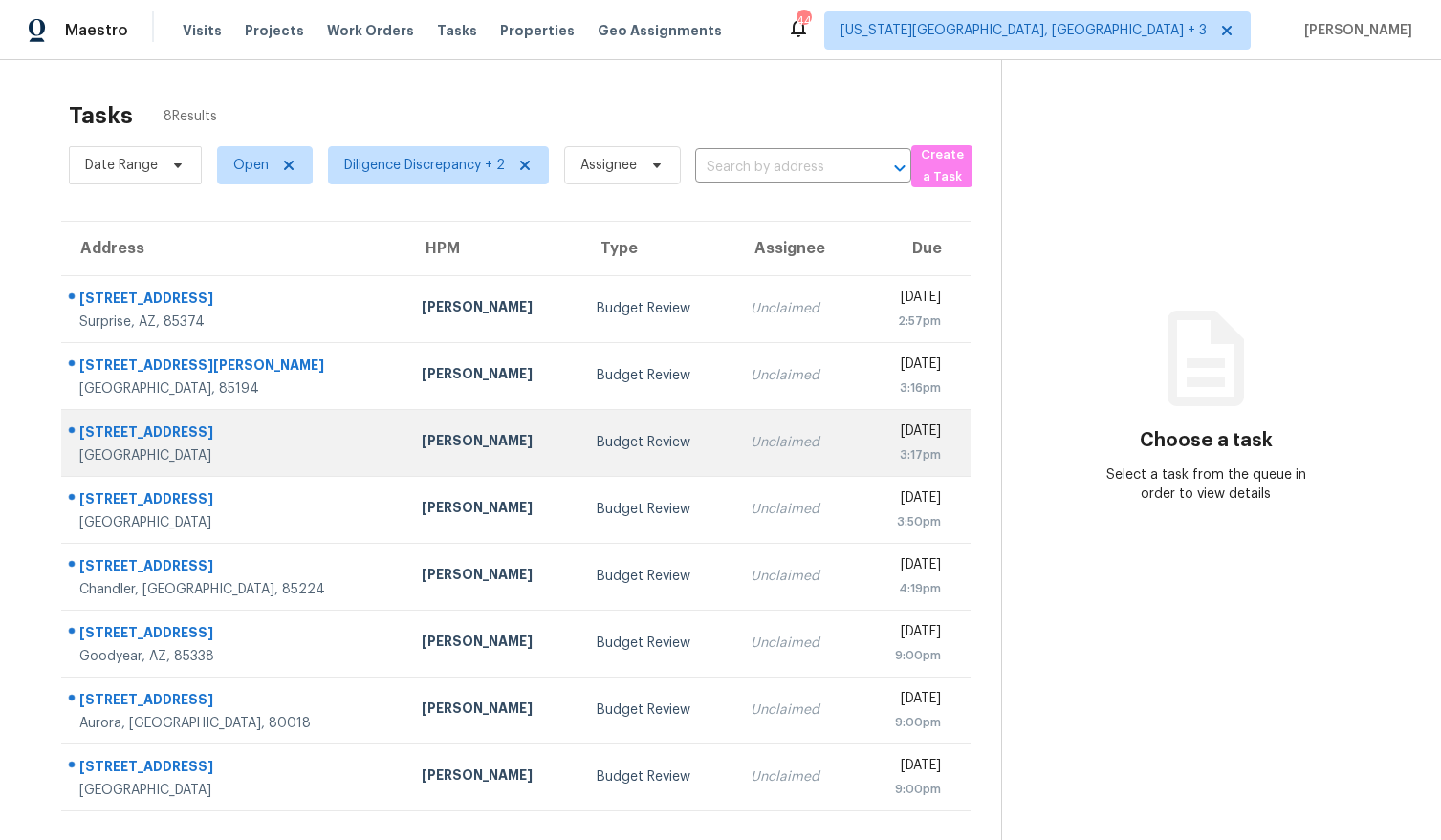
scroll to position [74, 0]
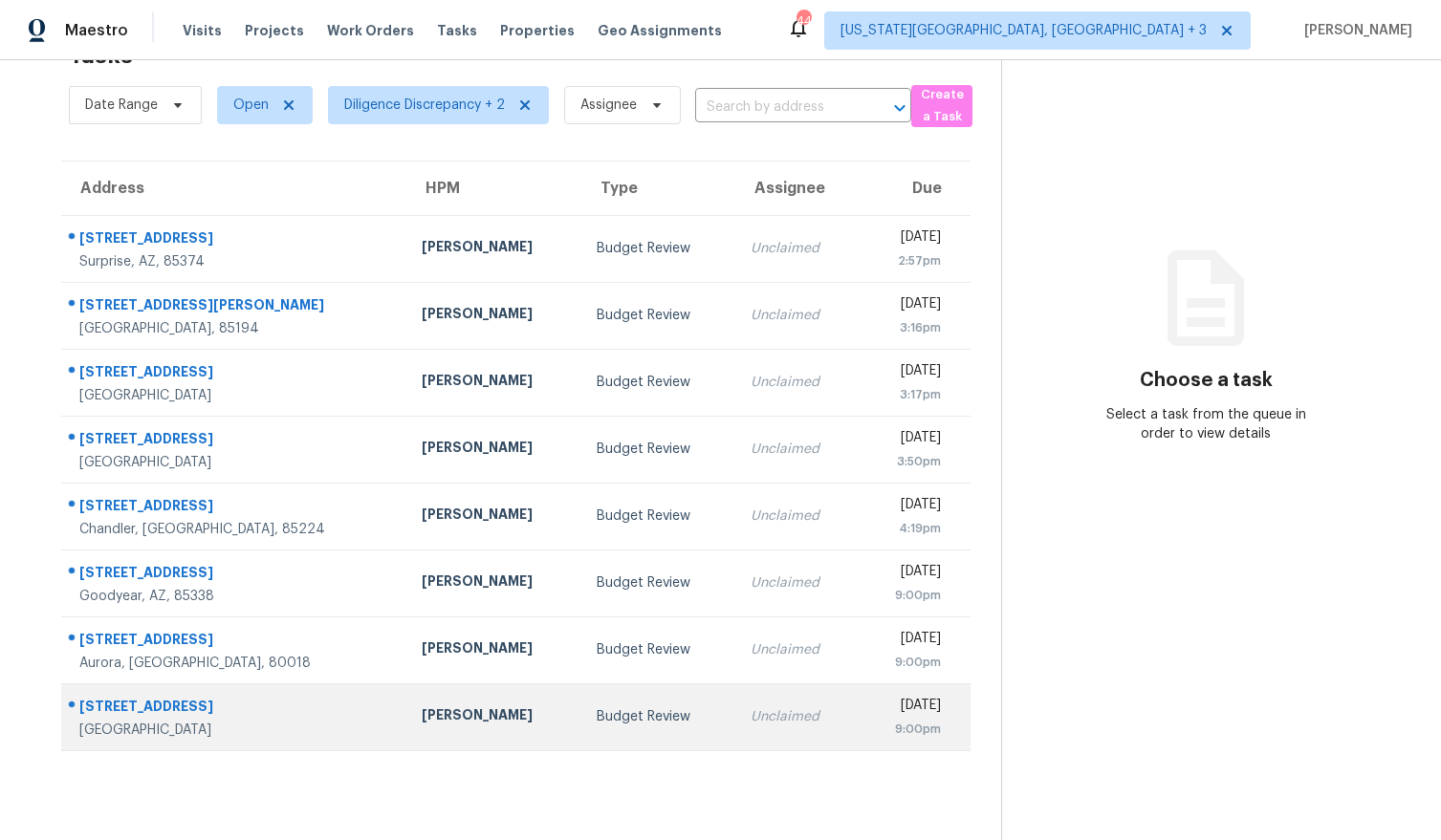
click at [735, 723] on td "Unclaimed" at bounding box center [796, 716] width 123 height 66
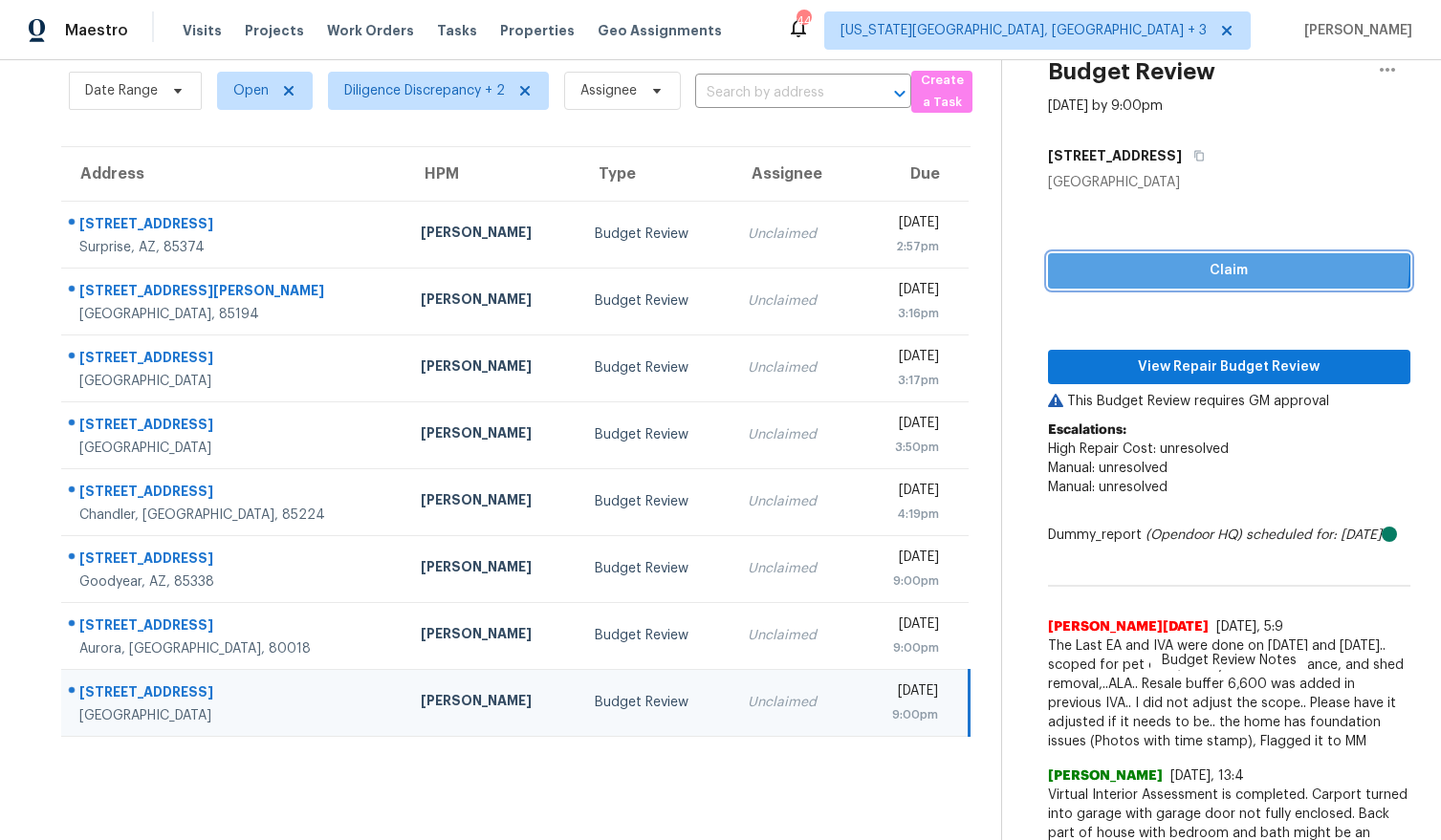
click at [1175, 261] on span "Claim" at bounding box center [1229, 271] width 332 height 24
click at [1175, 360] on span "View Repair Budget Review" at bounding box center [1229, 368] width 332 height 24
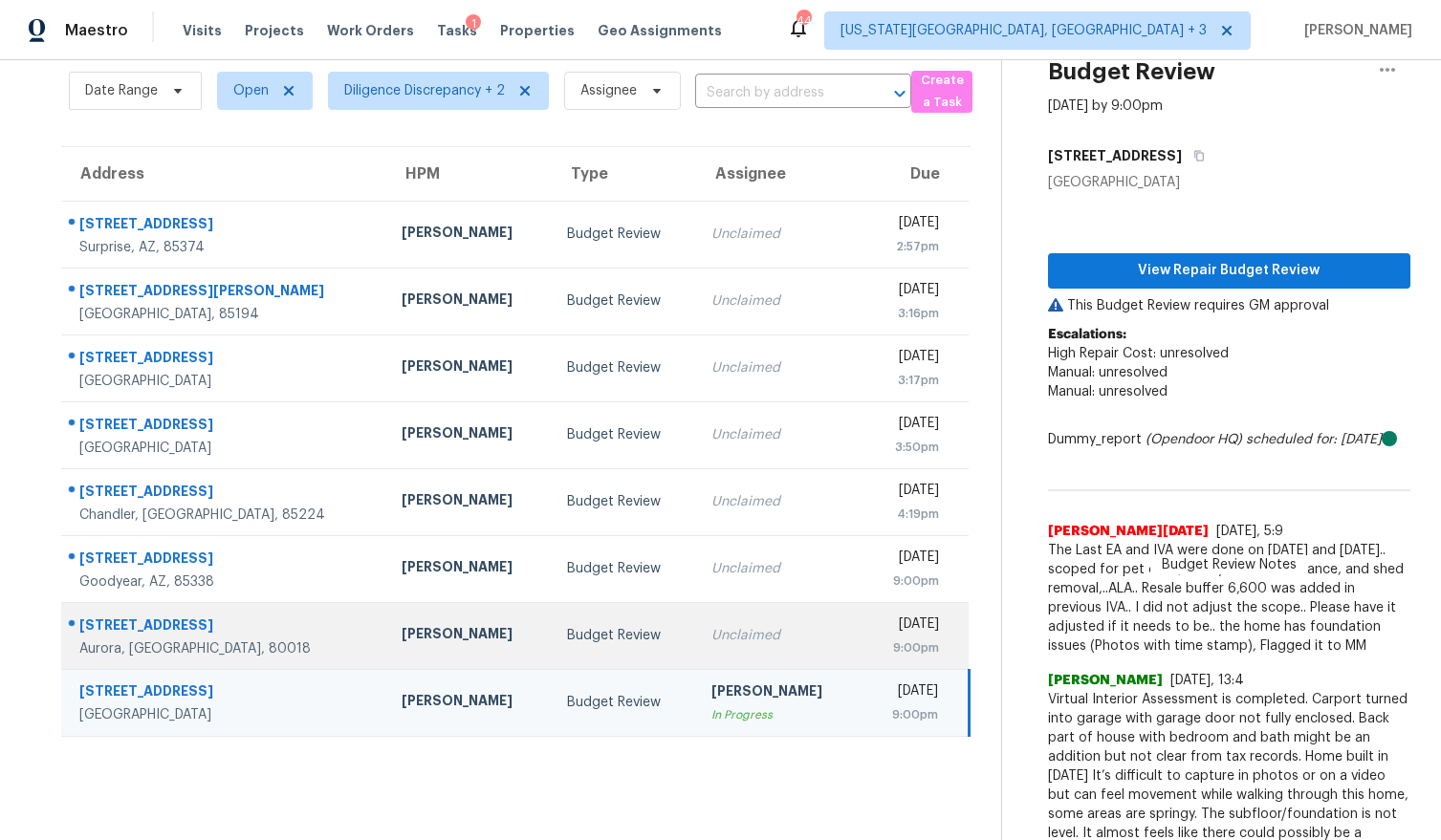
click at [696, 623] on td "Unclaimed" at bounding box center [779, 635] width 165 height 66
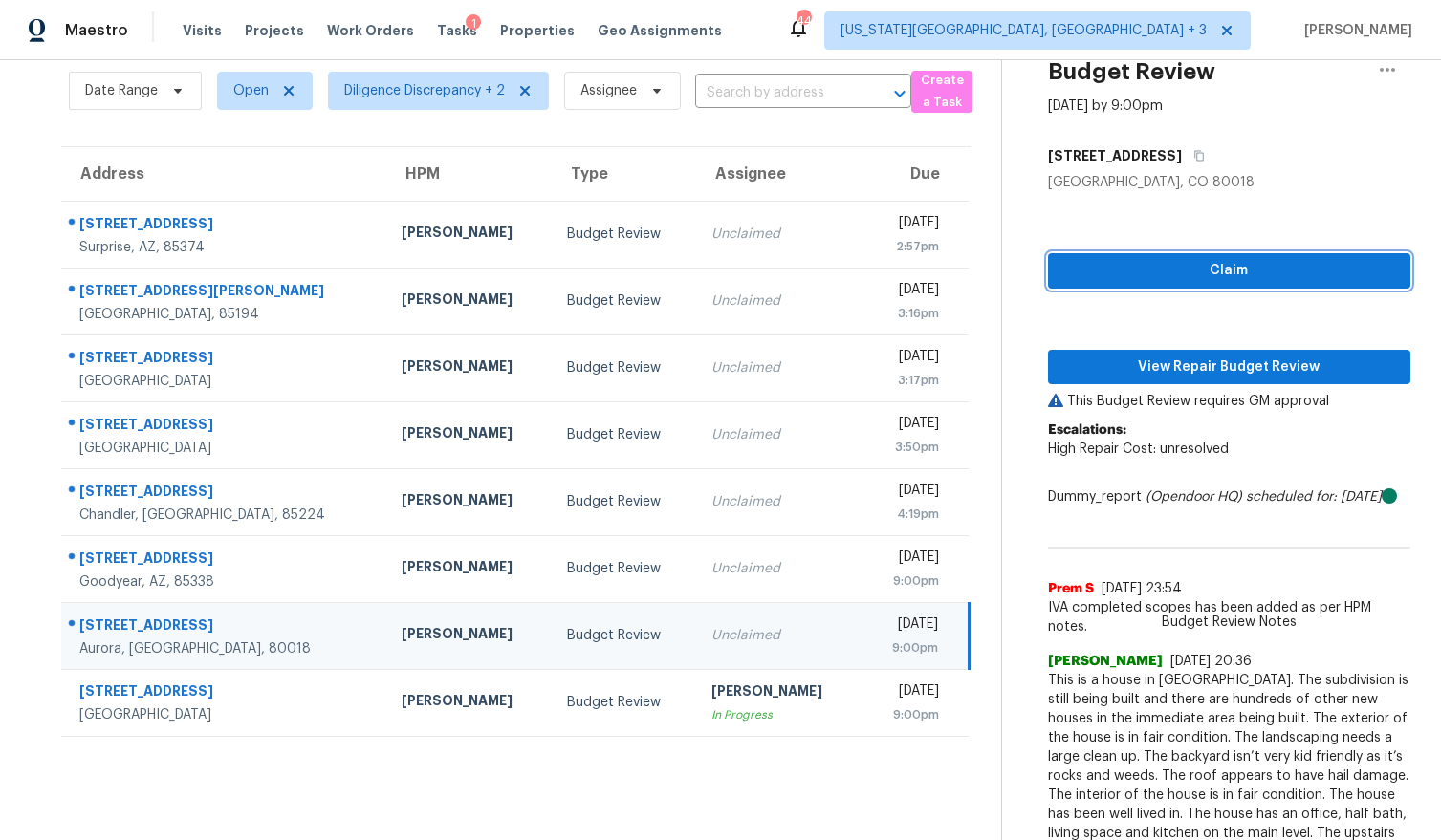
click at [1090, 280] on span "Claim" at bounding box center [1229, 271] width 332 height 24
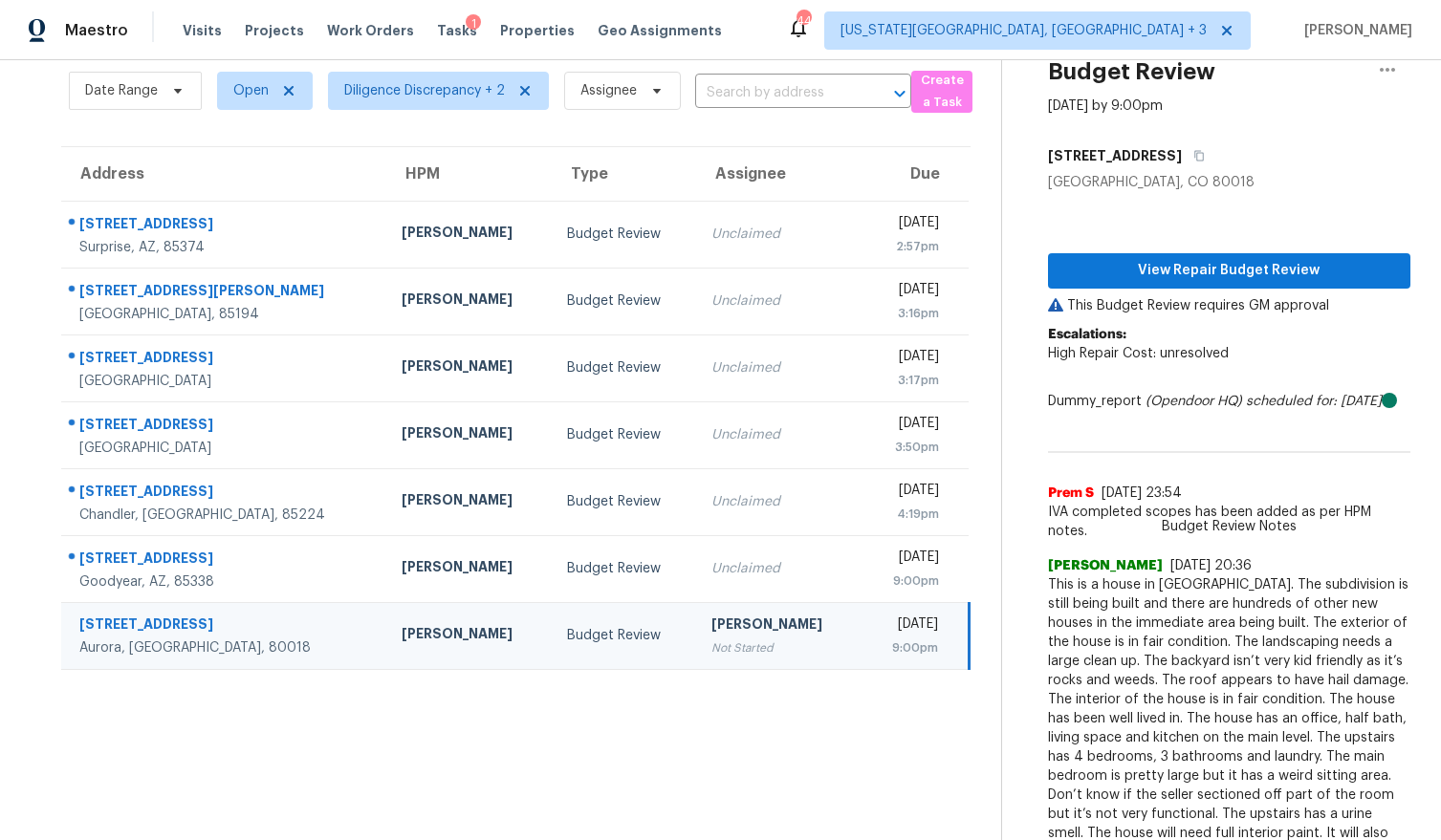
click at [711, 622] on div "[PERSON_NAME]" at bounding box center [778, 627] width 134 height 24
click at [1146, 276] on span "View Repair Budget Review" at bounding box center [1229, 271] width 332 height 24
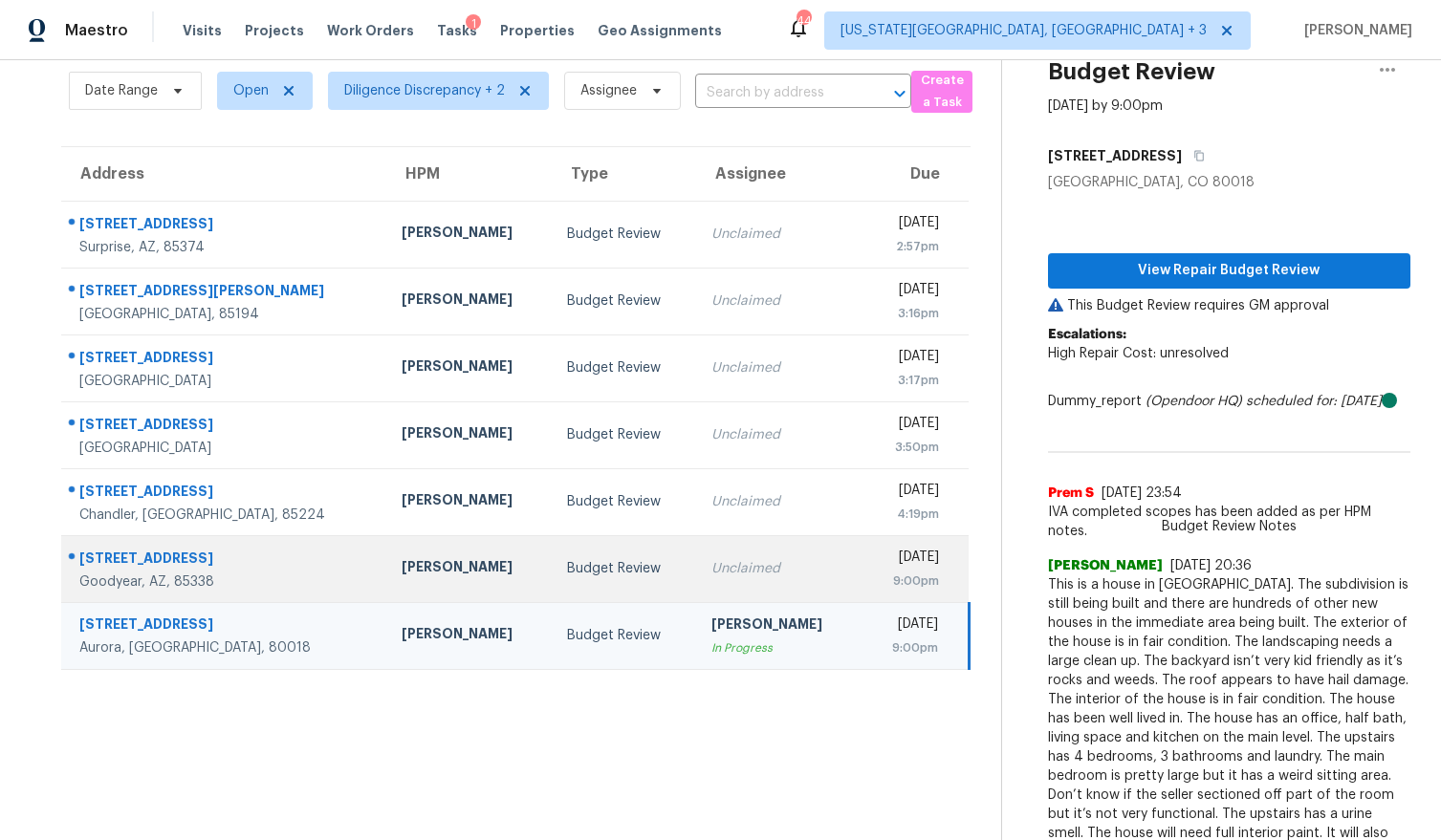
click at [711, 575] on div "Unclaimed" at bounding box center [778, 568] width 134 height 19
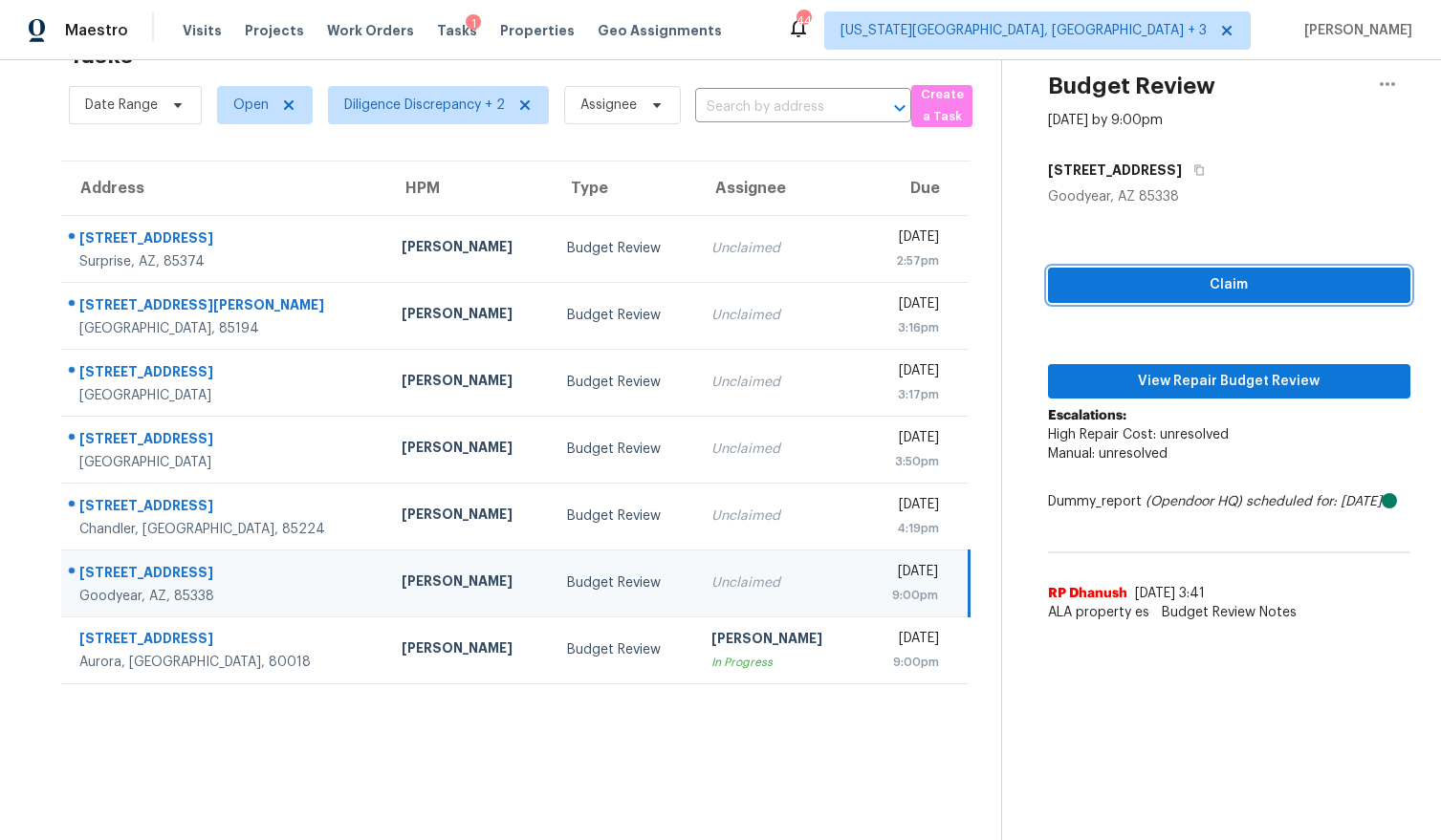
click at [1084, 281] on span "Claim" at bounding box center [1229, 286] width 332 height 24
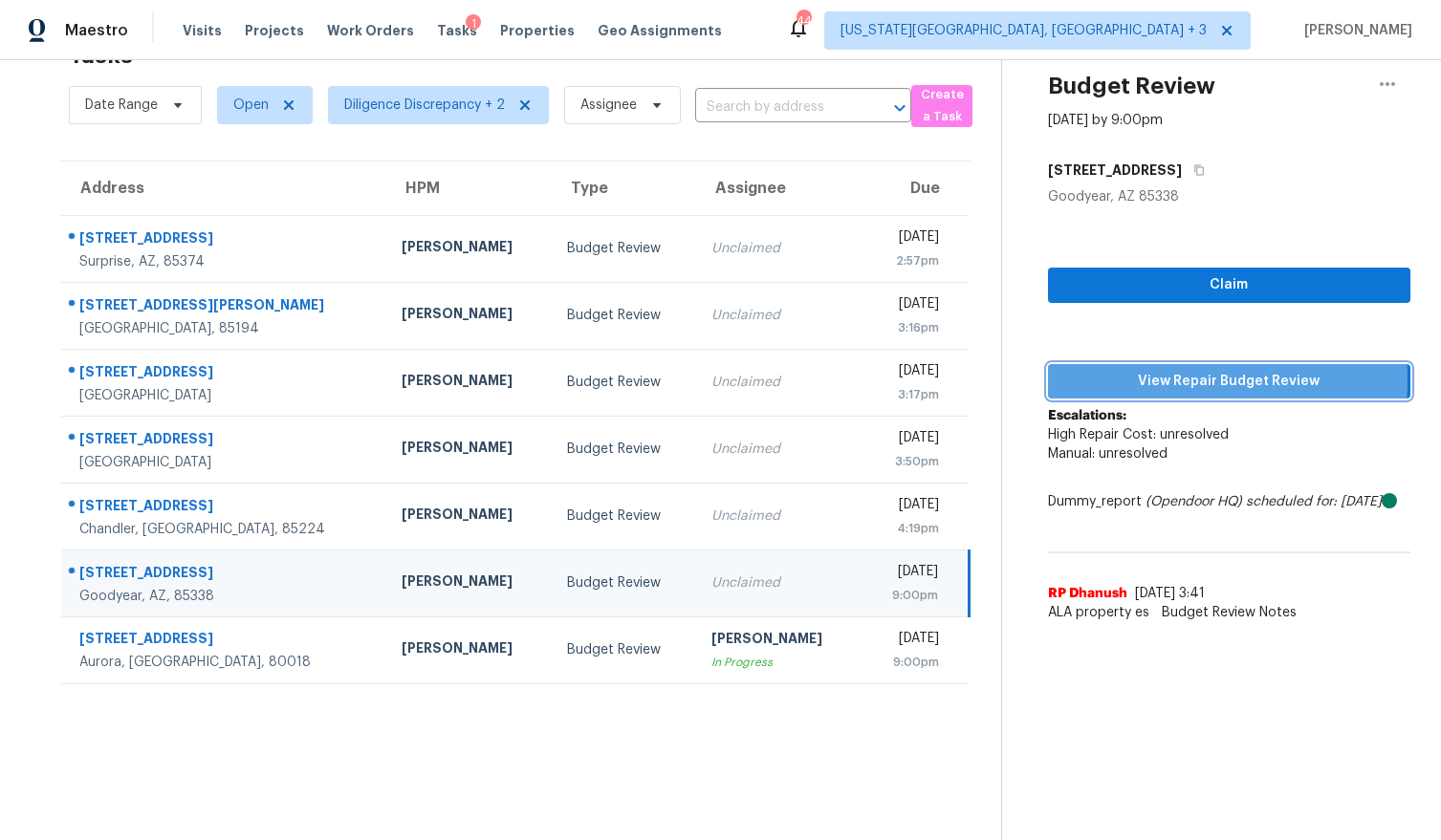
click at [1083, 370] on span "View Repair Budget Review" at bounding box center [1229, 382] width 332 height 24
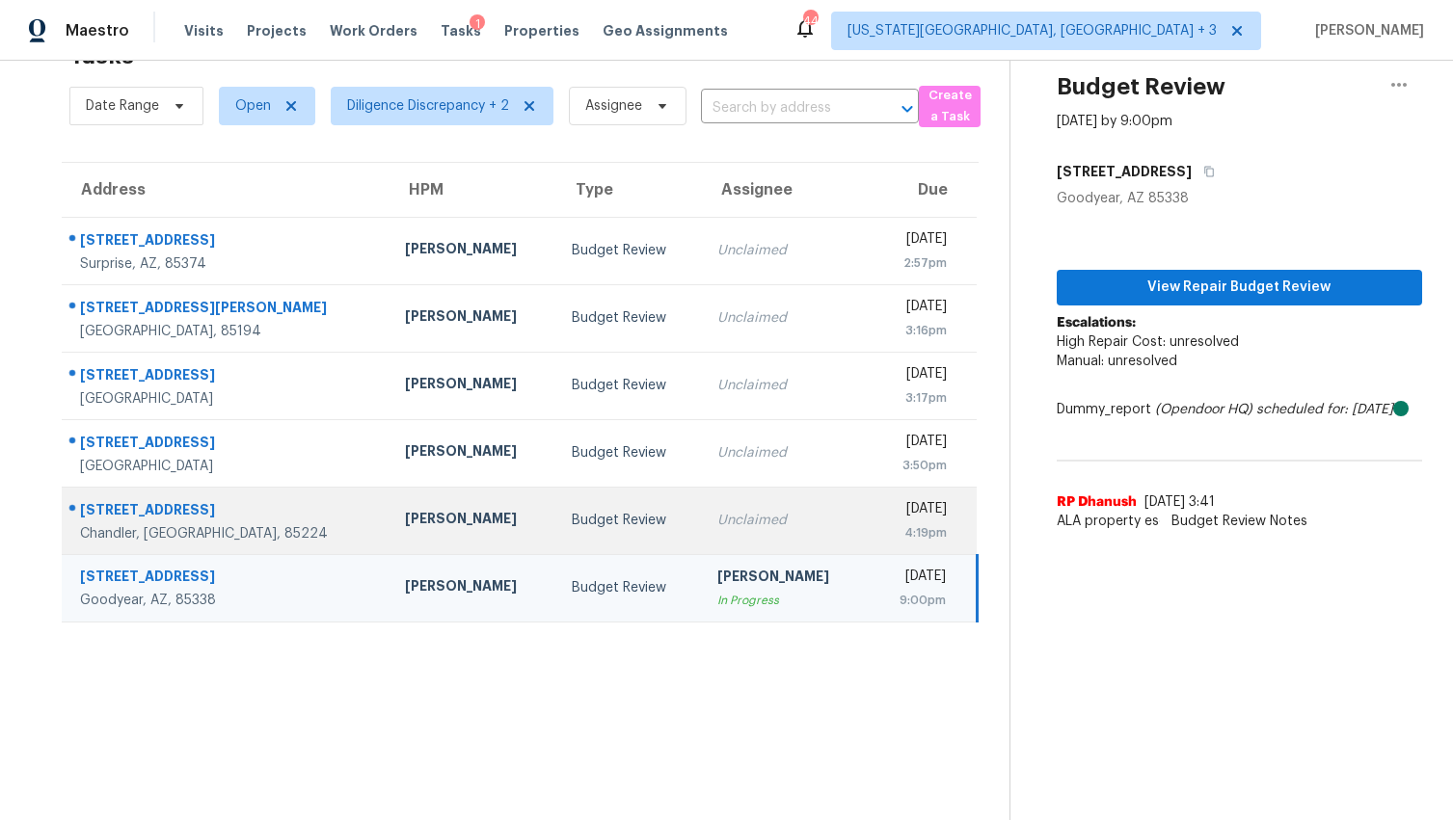
click at [572, 511] on div "Budget Review" at bounding box center [630, 520] width 116 height 19
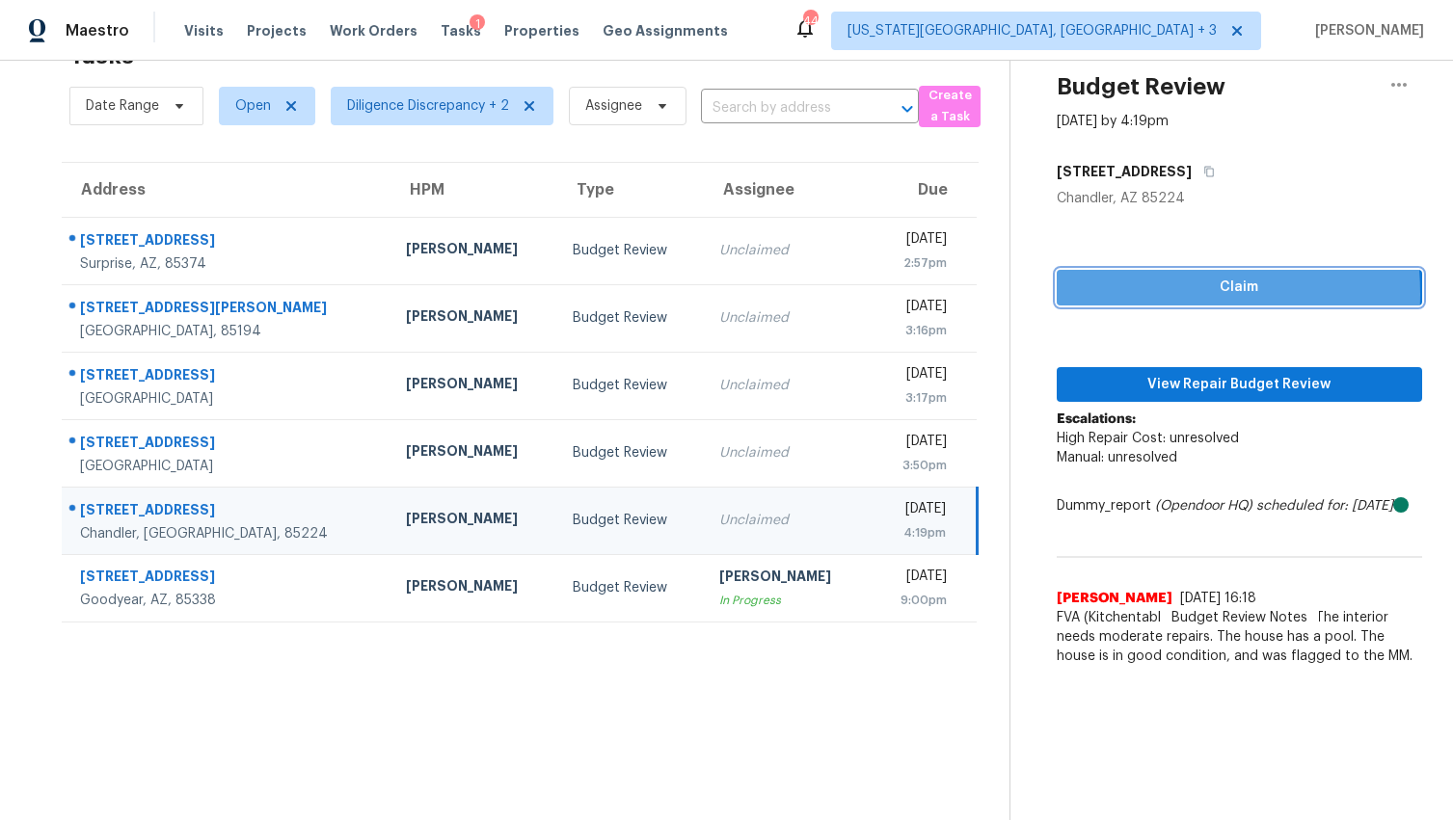
click at [1131, 280] on span "Claim" at bounding box center [1239, 288] width 335 height 24
click at [1134, 390] on div "Claim View Repair Budget Review Escalations: High Repair Cost: unresolved Manua…" at bounding box center [1239, 442] width 365 height 468
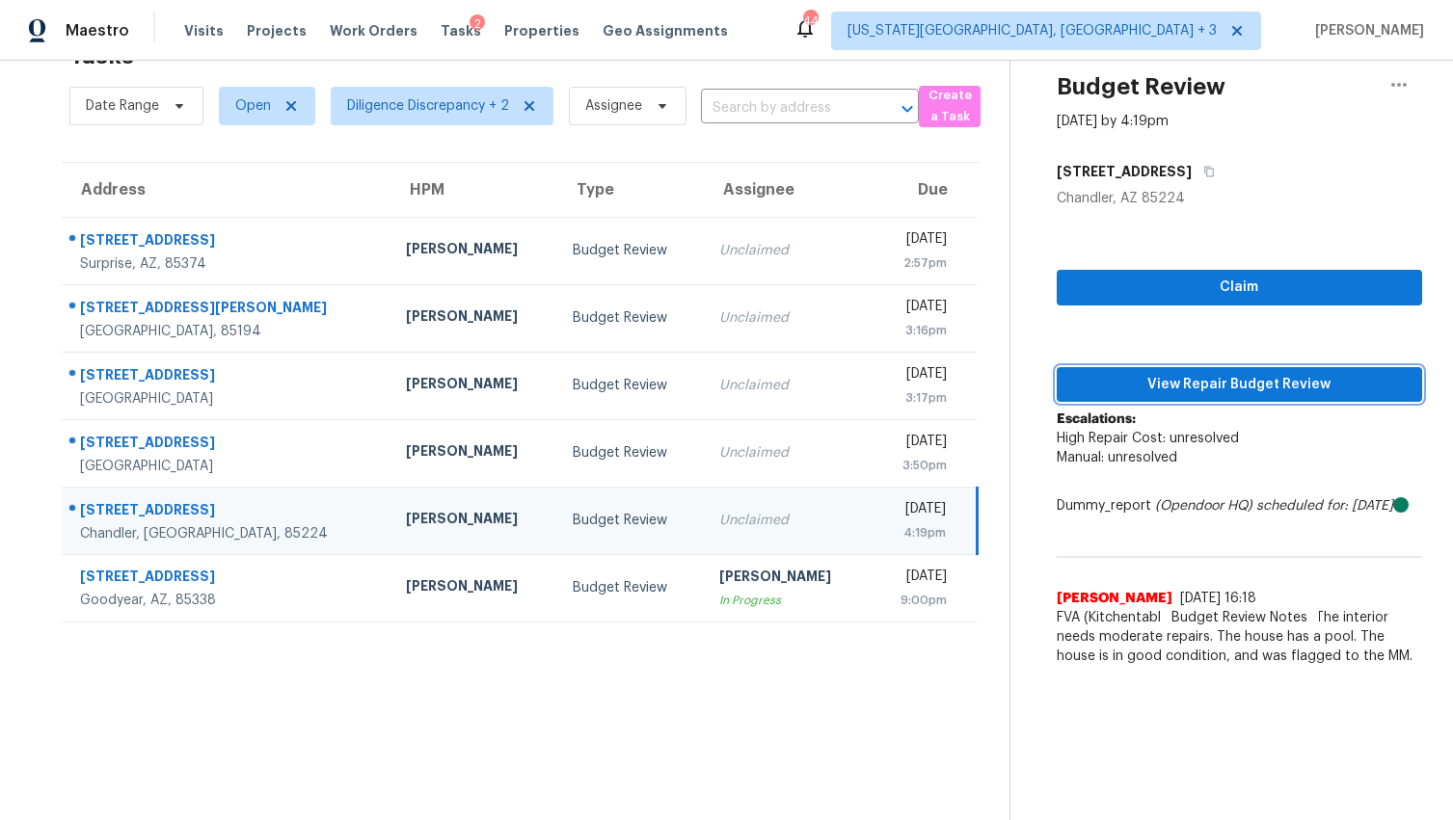
click at [1130, 376] on span "View Repair Budget Review" at bounding box center [1239, 385] width 335 height 24
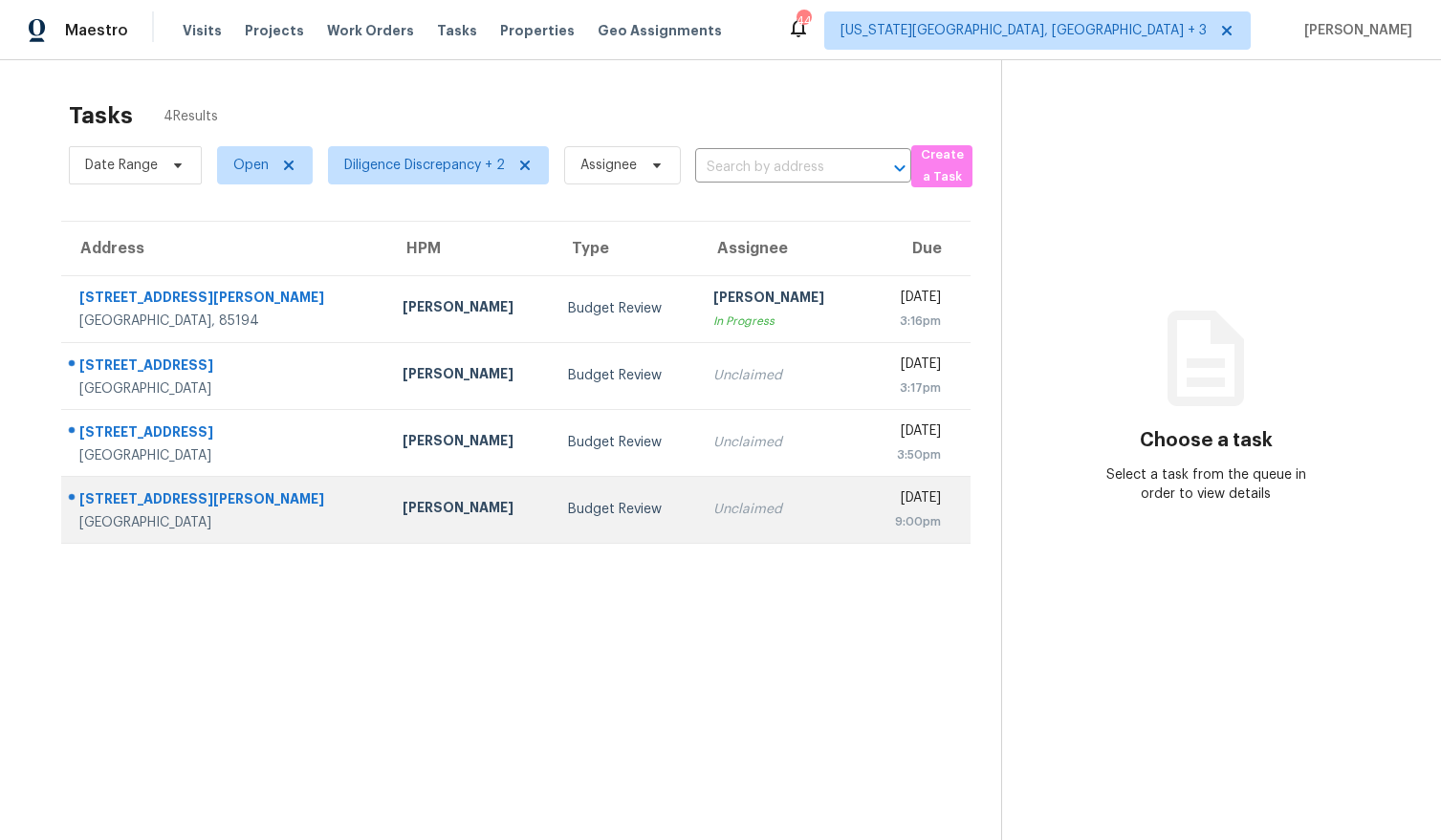
click at [713, 516] on div "Unclaimed" at bounding box center [781, 509] width 135 height 19
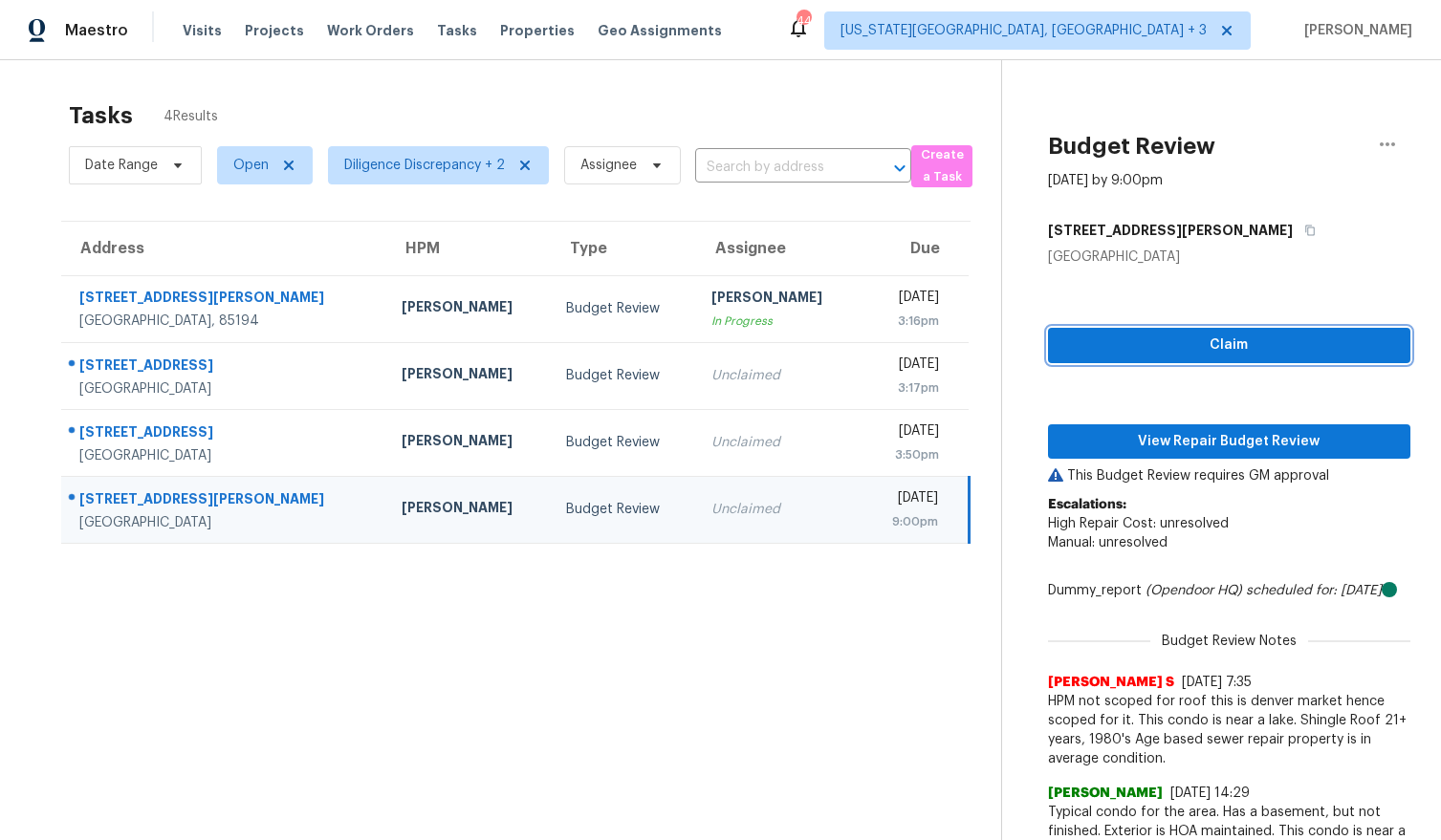
click at [1150, 353] on span "Claim" at bounding box center [1229, 345] width 332 height 24
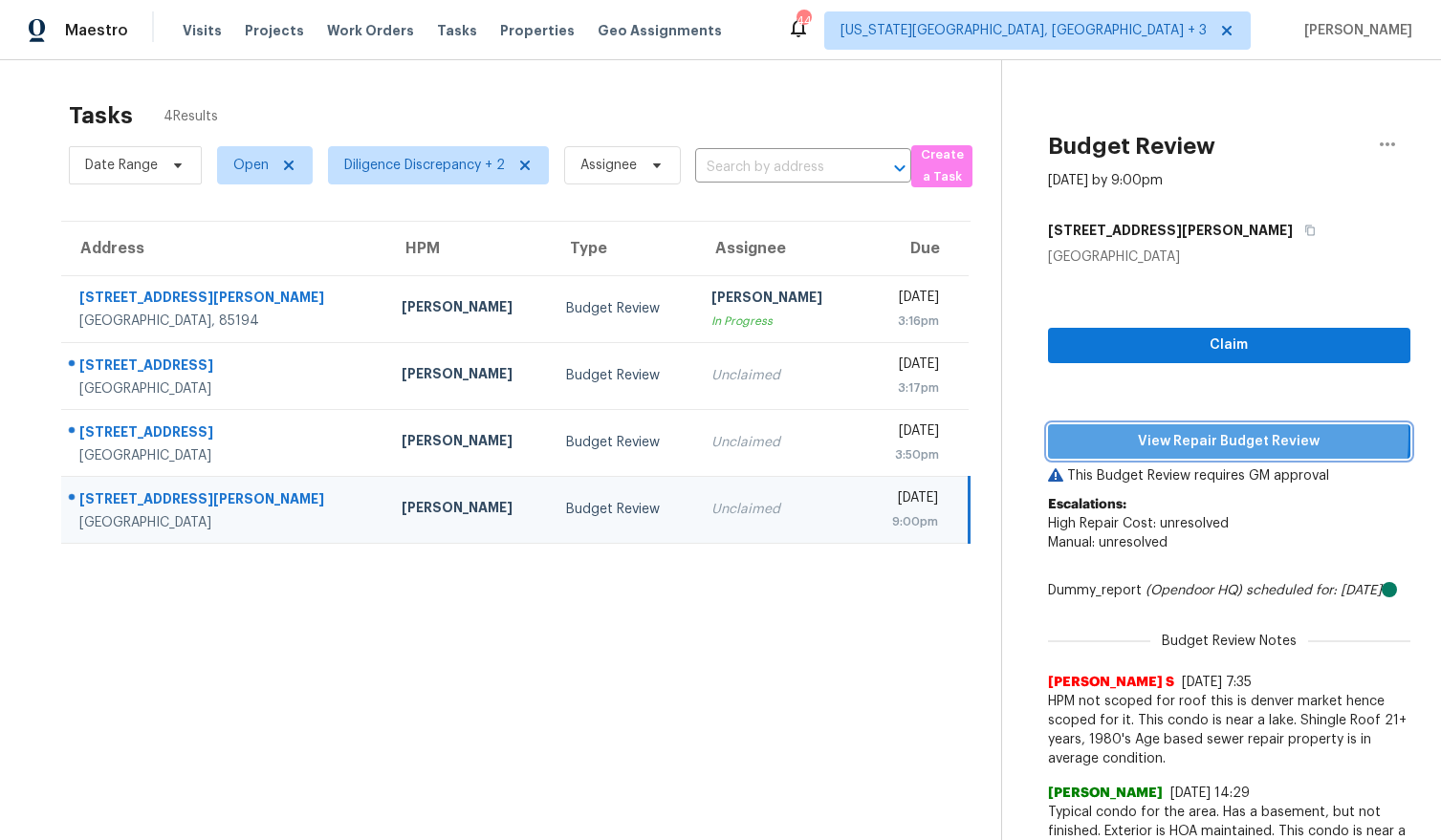
click at [1133, 434] on span "View Repair Budget Review" at bounding box center [1229, 442] width 332 height 24
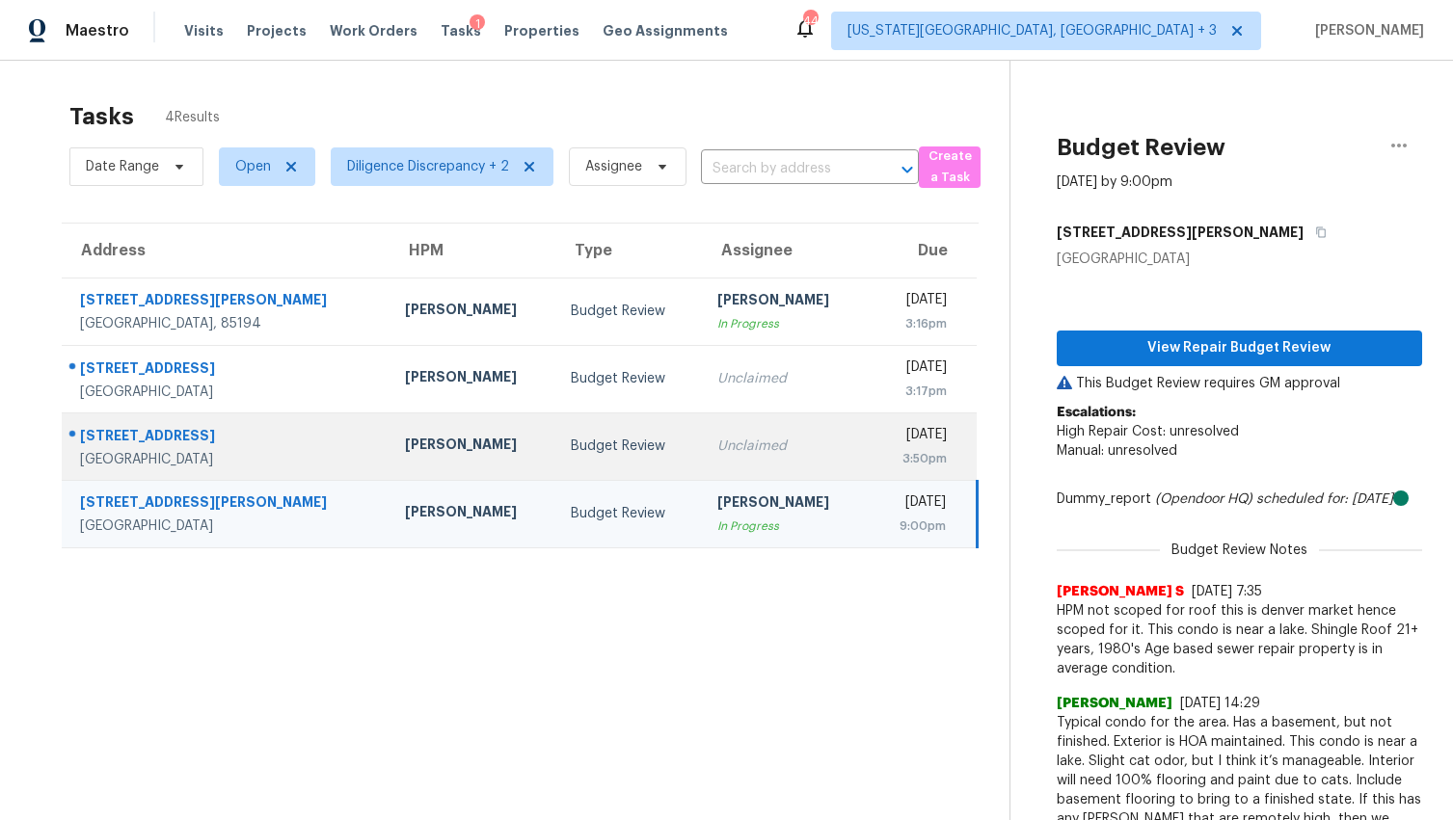
click at [607, 459] on td "Budget Review" at bounding box center [628, 446] width 147 height 67
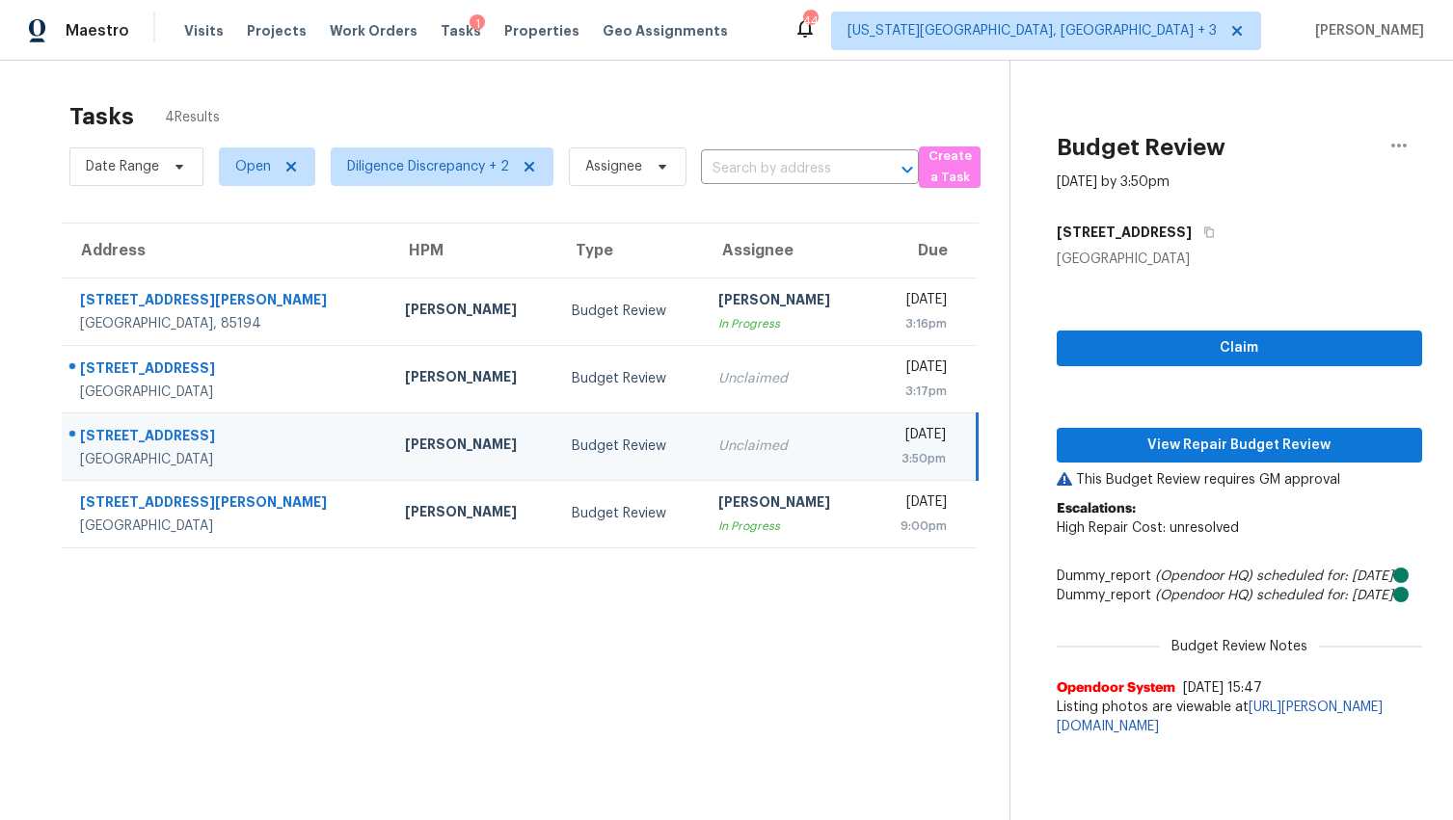
click at [885, 442] on div "Fri, Aug 15th 2025" at bounding box center [915, 437] width 61 height 24
click at [1163, 343] on span "Claim" at bounding box center [1239, 348] width 335 height 24
click at [1144, 439] on span "View Repair Budget Review" at bounding box center [1239, 446] width 335 height 24
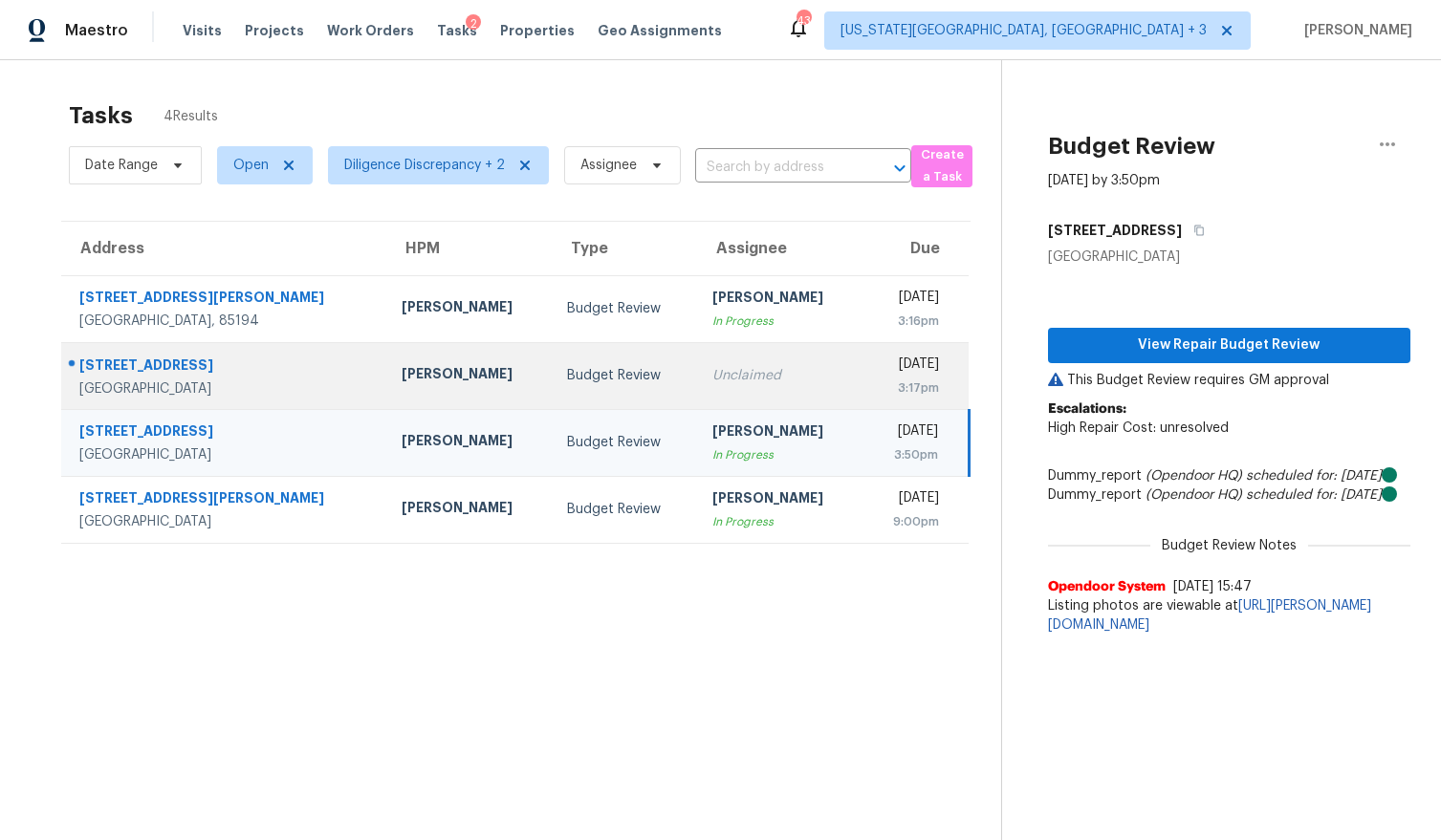
click at [703, 387] on td "Unclaimed" at bounding box center [780, 375] width 166 height 66
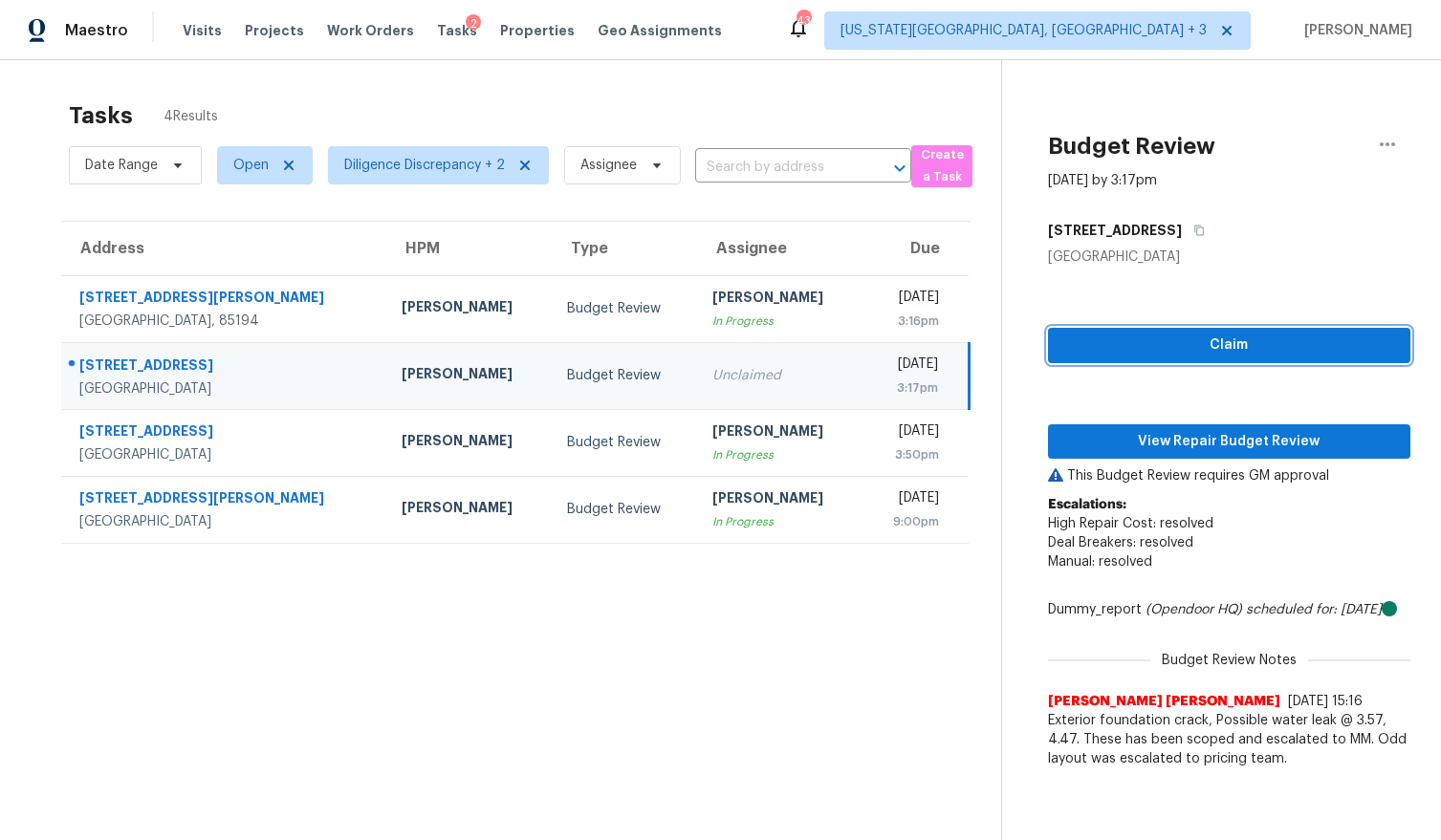
click at [1117, 347] on span "Claim" at bounding box center [1229, 345] width 332 height 24
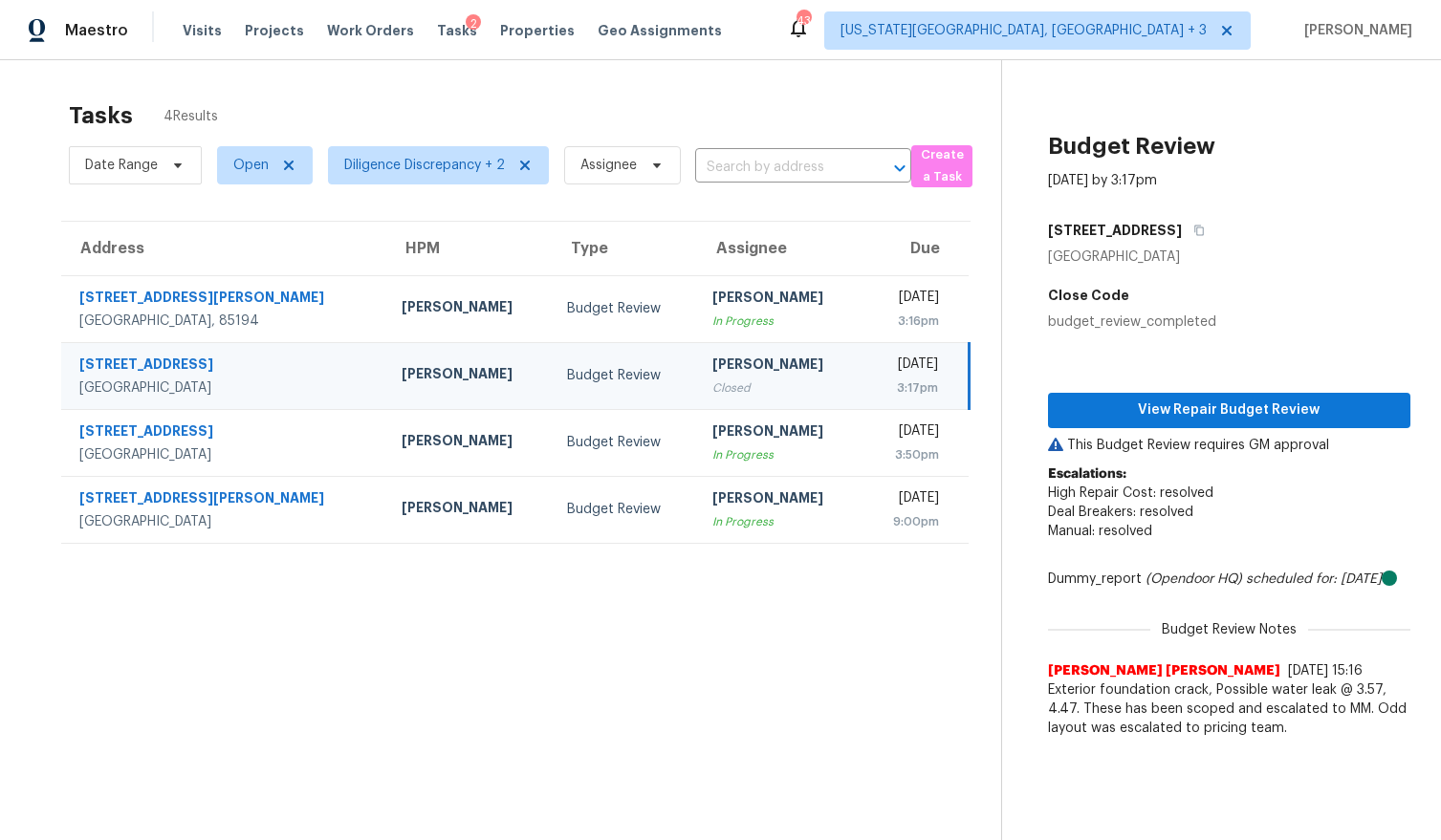
click at [1146, 439] on p "This Budget Review requires GM approval" at bounding box center [1229, 445] width 362 height 19
click at [1151, 420] on span "View Repair Budget Review" at bounding box center [1229, 411] width 332 height 24
